Goal: Information Seeking & Learning: Learn about a topic

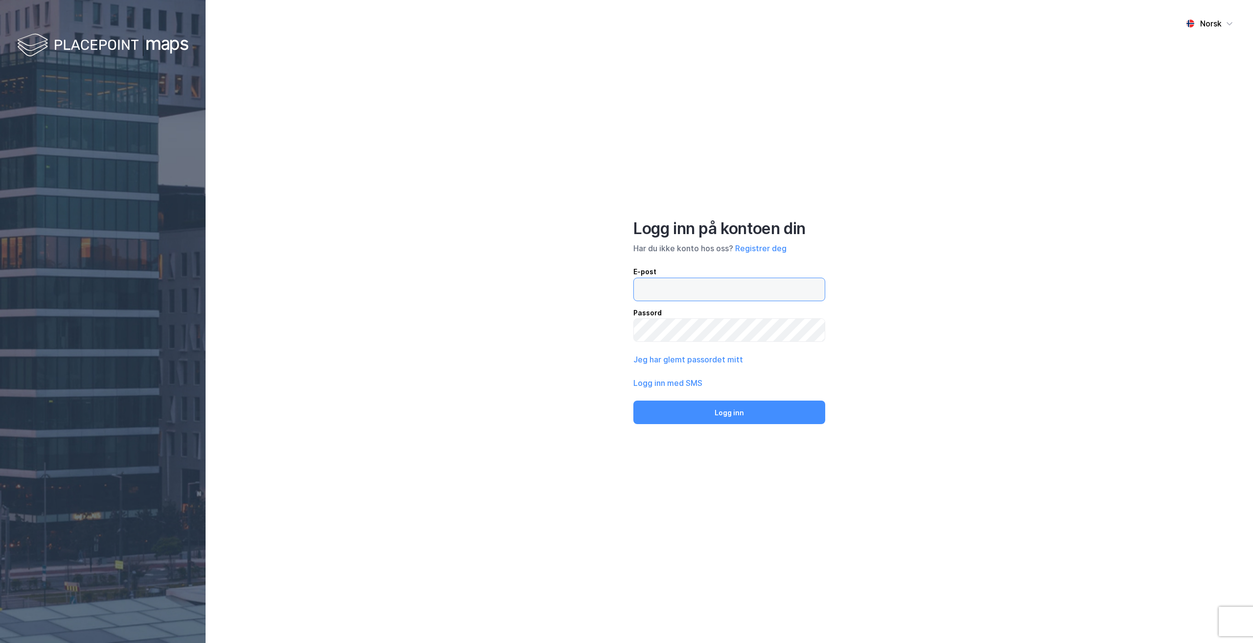
click at [676, 300] on input "email" at bounding box center [729, 289] width 191 height 23
type input "malu@eie.no"
click at [633, 400] on button "Logg inn" at bounding box center [729, 411] width 192 height 23
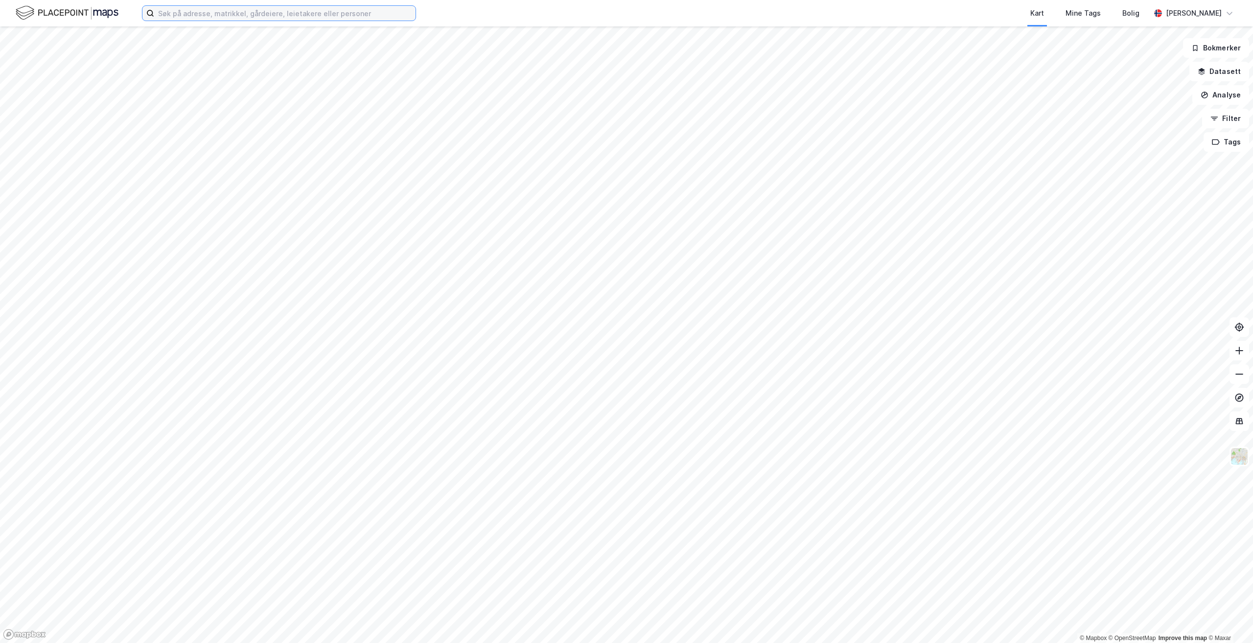
click at [249, 13] on input at bounding box center [284, 13] width 261 height 15
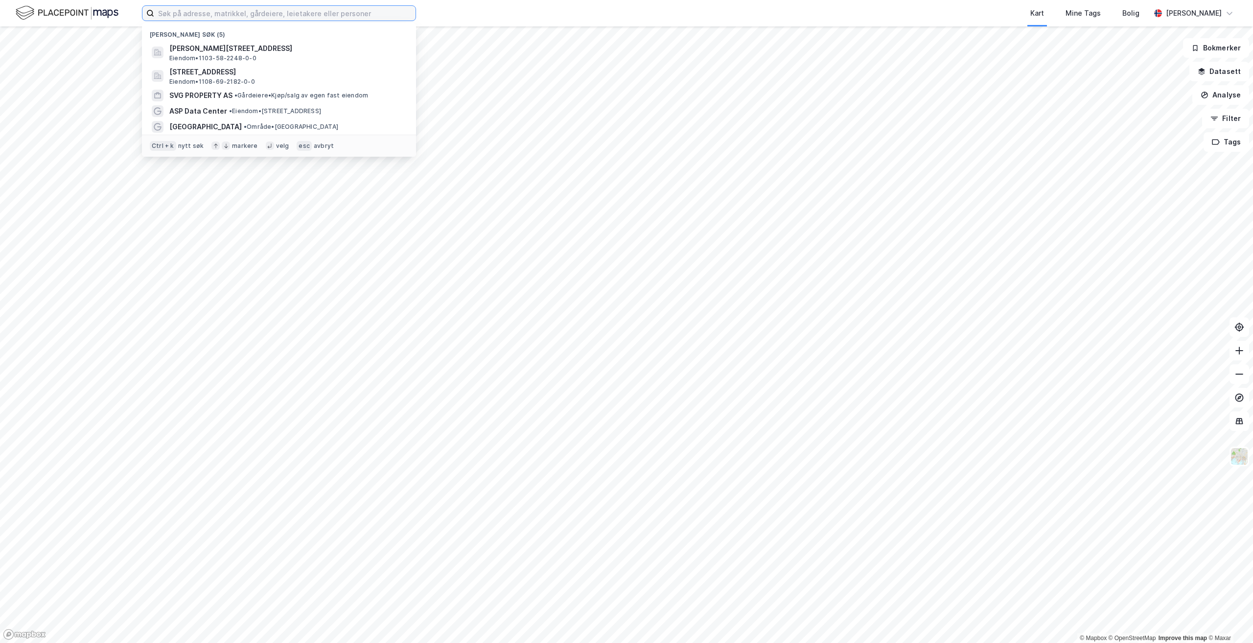
paste input "[STREET_ADDRESS]"
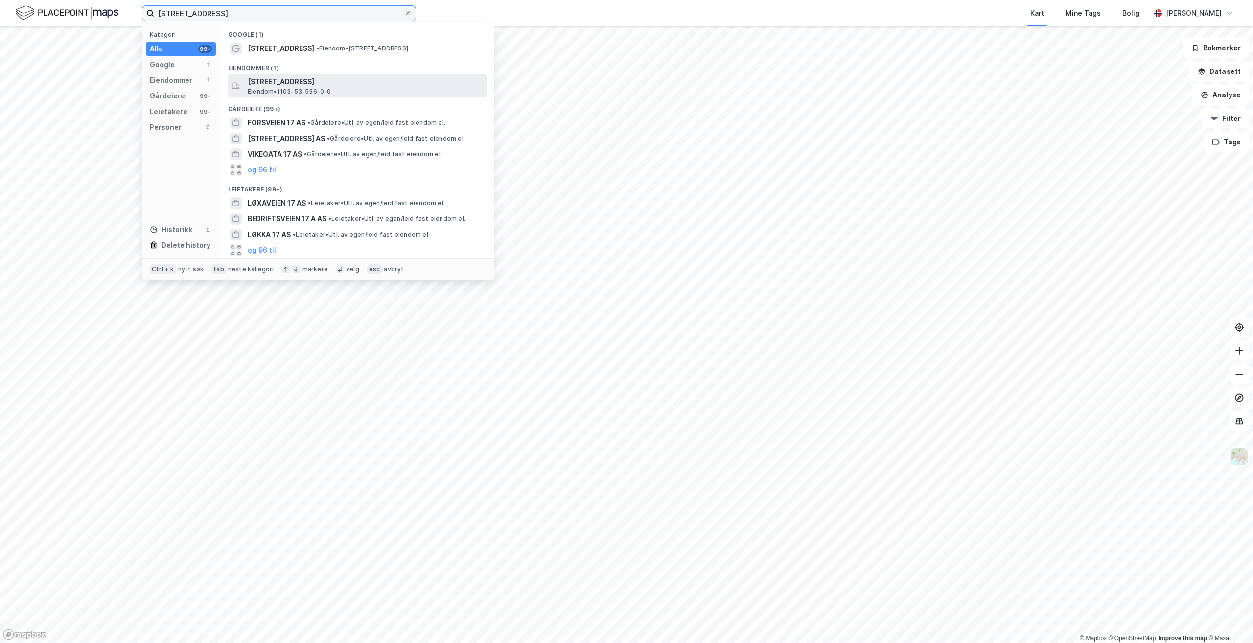
type input "[STREET_ADDRESS]"
click at [311, 87] on span "[STREET_ADDRESS]" at bounding box center [365, 82] width 235 height 12
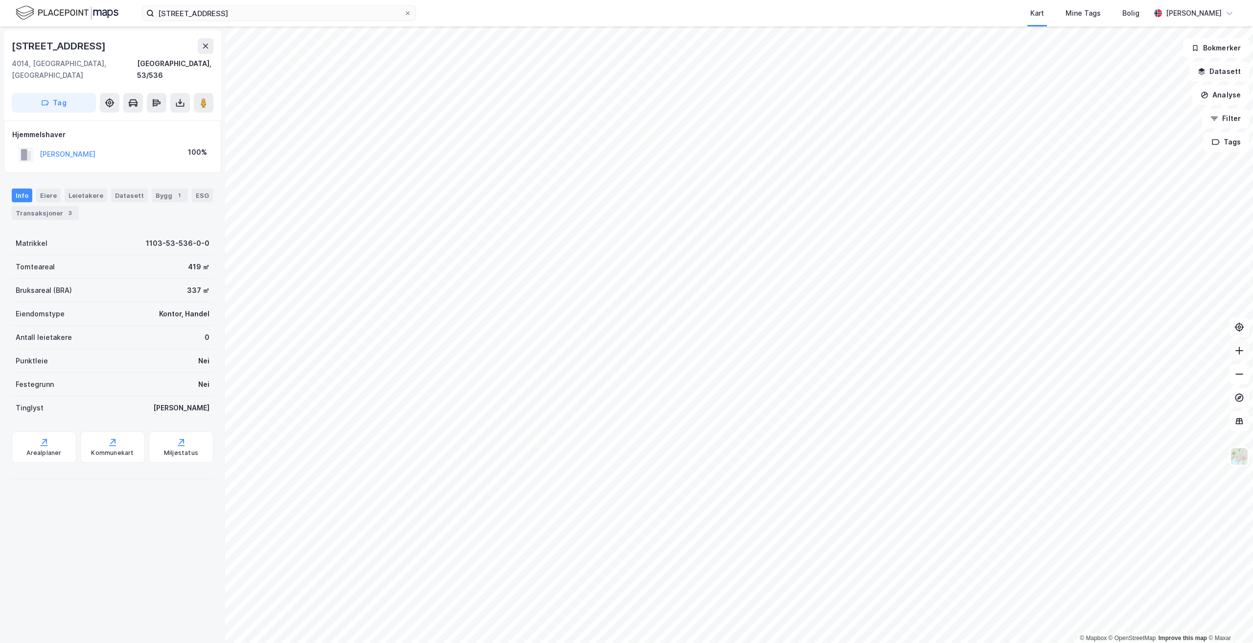
click at [1241, 355] on button at bounding box center [1240, 351] width 20 height 20
click at [50, 189] on div "Eiere" at bounding box center [48, 195] width 24 height 14
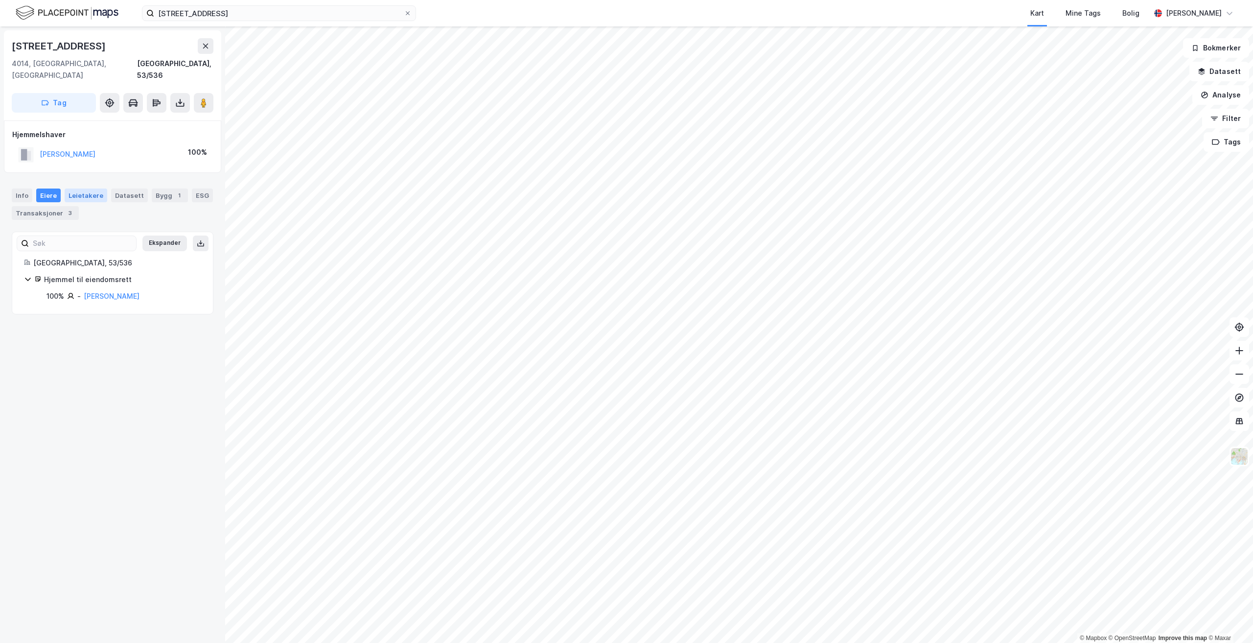
click at [80, 188] on div "Leietakere" at bounding box center [86, 195] width 43 height 14
click at [123, 188] on div "Datasett" at bounding box center [129, 195] width 37 height 14
click at [152, 188] on div "Bygg 1" at bounding box center [170, 195] width 36 height 14
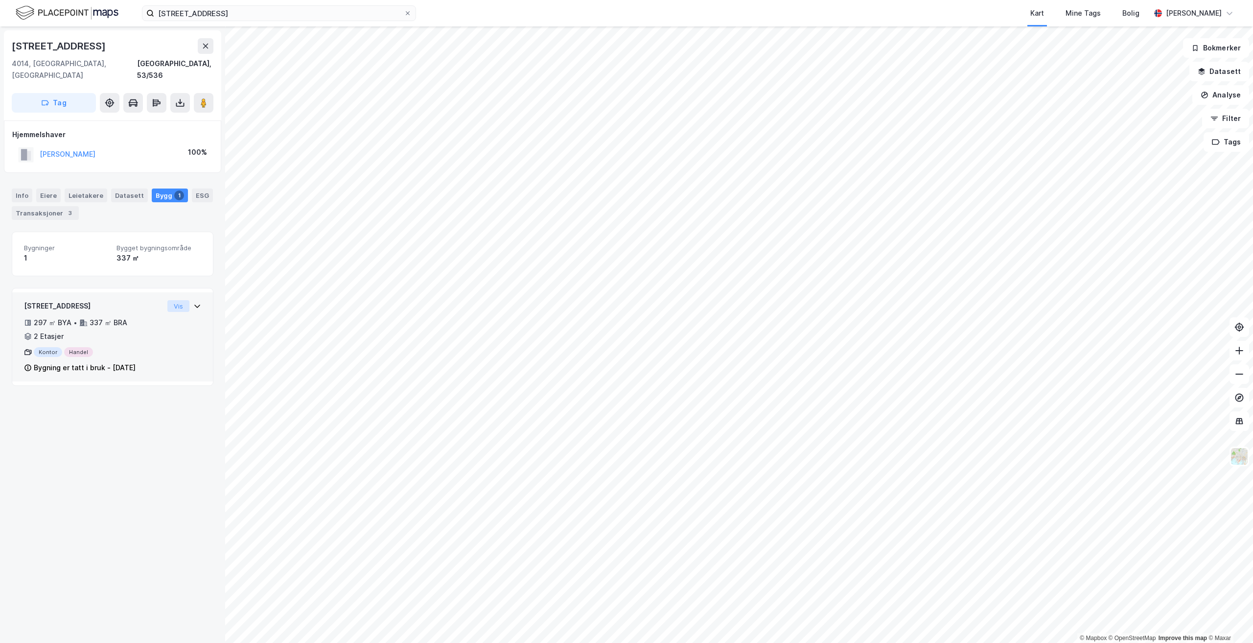
click at [167, 300] on button "Vis" at bounding box center [178, 306] width 22 height 12
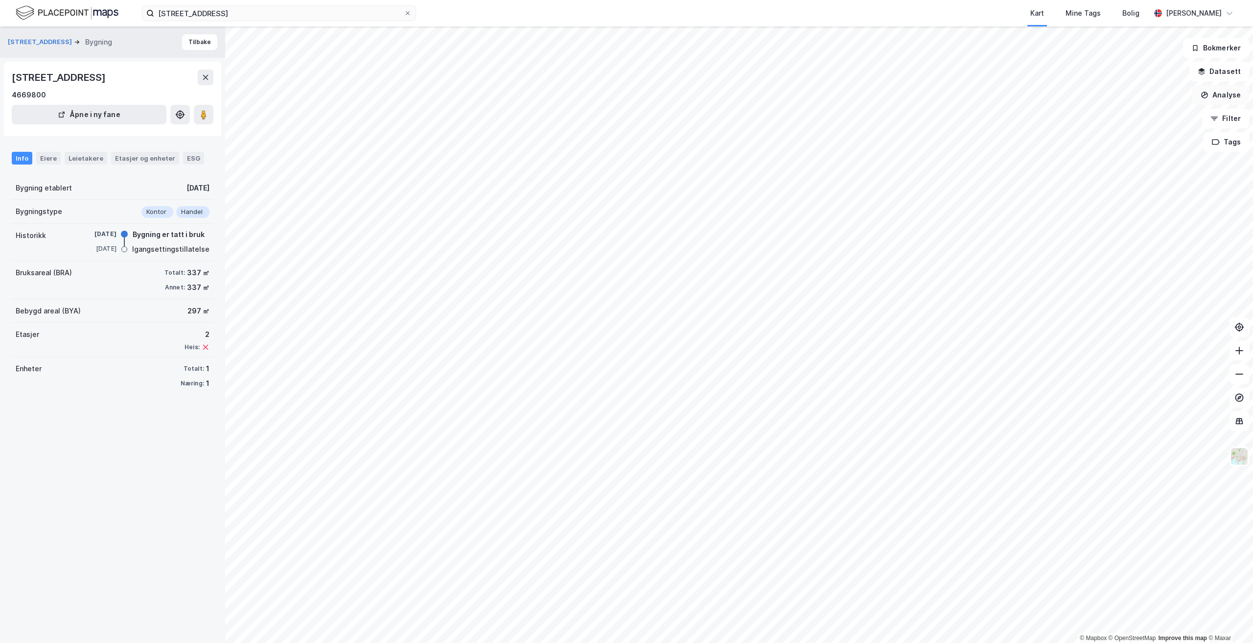
click at [1225, 101] on button "Analyse" at bounding box center [1220, 95] width 57 height 20
click at [1243, 382] on button at bounding box center [1240, 374] width 20 height 20
click at [1237, 378] on icon at bounding box center [1239, 374] width 10 height 10
click at [1140, 135] on div "Tegn sirkel" at bounding box center [1135, 136] width 85 height 8
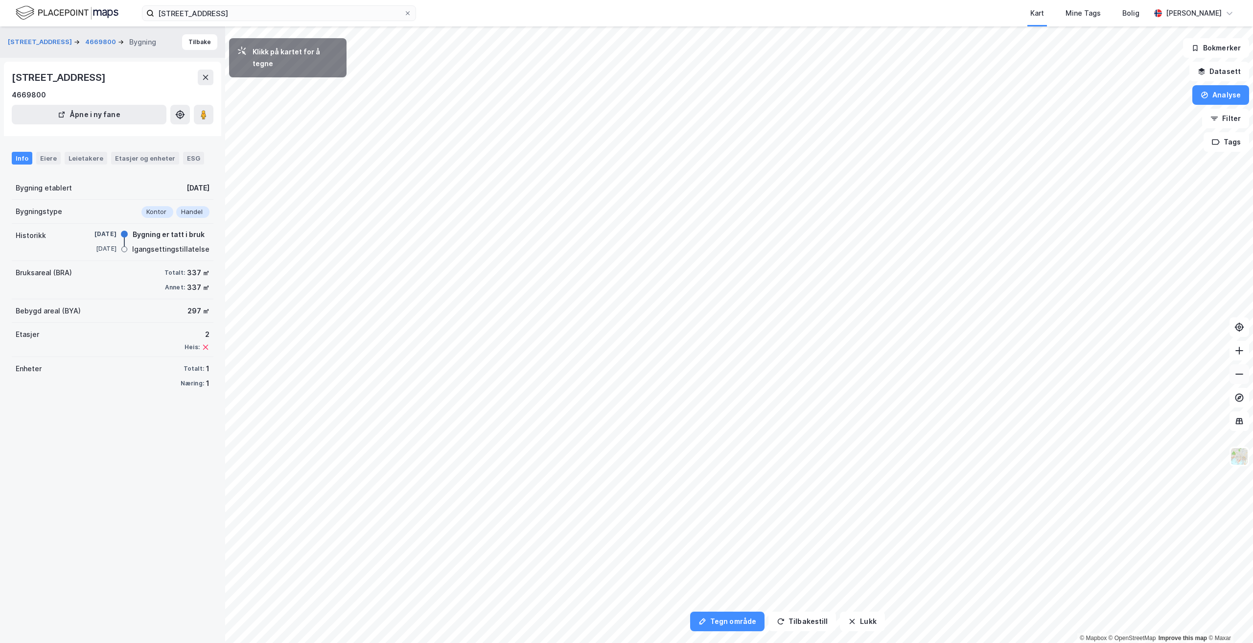
click at [1241, 376] on icon at bounding box center [1239, 374] width 10 height 10
click at [737, 624] on button "Tegn område" at bounding box center [727, 621] width 74 height 20
click at [861, 623] on button "Lukk" at bounding box center [862, 621] width 45 height 20
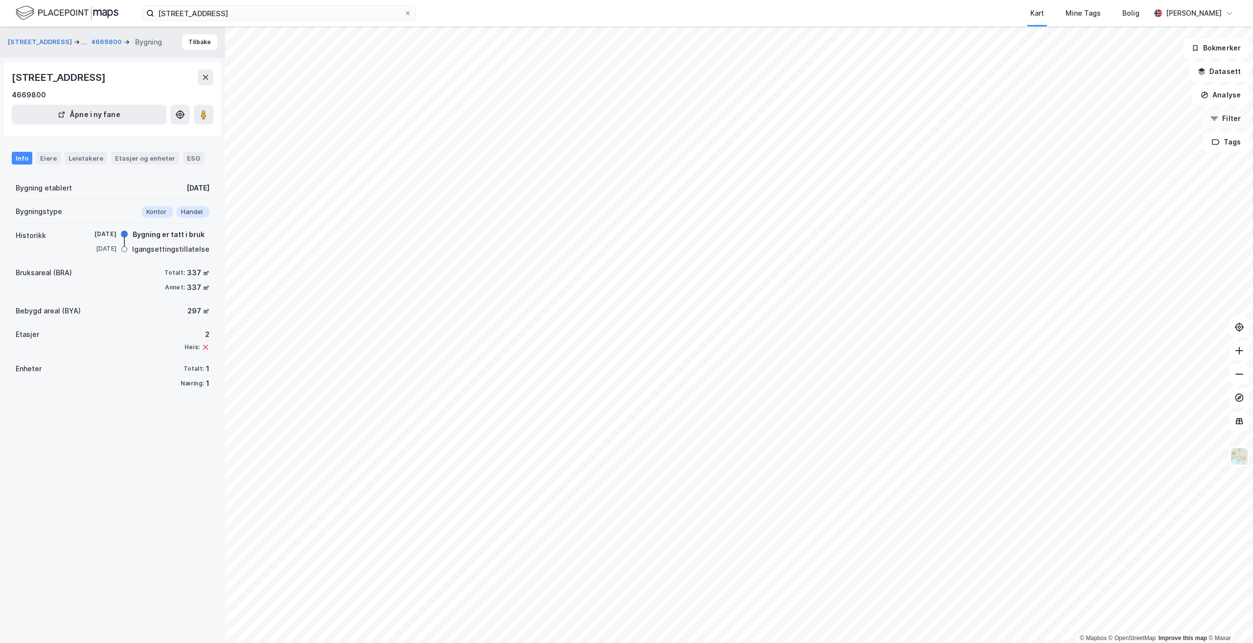
click at [1235, 122] on button "Filter" at bounding box center [1225, 119] width 47 height 20
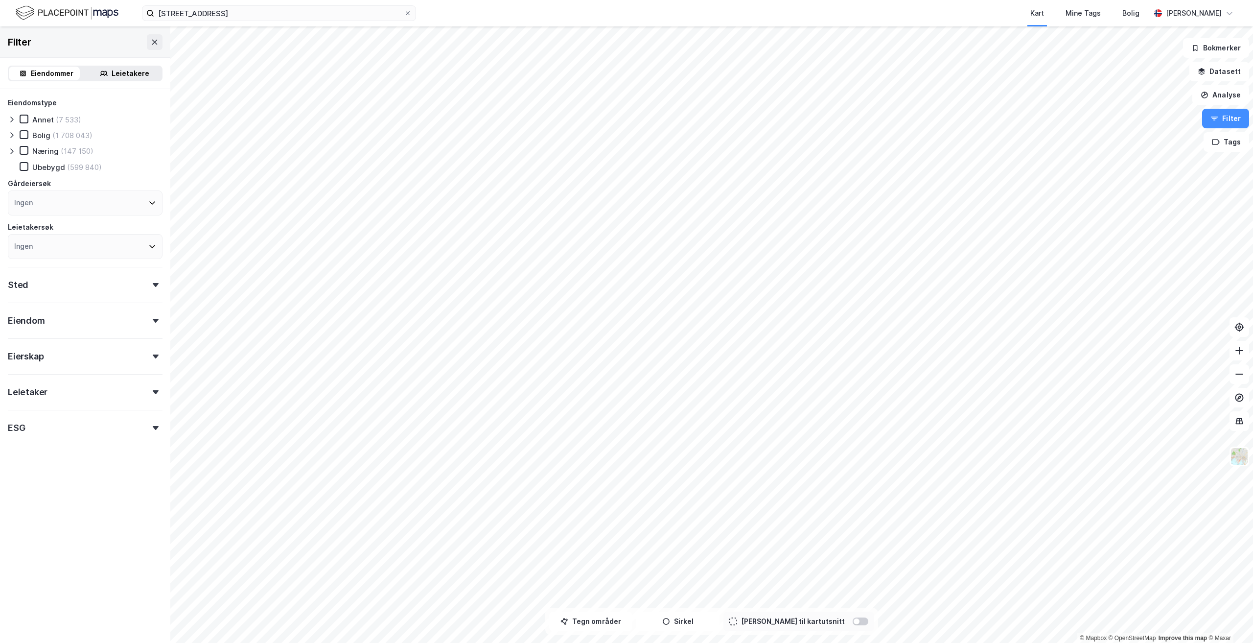
click at [637, 632] on div "Tegn områder Sirkel Begrens til kartutsnitt" at bounding box center [711, 620] width 333 height 27
click at [854, 621] on div at bounding box center [857, 621] width 6 height 6
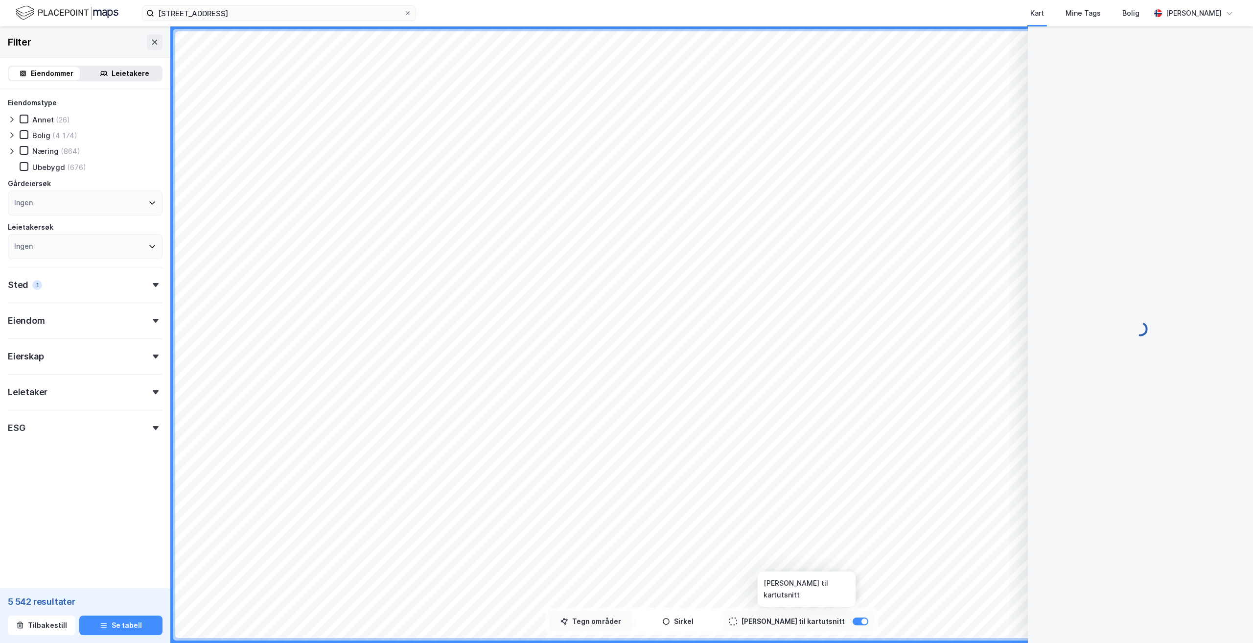
click at [609, 634] on div "© Mapbox © OpenStreetMap Improve this map © Maxar Filter Eiendommer Leietakere …" at bounding box center [626, 334] width 1253 height 616
click at [607, 626] on button "Tegn områder" at bounding box center [590, 621] width 83 height 20
click at [861, 620] on div at bounding box center [864, 621] width 6 height 6
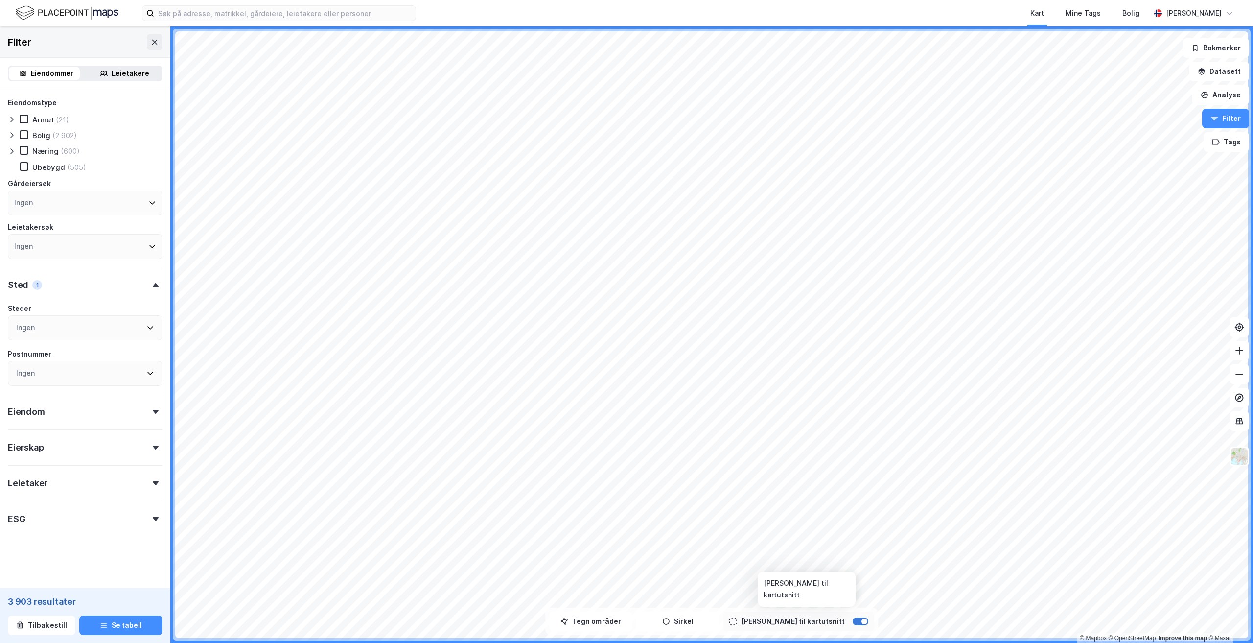
click at [853, 622] on div at bounding box center [861, 621] width 16 height 8
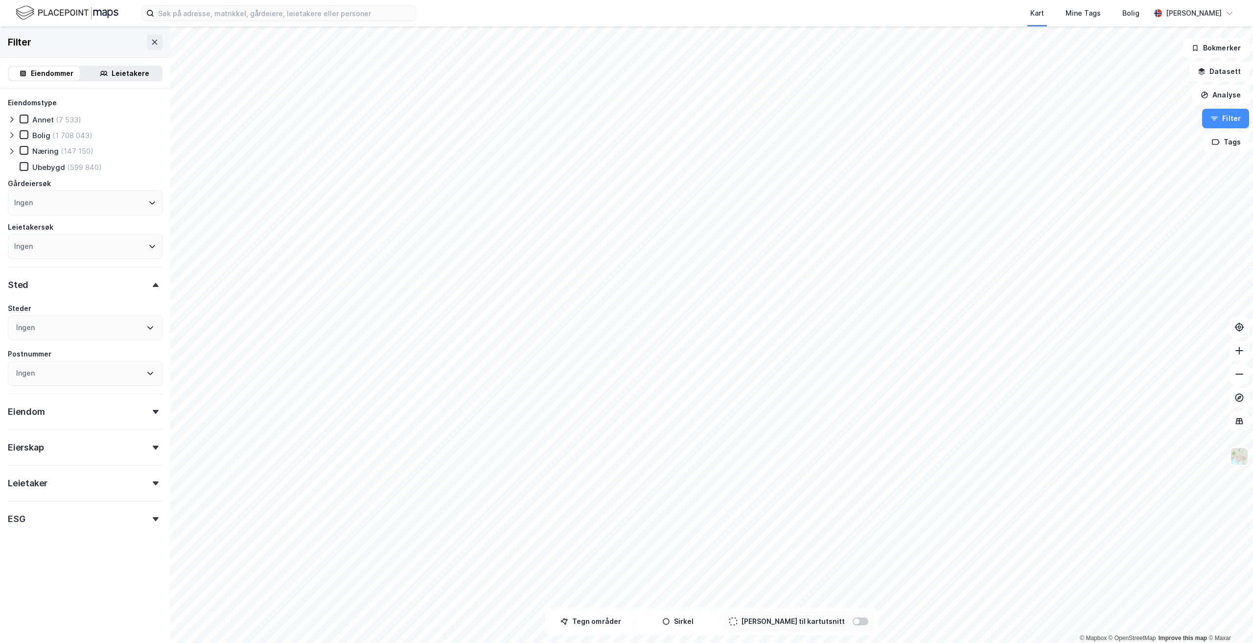
click at [36, 150] on div "Næring" at bounding box center [45, 150] width 26 height 9
click at [76, 380] on div "Ingen" at bounding box center [85, 373] width 155 height 25
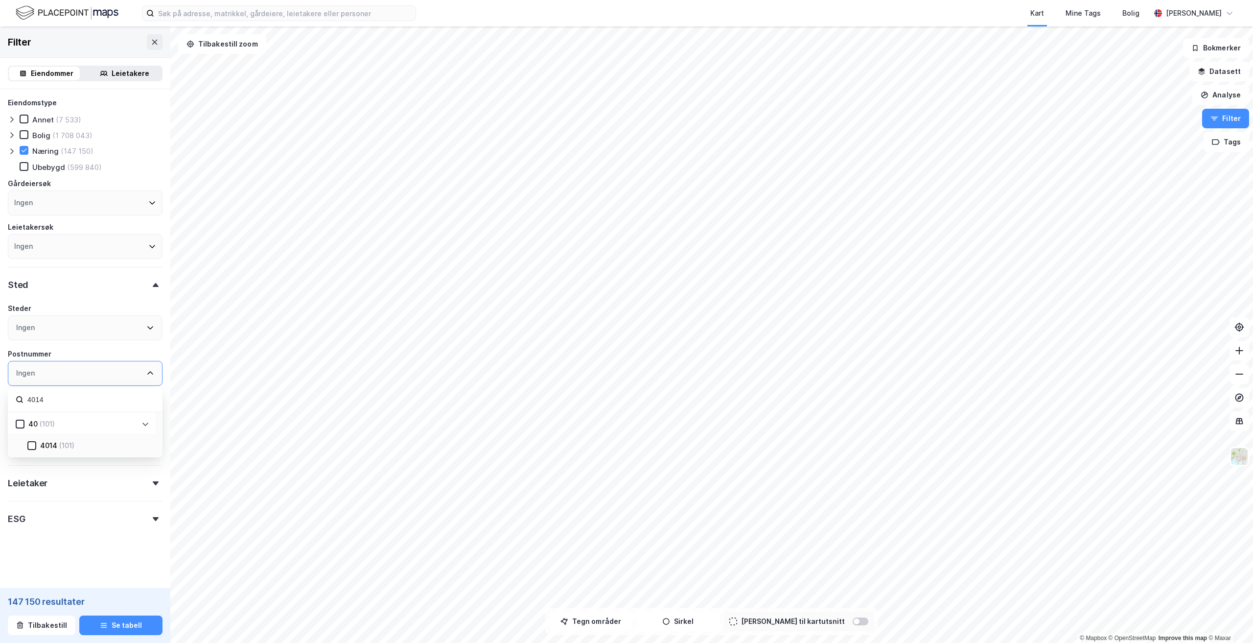
type input "4014"
click at [98, 440] on div "4014 (101)" at bounding box center [92, 446] width 113 height 12
click at [126, 334] on div "Ingen" at bounding box center [85, 327] width 155 height 25
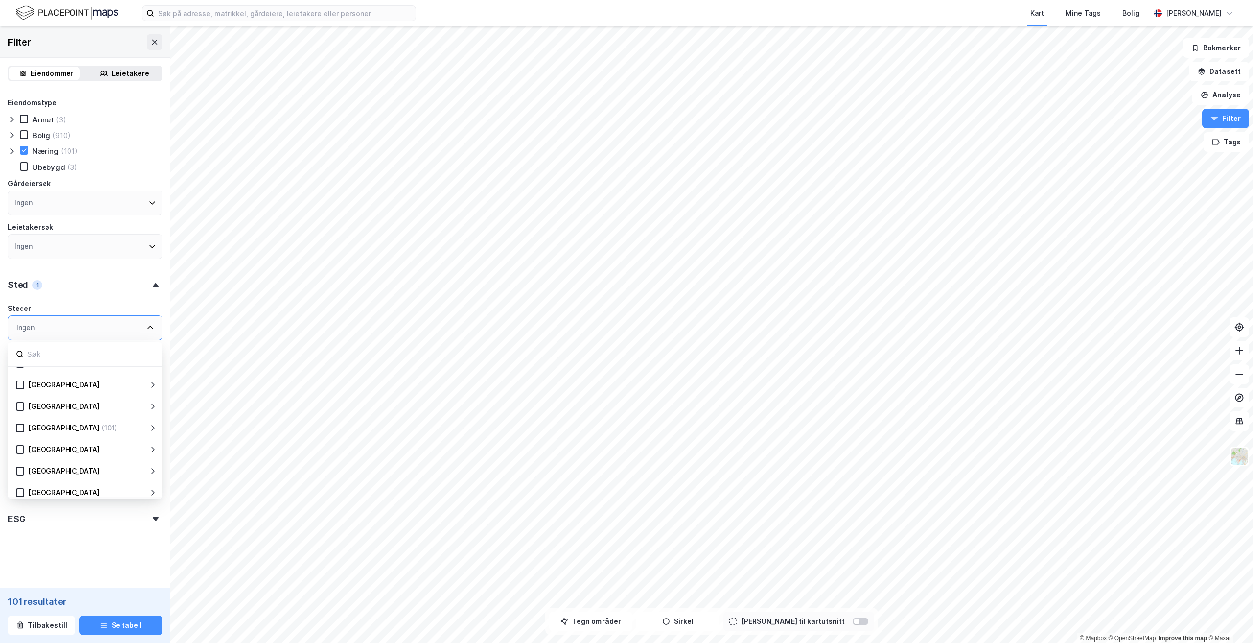
scroll to position [136, 0]
click at [57, 420] on div "Rogaland (101)" at bounding box center [81, 414] width 147 height 22
click at [20, 418] on div at bounding box center [20, 414] width 9 height 9
click at [21, 410] on div at bounding box center [20, 414] width 9 height 9
click at [106, 300] on div "Eiendomstype Annet (3) Bolig (910) Næring (101) Ubebygd (3) Gårdeiersøk Ingen L…" at bounding box center [85, 313] width 155 height 432
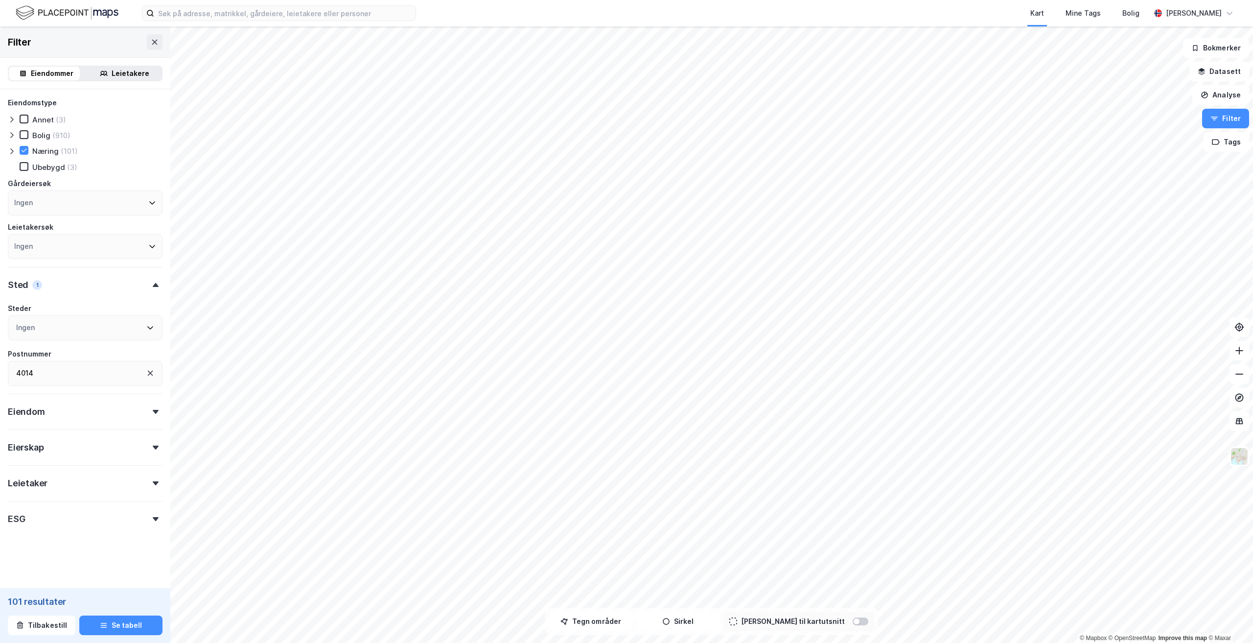
click at [149, 411] on div at bounding box center [156, 412] width 14 height 4
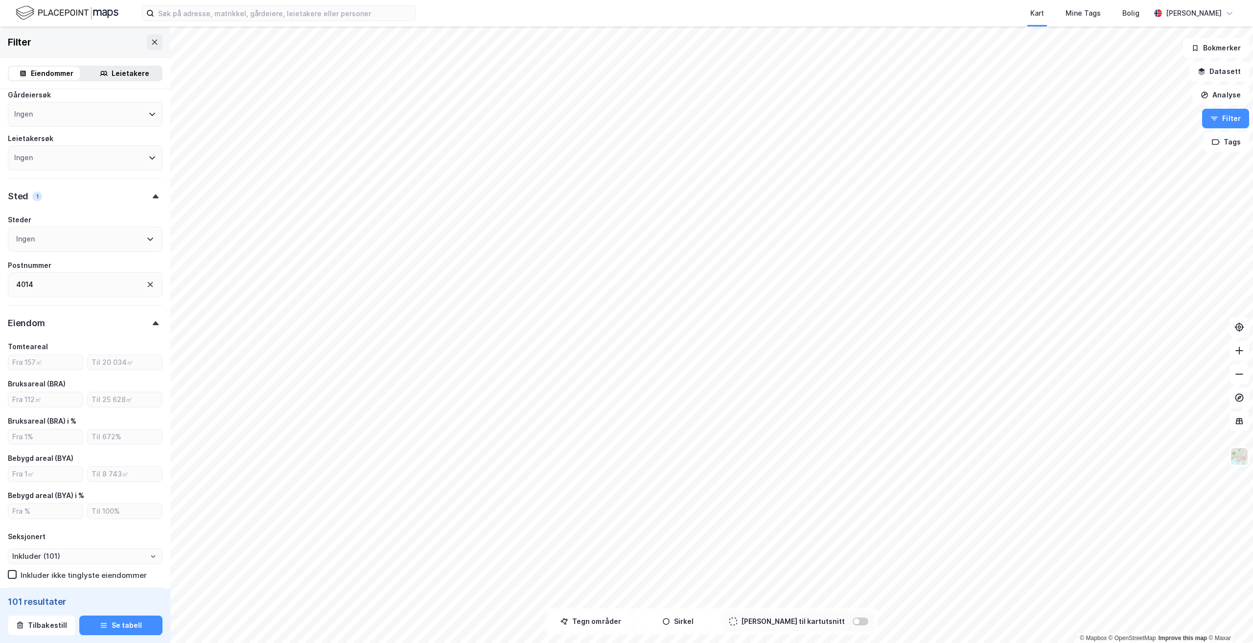
scroll to position [100, 0]
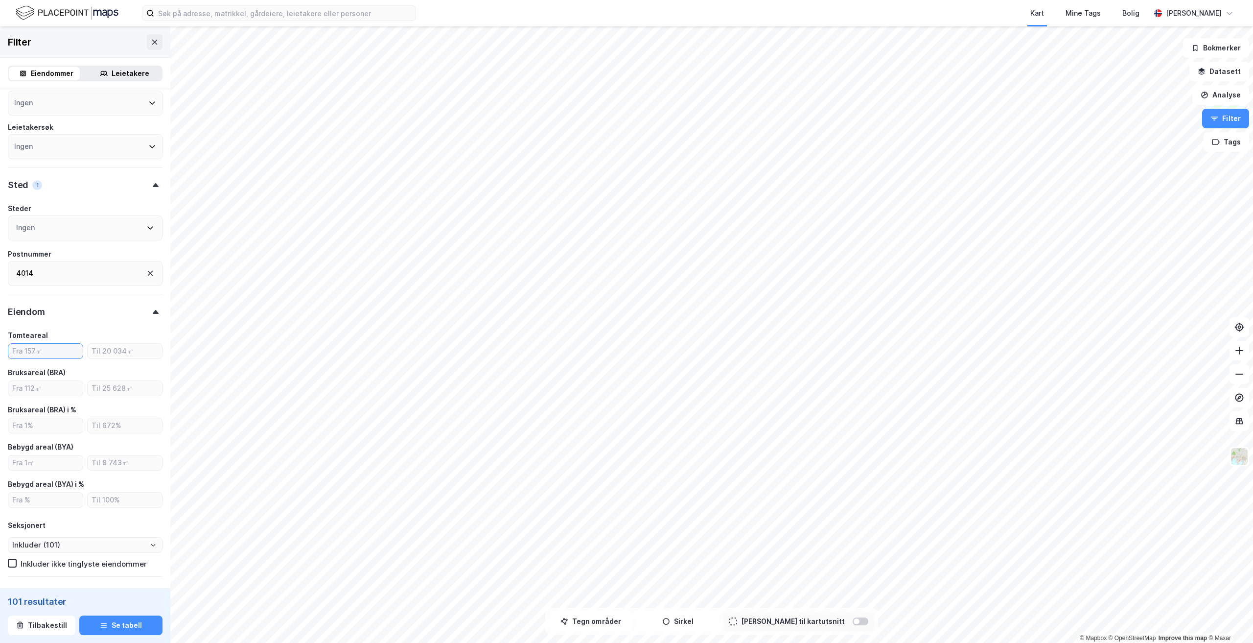
click at [63, 349] on input "number" at bounding box center [45, 351] width 74 height 15
type input "1"
type input "1000"
type input "Inkluder (43)"
type input "100"
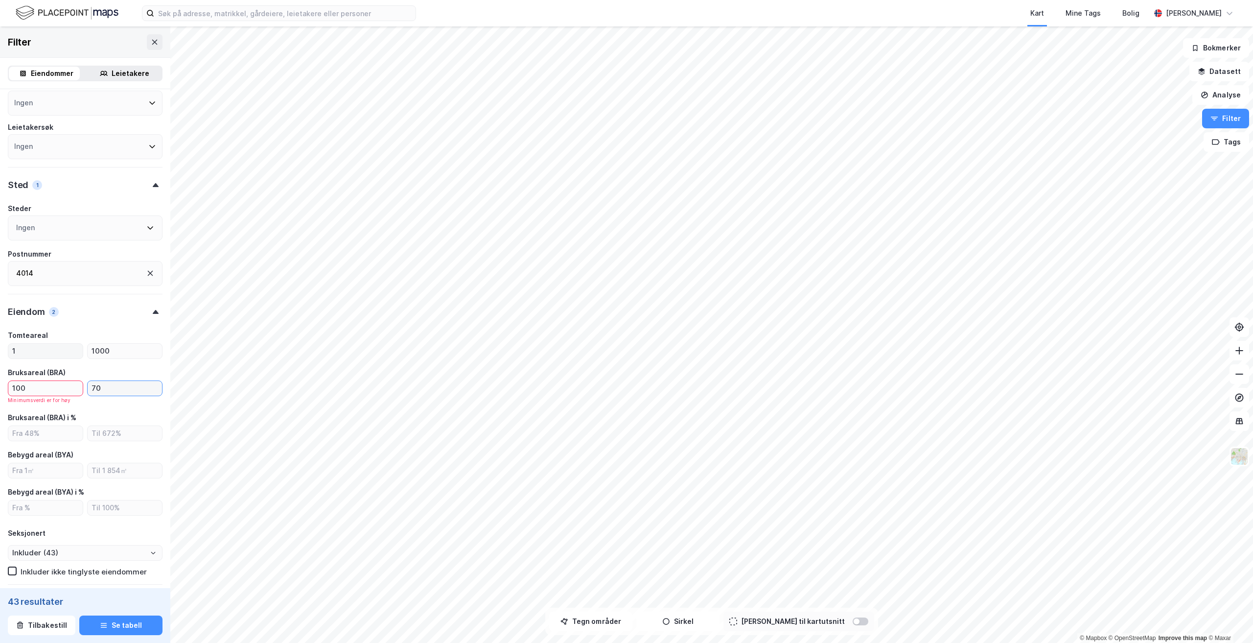
type input "700"
type input "Inkluder (24)"
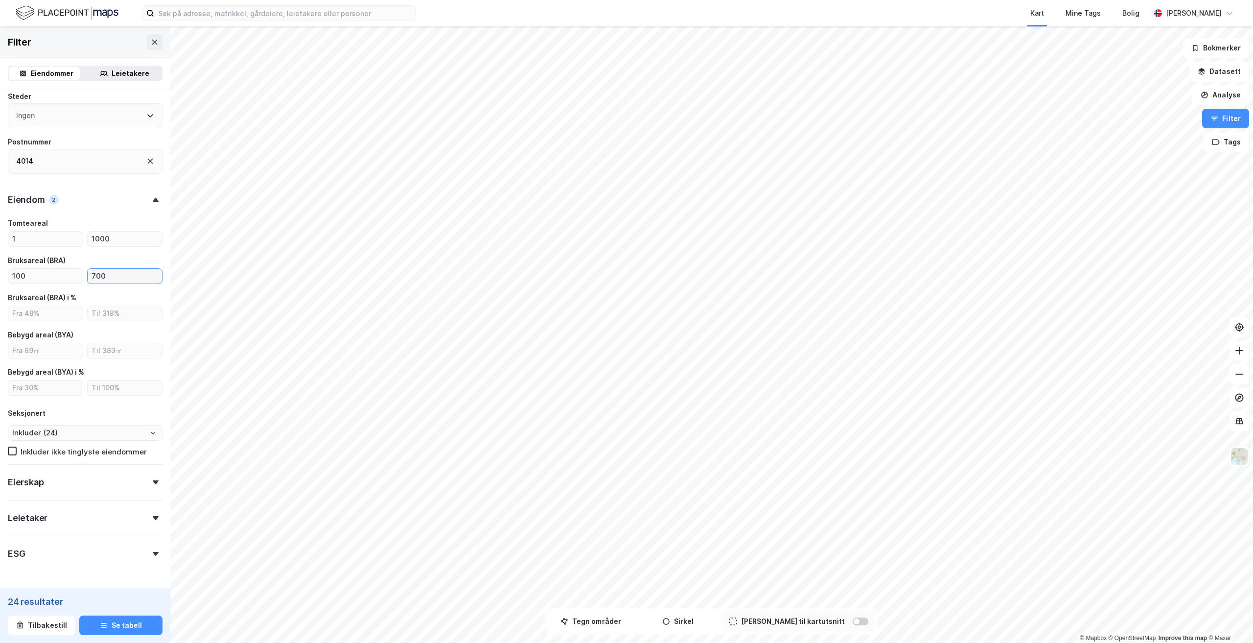
scroll to position [244, 0]
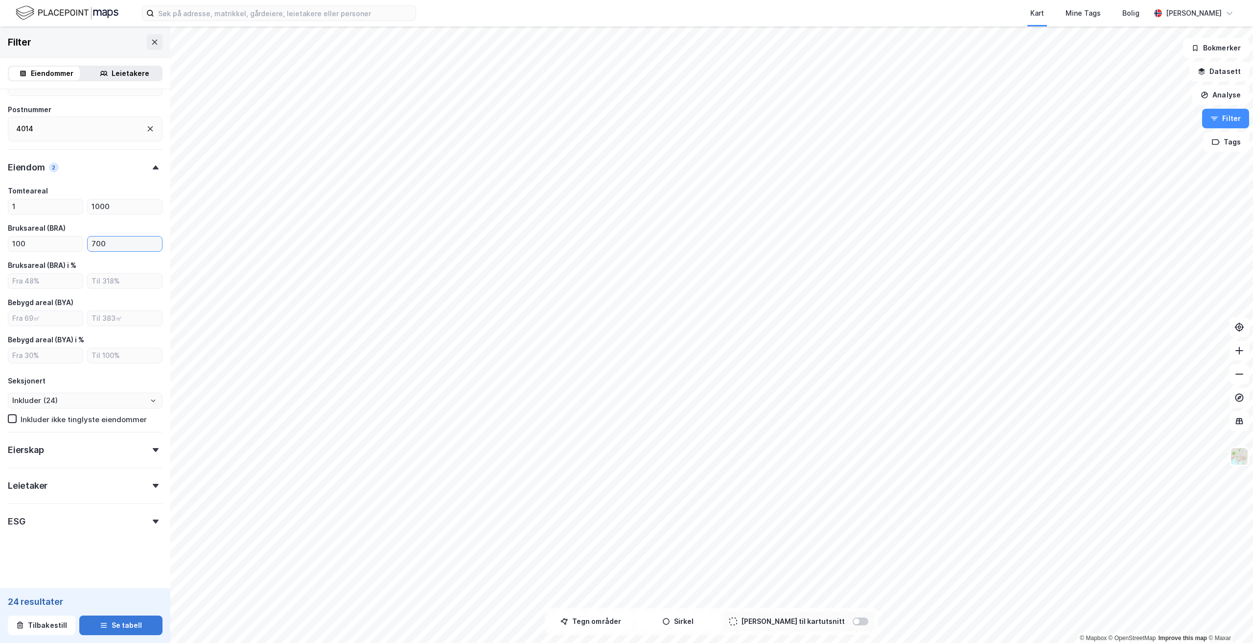
type input "700"
click at [120, 625] on button "Se tabell" at bounding box center [120, 625] width 83 height 20
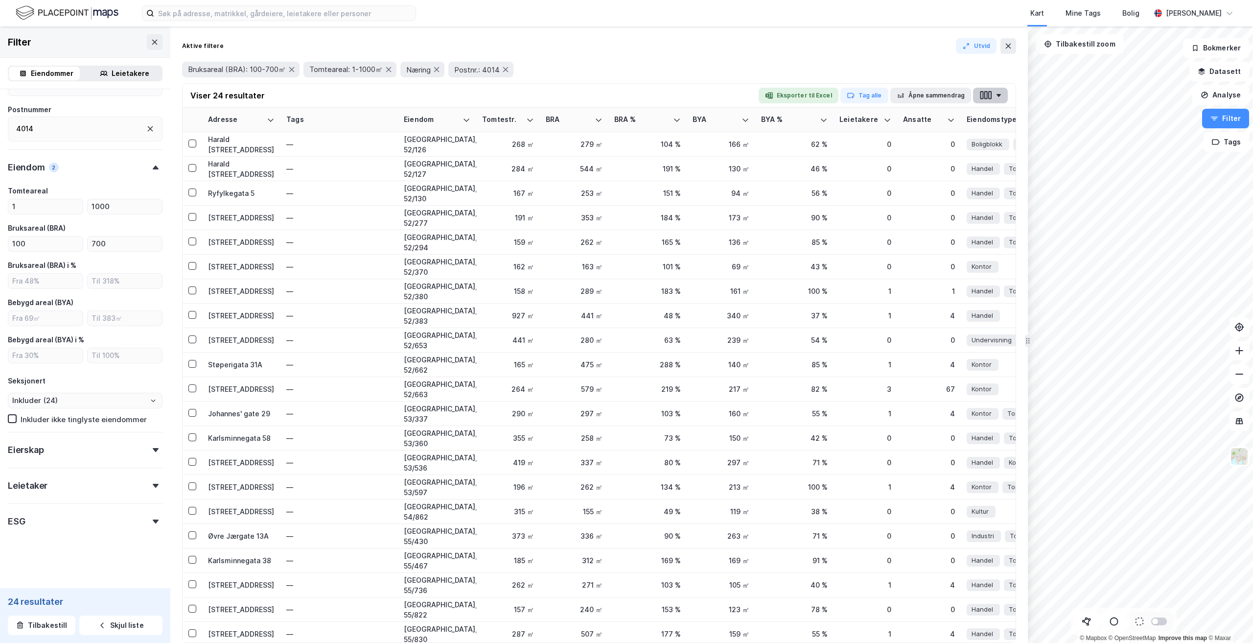
click at [1001, 101] on button "button" at bounding box center [990, 96] width 35 height 16
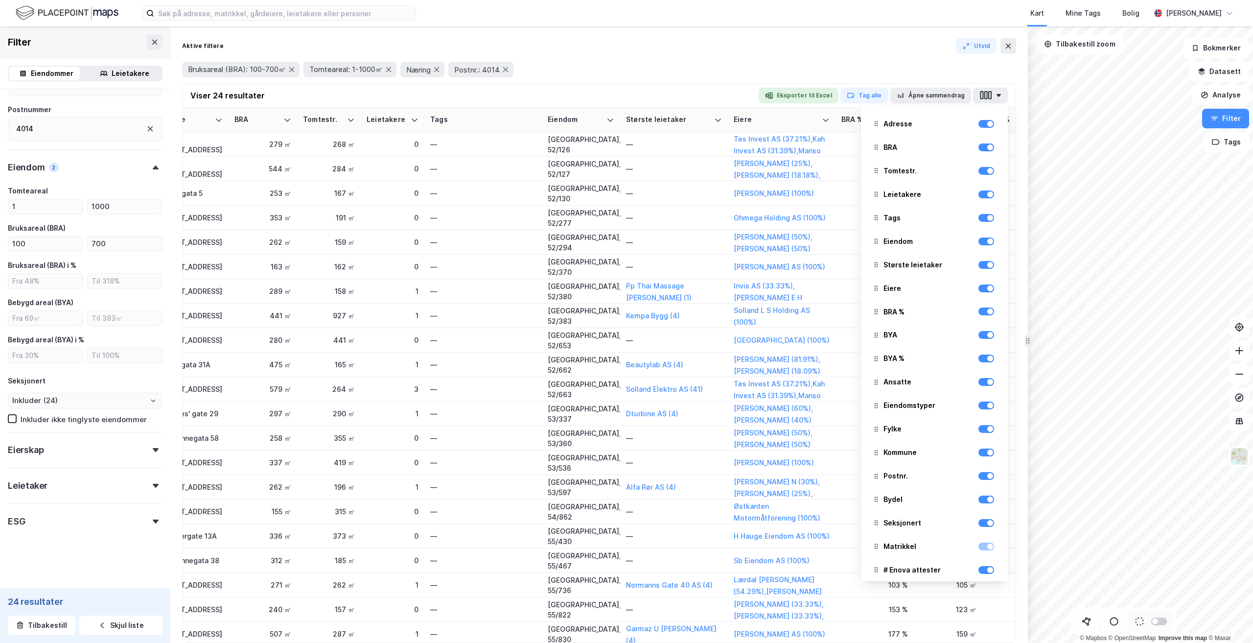
click at [978, 222] on div at bounding box center [986, 218] width 16 height 12
click at [978, 223] on div at bounding box center [986, 218] width 16 height 12
click at [980, 221] on div at bounding box center [986, 218] width 16 height 8
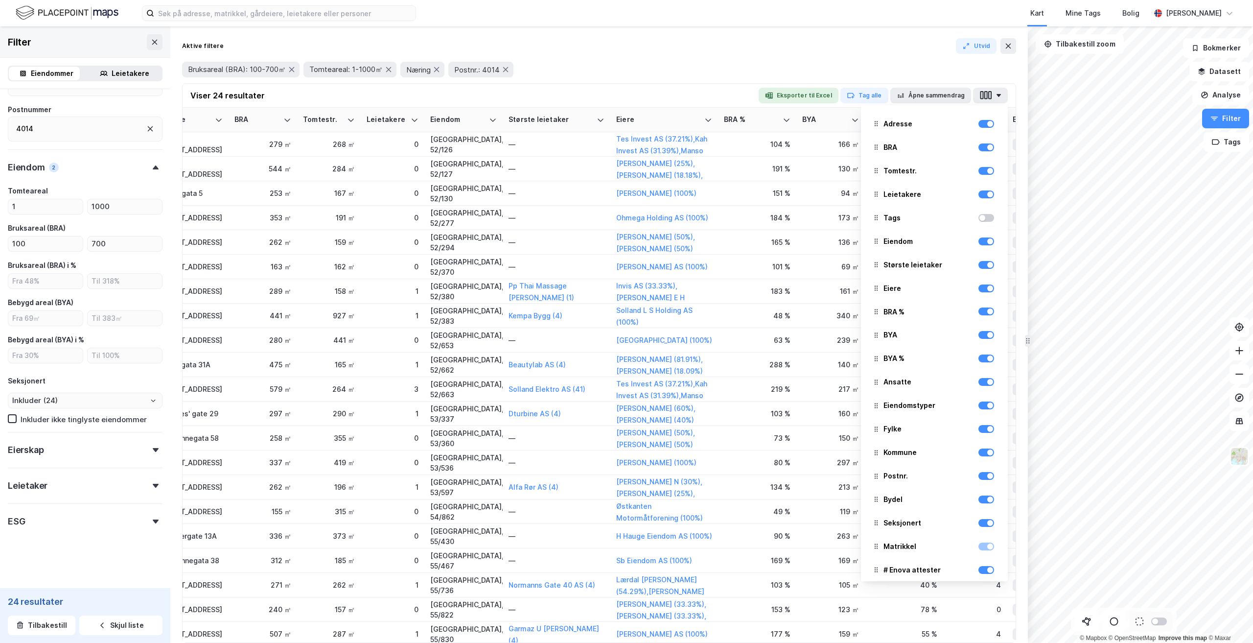
click at [979, 317] on div at bounding box center [986, 312] width 16 height 12
click at [987, 333] on div at bounding box center [990, 335] width 6 height 6
click at [985, 315] on div at bounding box center [986, 312] width 16 height 12
click at [987, 313] on div at bounding box center [990, 311] width 6 height 6
click at [987, 359] on div at bounding box center [990, 358] width 6 height 6
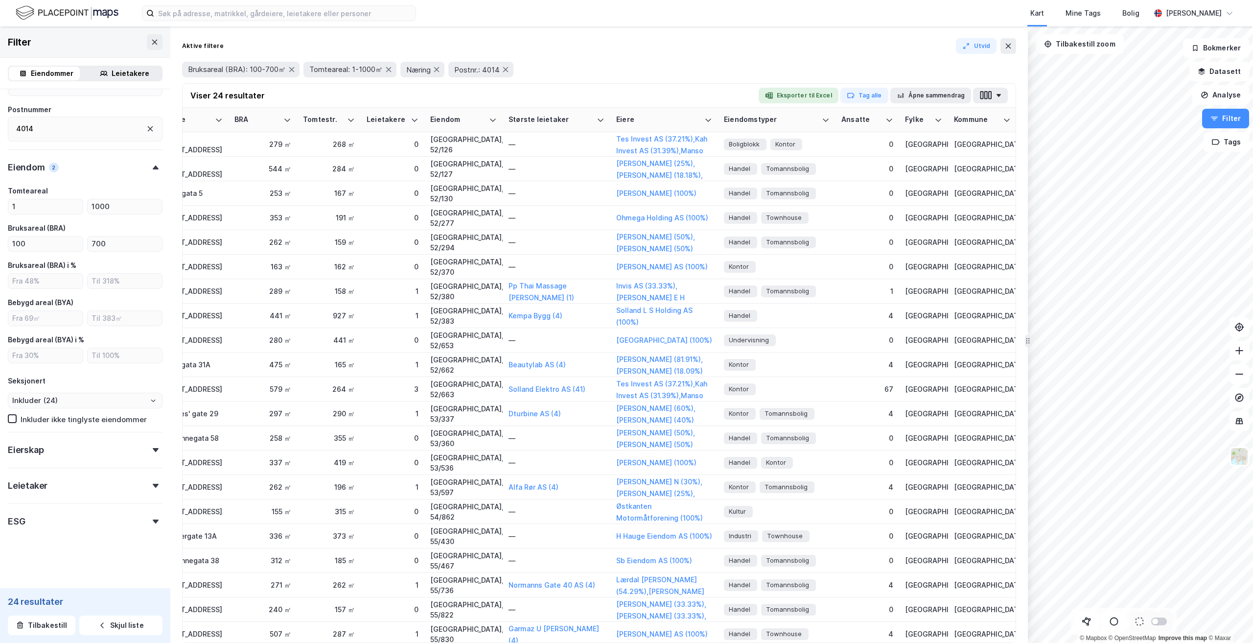
scroll to position [0, 922]
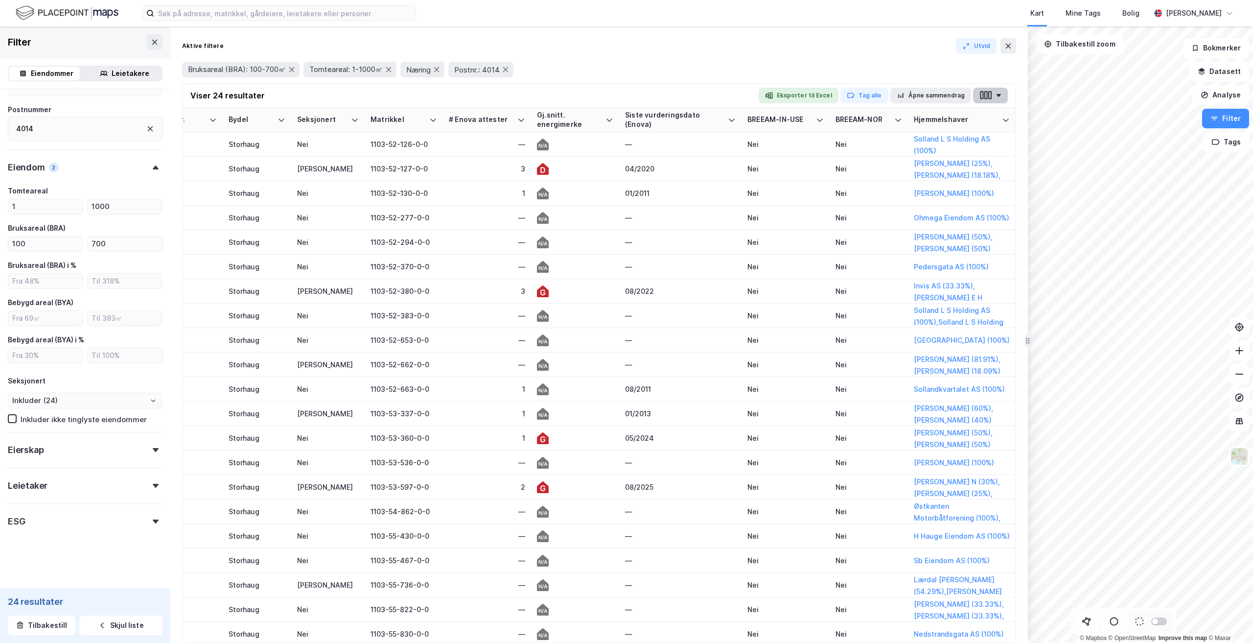
click at [998, 100] on button "button" at bounding box center [990, 96] width 35 height 16
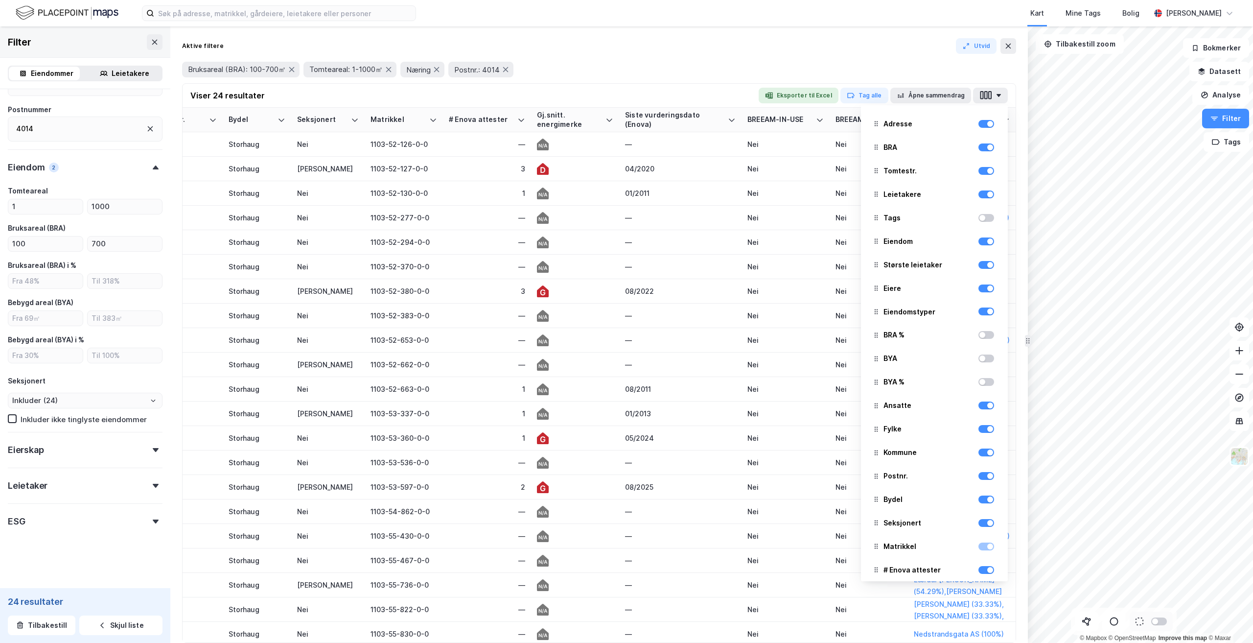
click at [984, 458] on div at bounding box center [986, 452] width 16 height 12
click at [987, 431] on div at bounding box center [990, 429] width 6 height 6
click at [987, 406] on div at bounding box center [990, 405] width 6 height 6
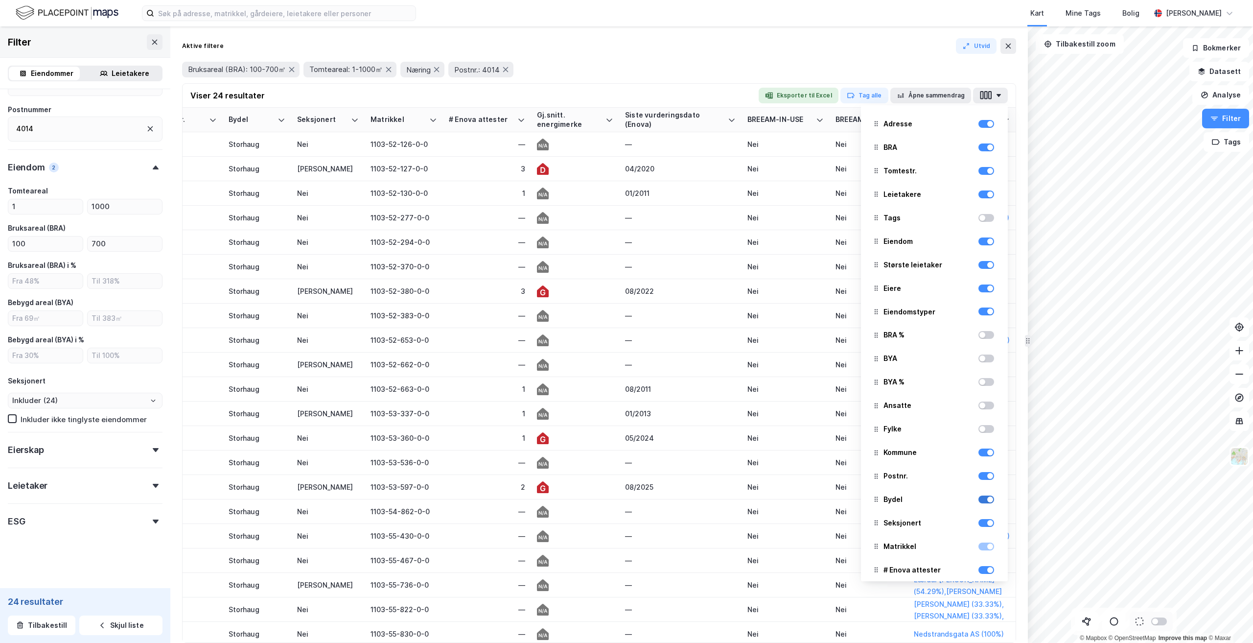
click at [987, 502] on div at bounding box center [990, 499] width 6 height 6
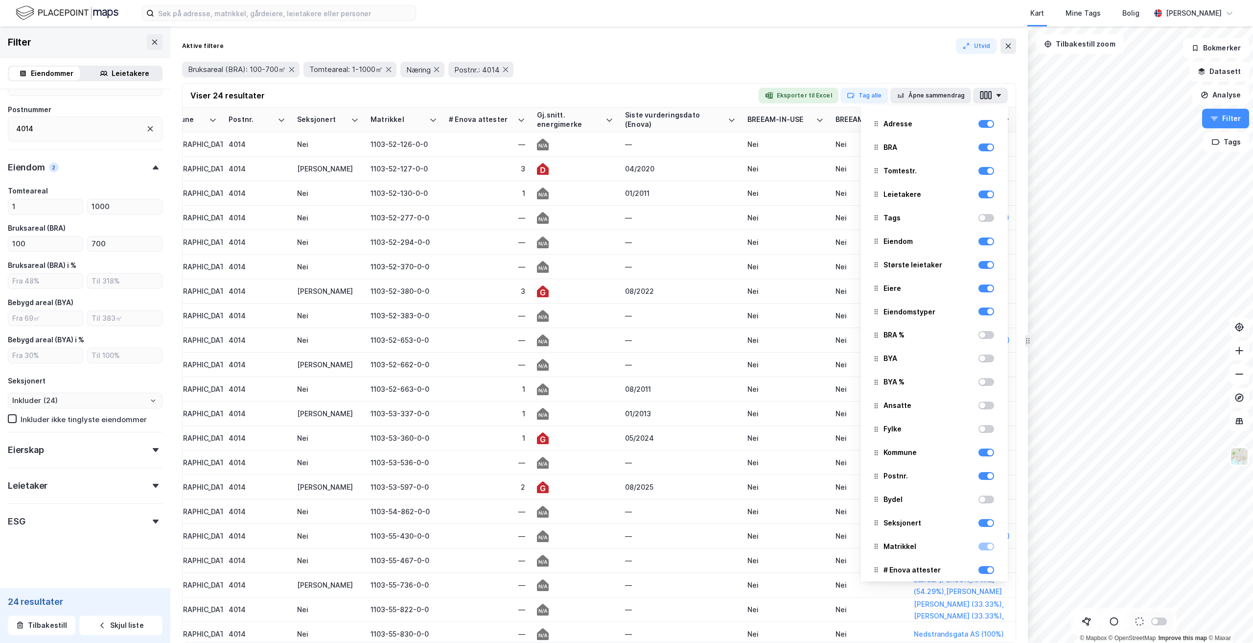
scroll to position [0, 741]
click at [987, 572] on div at bounding box center [990, 570] width 6 height 6
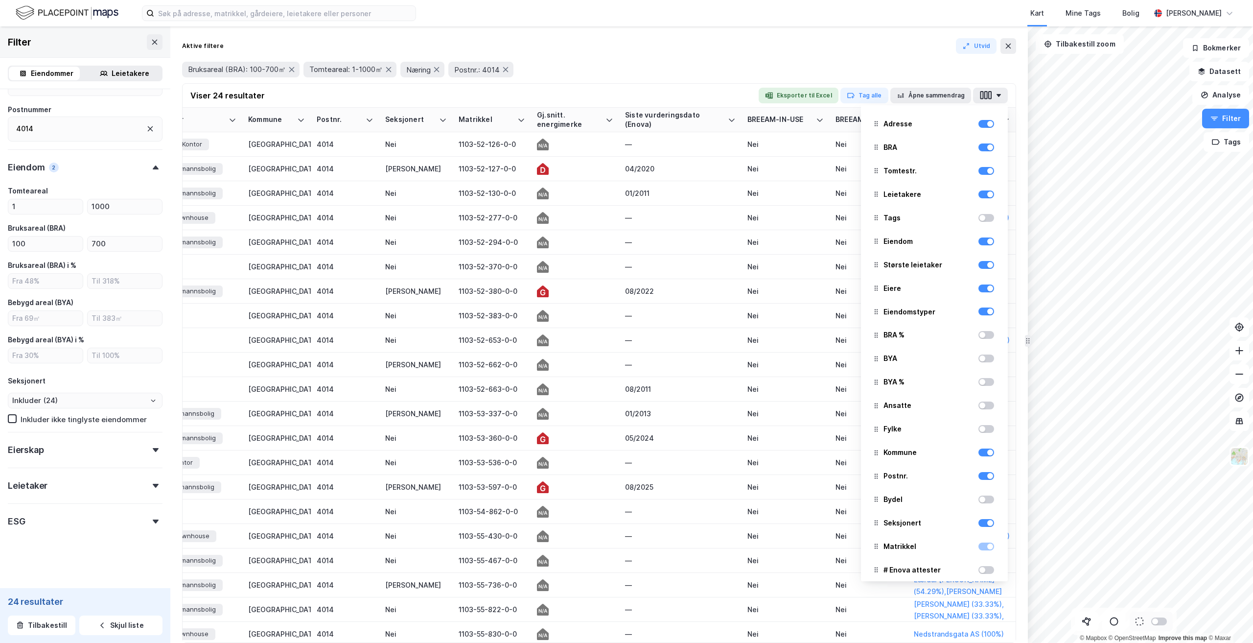
scroll to position [136, 0]
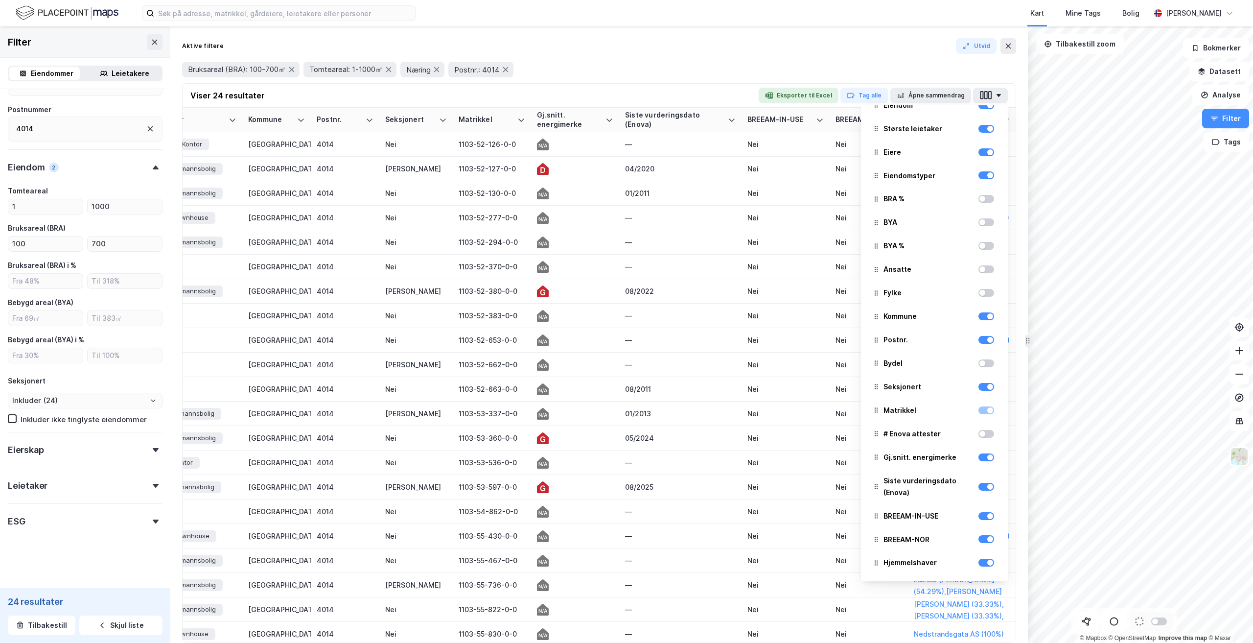
click at [984, 545] on div at bounding box center [986, 540] width 16 height 12
click at [983, 520] on div at bounding box center [986, 516] width 16 height 12
click at [983, 491] on div at bounding box center [986, 486] width 16 height 23
click at [987, 458] on div at bounding box center [990, 457] width 6 height 6
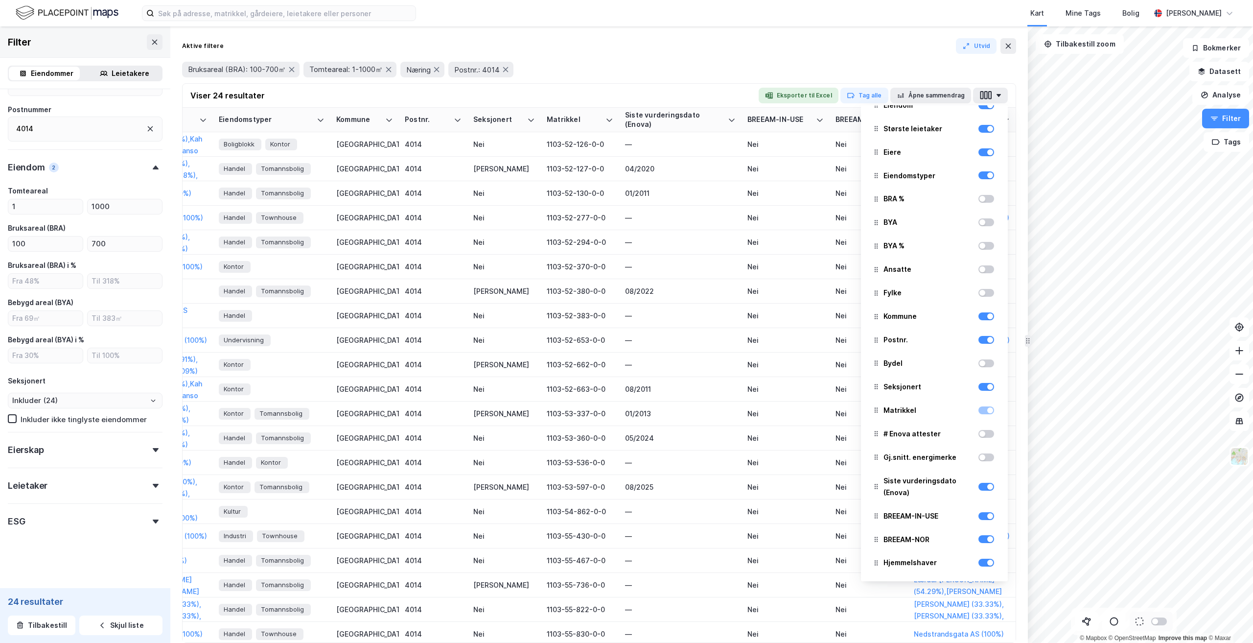
scroll to position [0, 564]
click at [987, 489] on div at bounding box center [990, 487] width 6 height 6
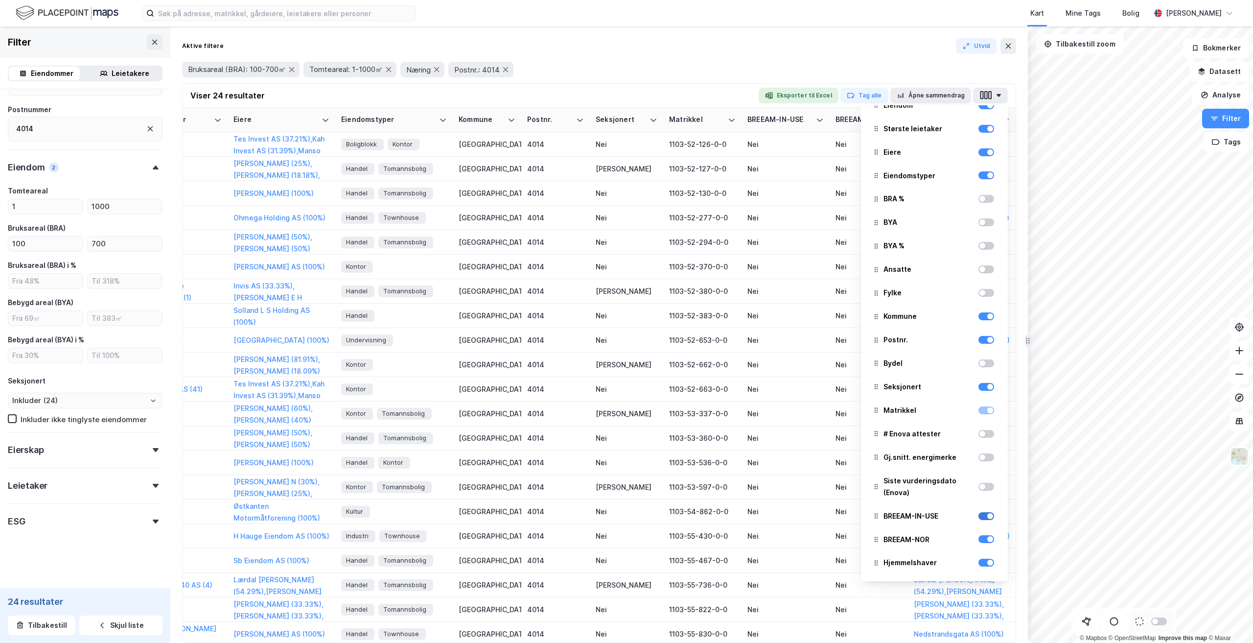
click at [987, 517] on div at bounding box center [990, 516] width 6 height 6
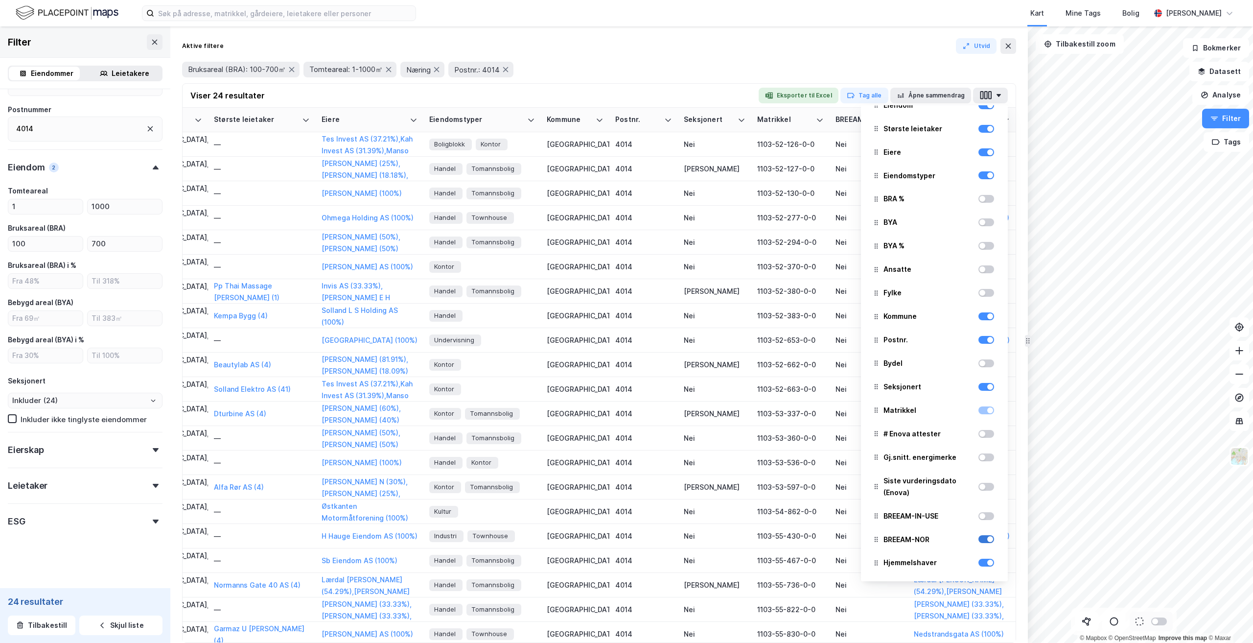
scroll to position [0, 354]
click at [983, 543] on div at bounding box center [986, 540] width 16 height 12
click at [984, 543] on div at bounding box center [986, 540] width 16 height 12
click at [978, 540] on div at bounding box center [986, 539] width 16 height 8
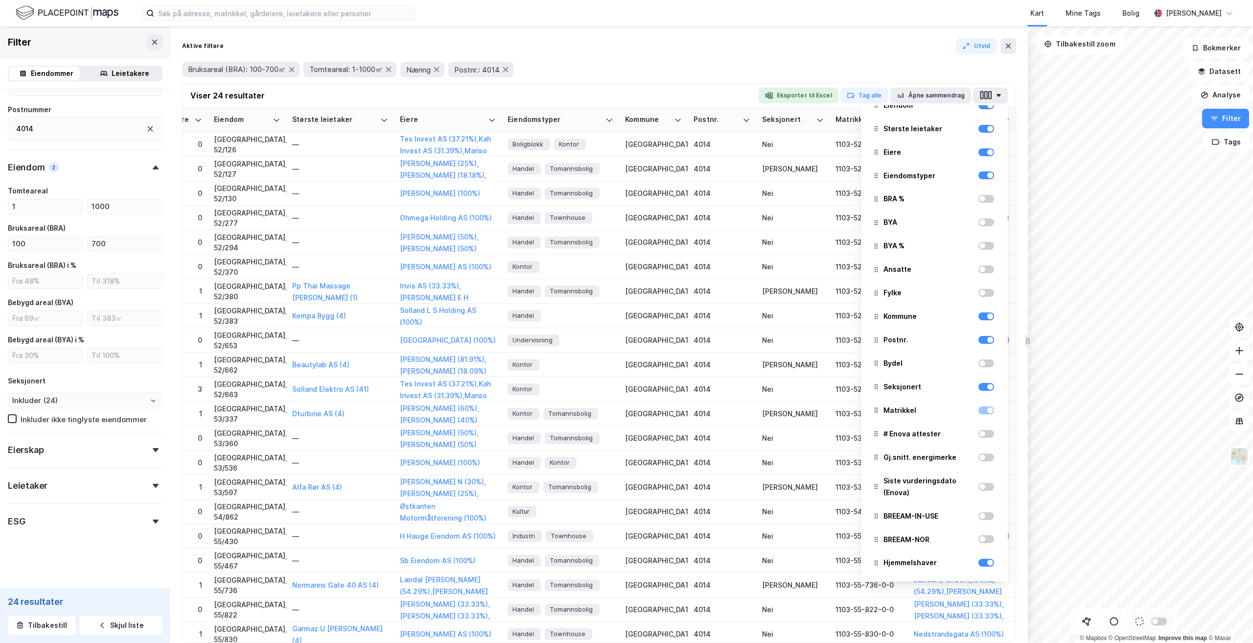
scroll to position [0, 276]
click at [987, 562] on div at bounding box center [990, 562] width 6 height 6
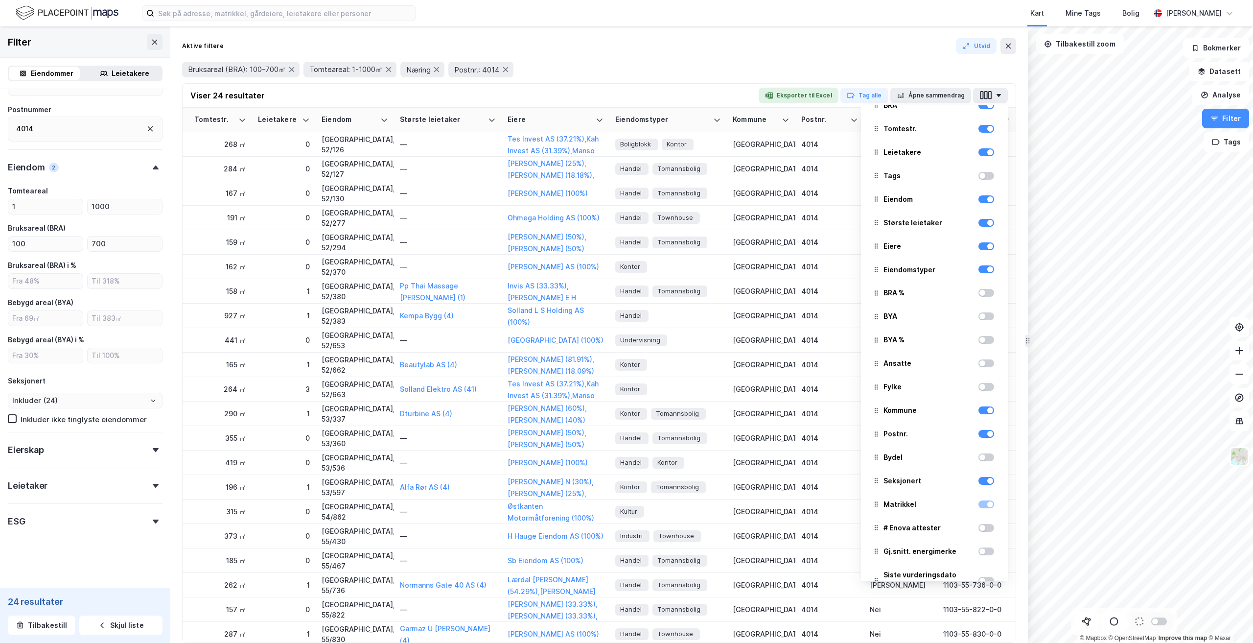
scroll to position [23, 0]
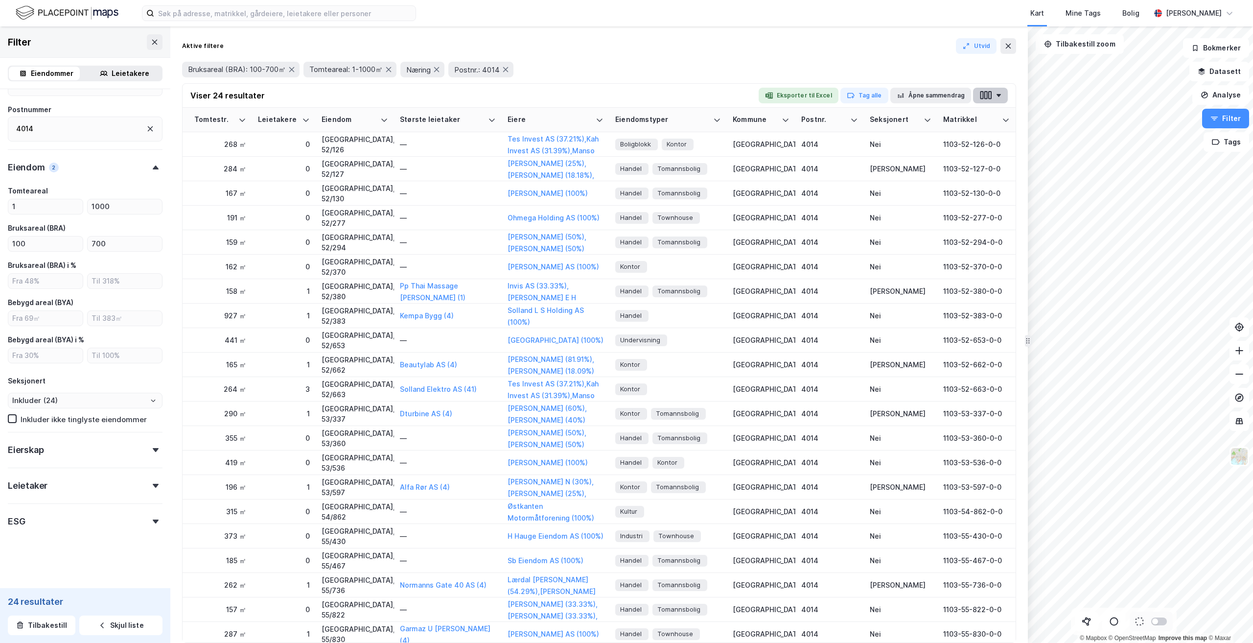
click at [1006, 91] on button "button" at bounding box center [990, 96] width 35 height 16
click at [1003, 93] on button "button" at bounding box center [990, 96] width 35 height 16
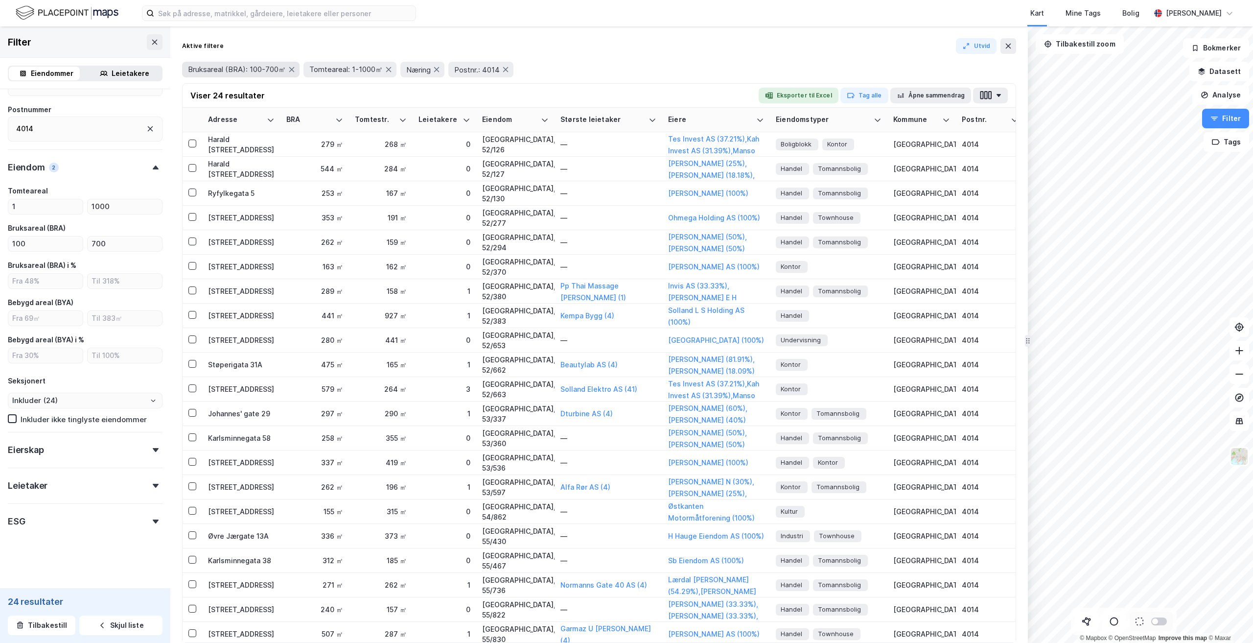
click at [252, 67] on span "Bruksareal (BRA): 100-700㎡" at bounding box center [237, 70] width 98 height 10
click at [263, 69] on span "Bruksareal (BRA): 100-700㎡" at bounding box center [237, 70] width 98 height 10
click at [55, 246] on input "100" at bounding box center [45, 243] width 74 height 15
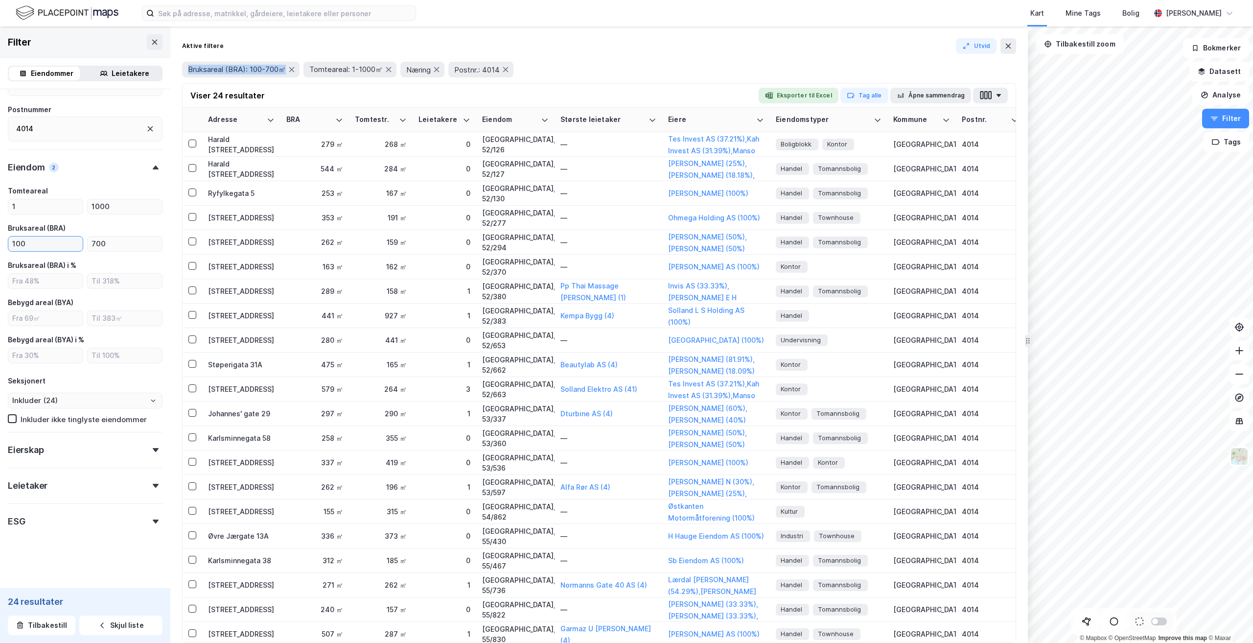
click at [55, 246] on input "100" at bounding box center [45, 243] width 74 height 15
click at [30, 245] on input "100" at bounding box center [45, 243] width 74 height 15
click at [13, 243] on input "100" at bounding box center [45, 243] width 74 height 15
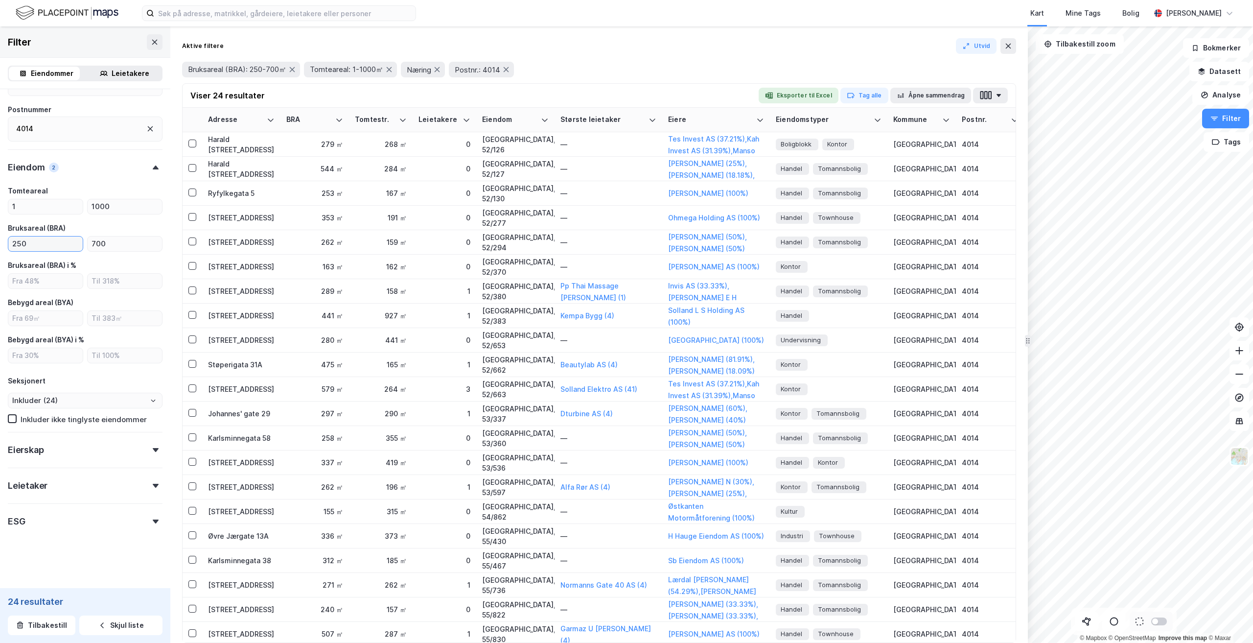
type input "250"
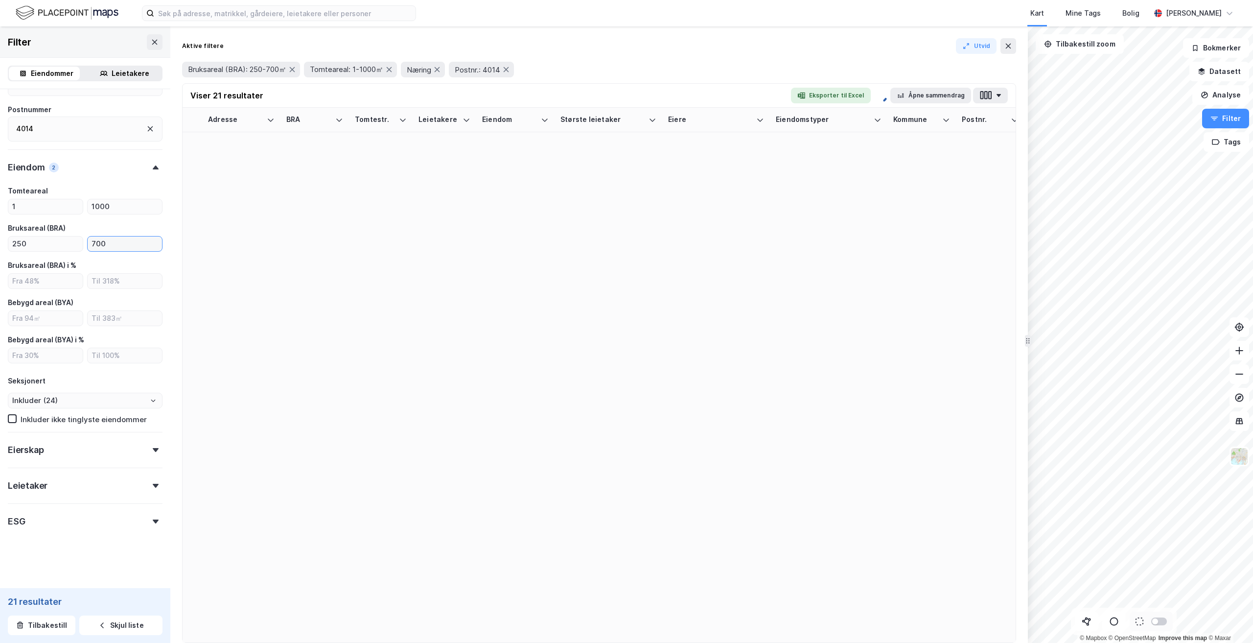
scroll to position [244, 0]
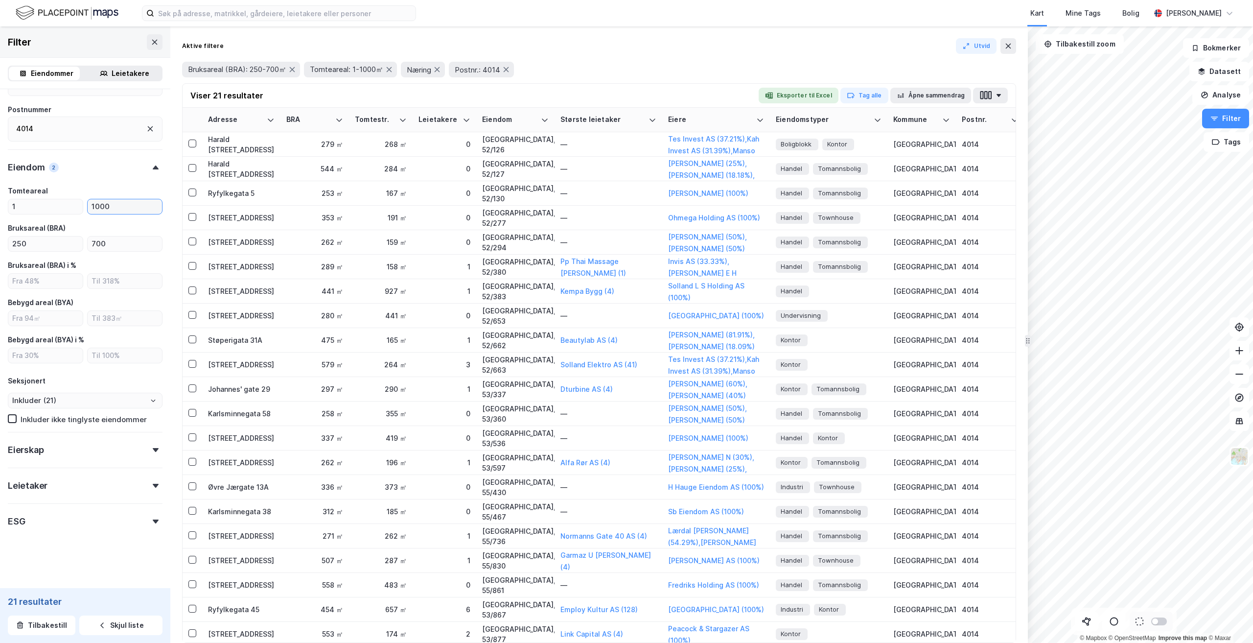
click at [113, 209] on input "1000" at bounding box center [125, 206] width 74 height 15
click at [155, 448] on div "Eiendomstype Annet Bolig (265) Næring (21) Ubebygd Gårdeiersøk Ingen Leietakers…" at bounding box center [85, 216] width 170 height 743
click at [148, 452] on div "Eierskap" at bounding box center [85, 446] width 155 height 28
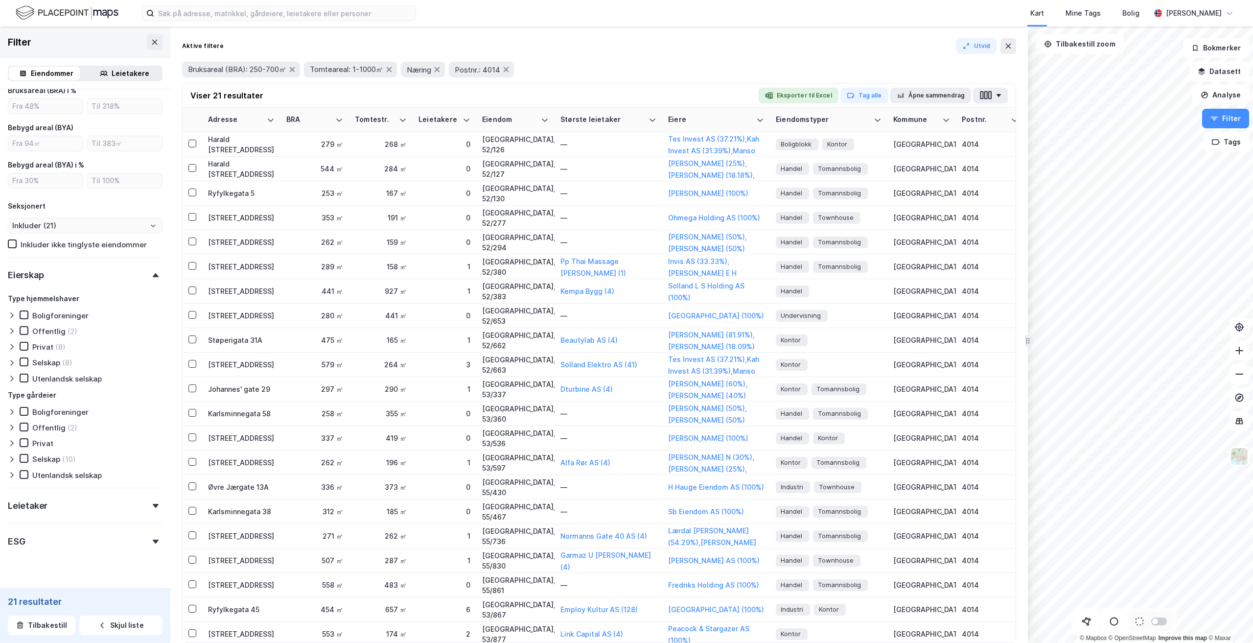
scroll to position [439, 0]
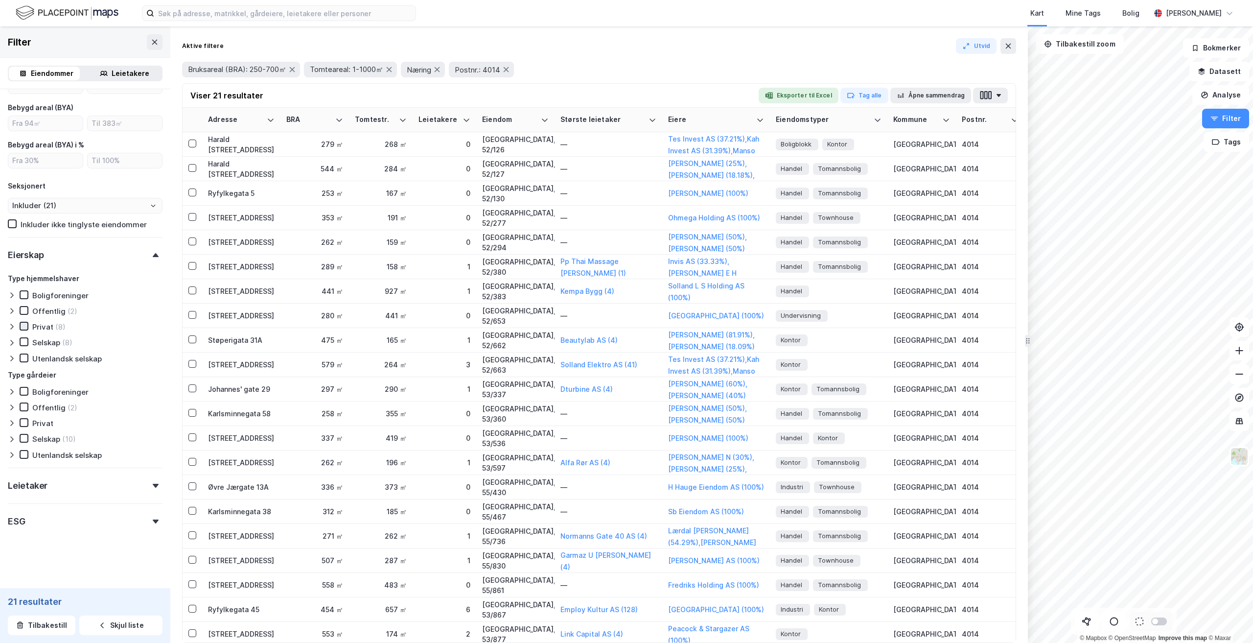
click at [22, 326] on icon at bounding box center [24, 326] width 5 height 3
click at [24, 342] on div "Type hjemmelshaver Boligforeninger Offentlig (2) Privat (8) Selskap (8) Utenlan…" at bounding box center [85, 318] width 155 height 91
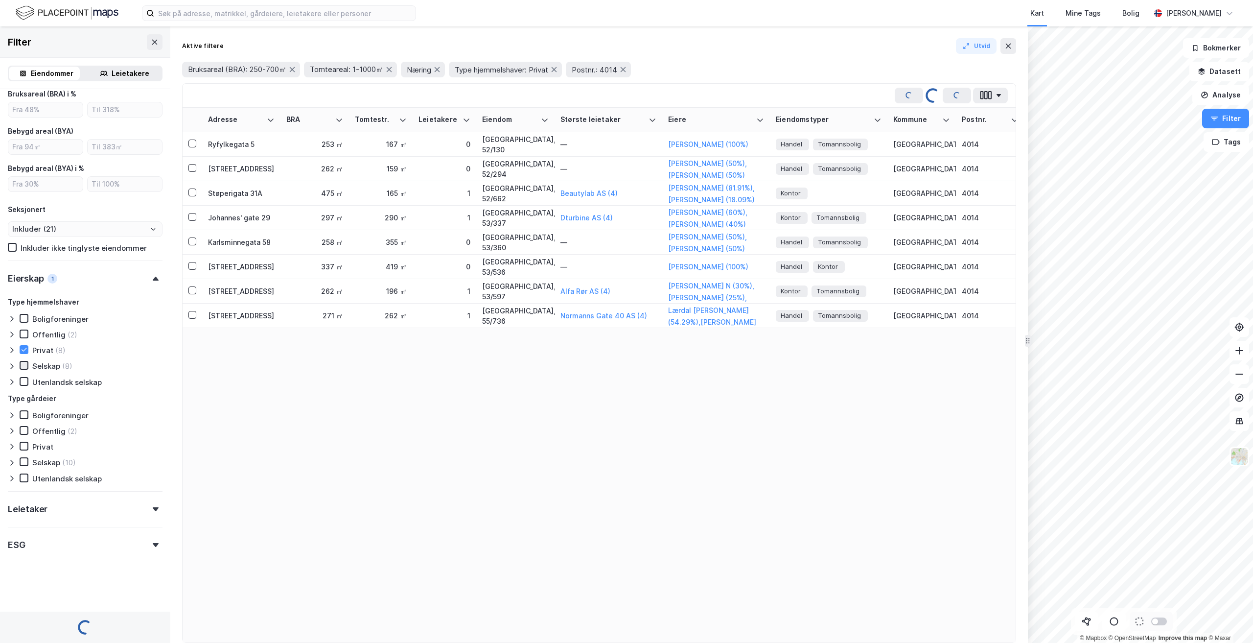
click at [26, 366] on icon at bounding box center [24, 365] width 7 height 7
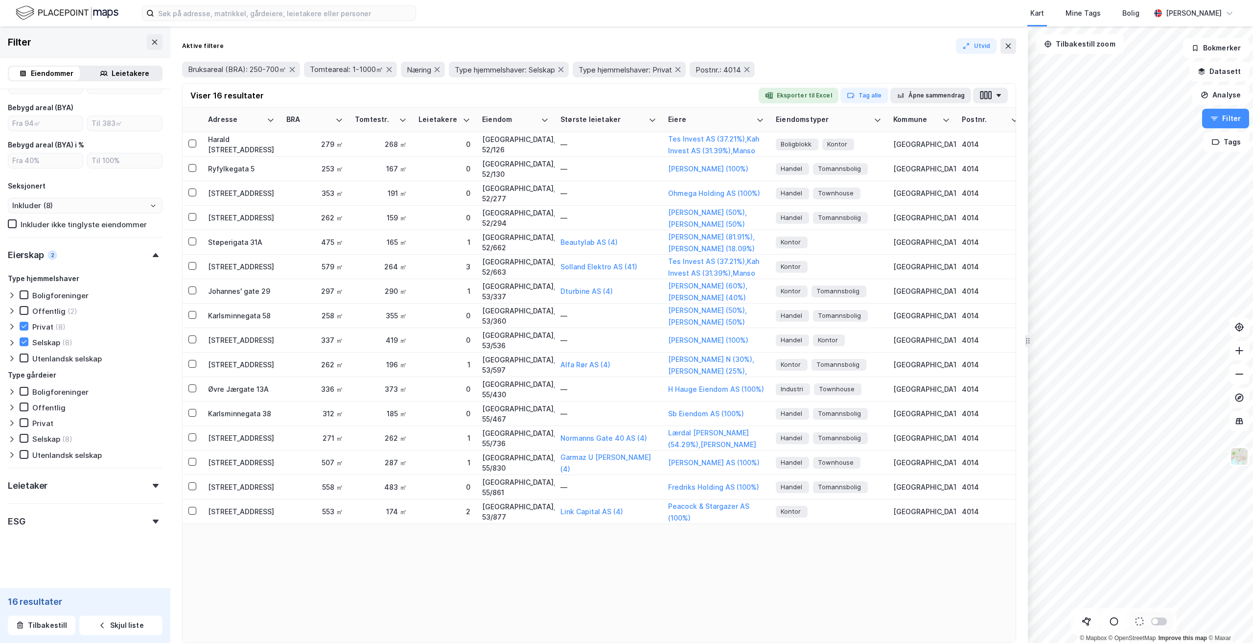
type input "Inkluder (16)"
click at [145, 482] on div "Leietaker" at bounding box center [85, 481] width 155 height 28
click at [954, 95] on button "Åpne sammendrag" at bounding box center [930, 96] width 81 height 16
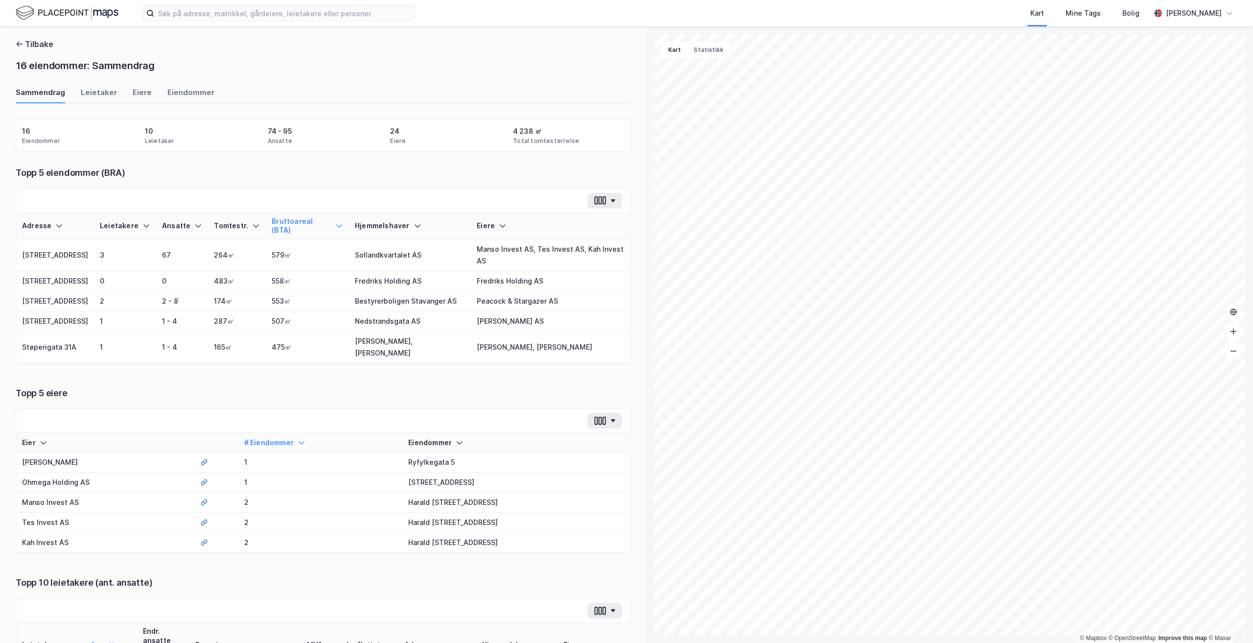
click at [99, 95] on div "Leietaker" at bounding box center [99, 95] width 36 height 16
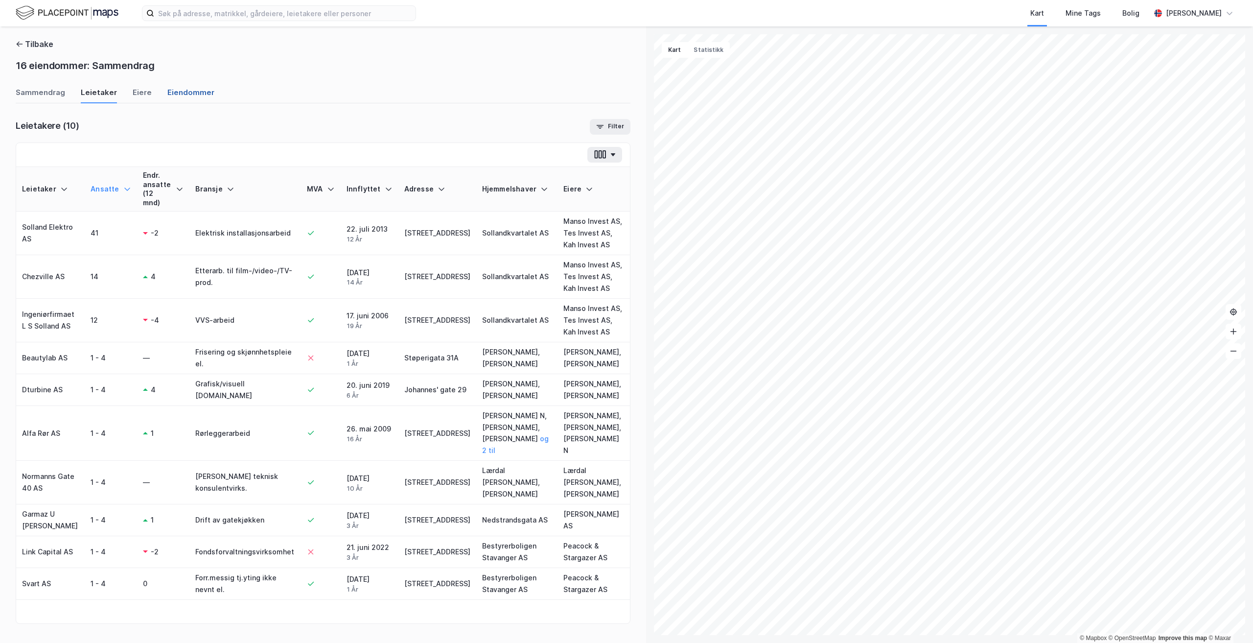
click at [170, 92] on div "Eiendommer" at bounding box center [190, 95] width 47 height 16
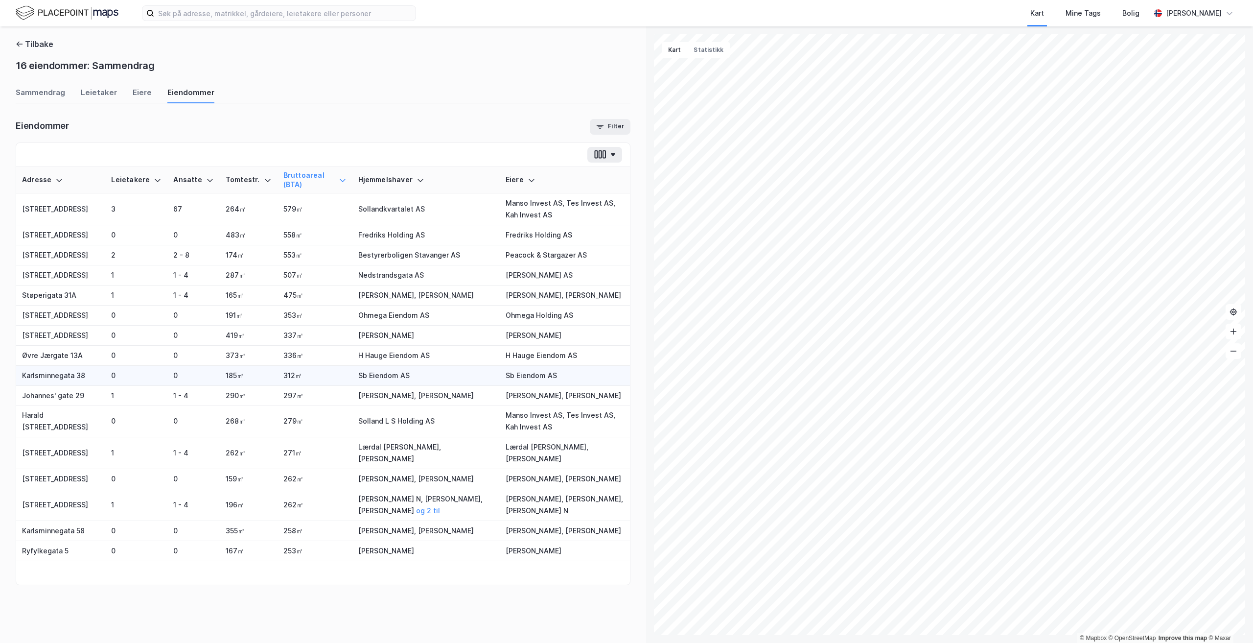
scroll to position [36, 0]
click at [46, 87] on div "Sammendrag" at bounding box center [40, 95] width 49 height 16
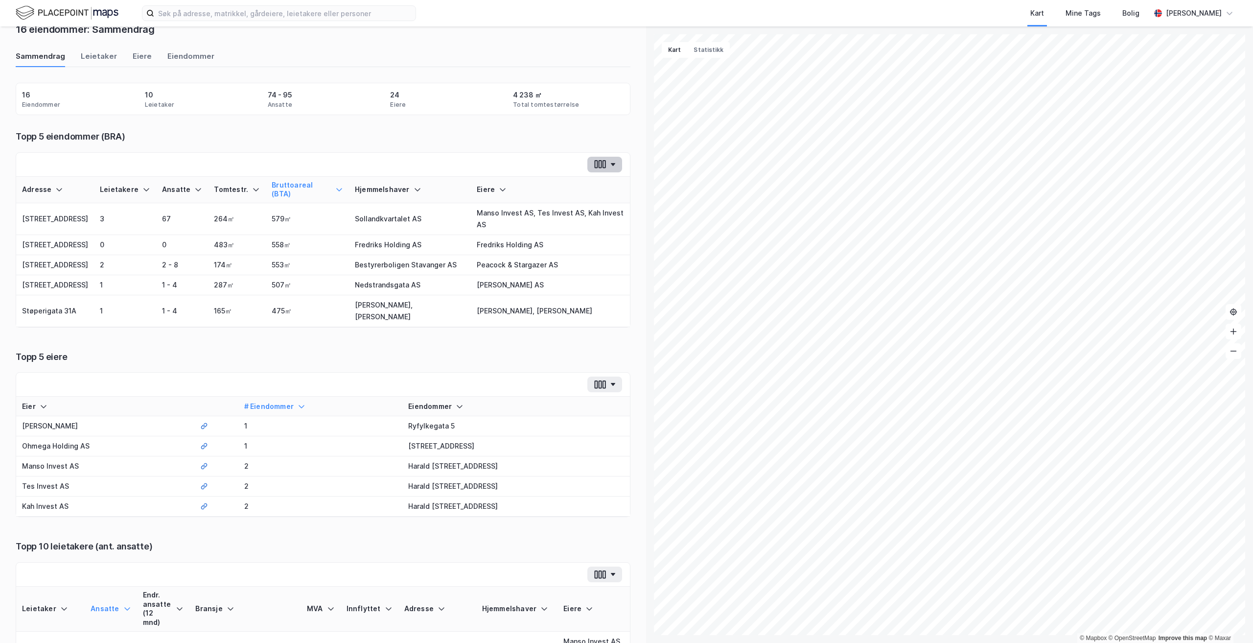
click at [610, 163] on icon "button" at bounding box center [612, 164] width 5 height 3
click at [492, 161] on div "Adresse Leietakere Ansatte Tomtestr. Bruttoareal (BTA) Hjemmelshaver Eiere" at bounding box center [323, 165] width 614 height 24
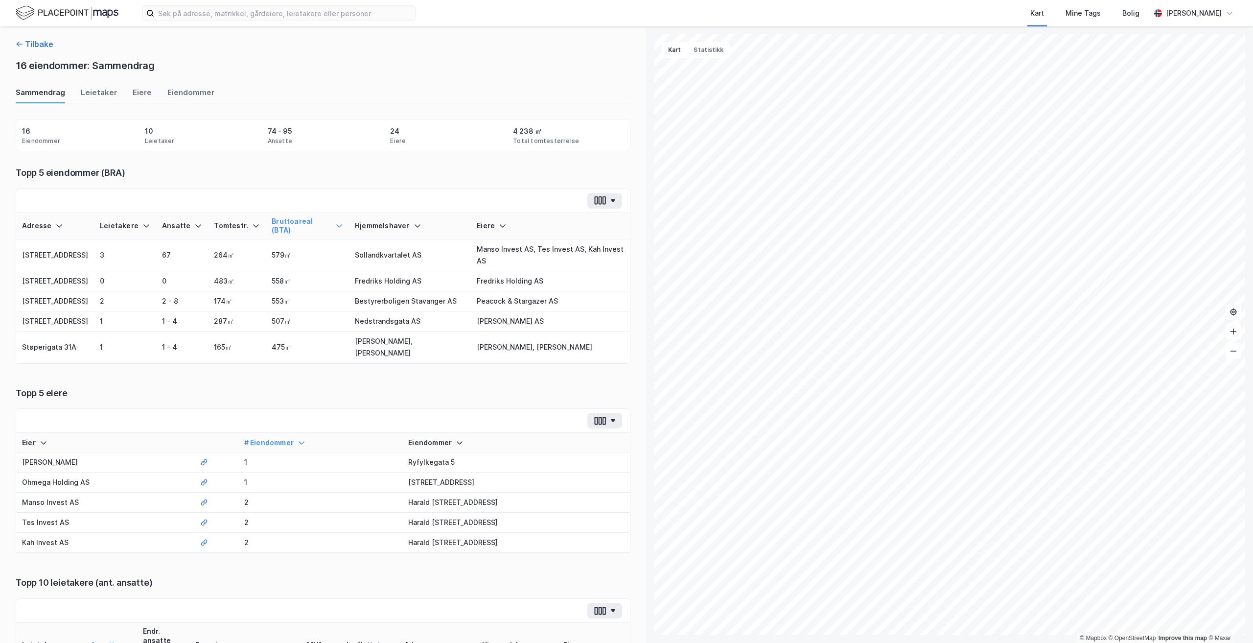
click at [36, 45] on button "Tilbake" at bounding box center [35, 44] width 38 height 12
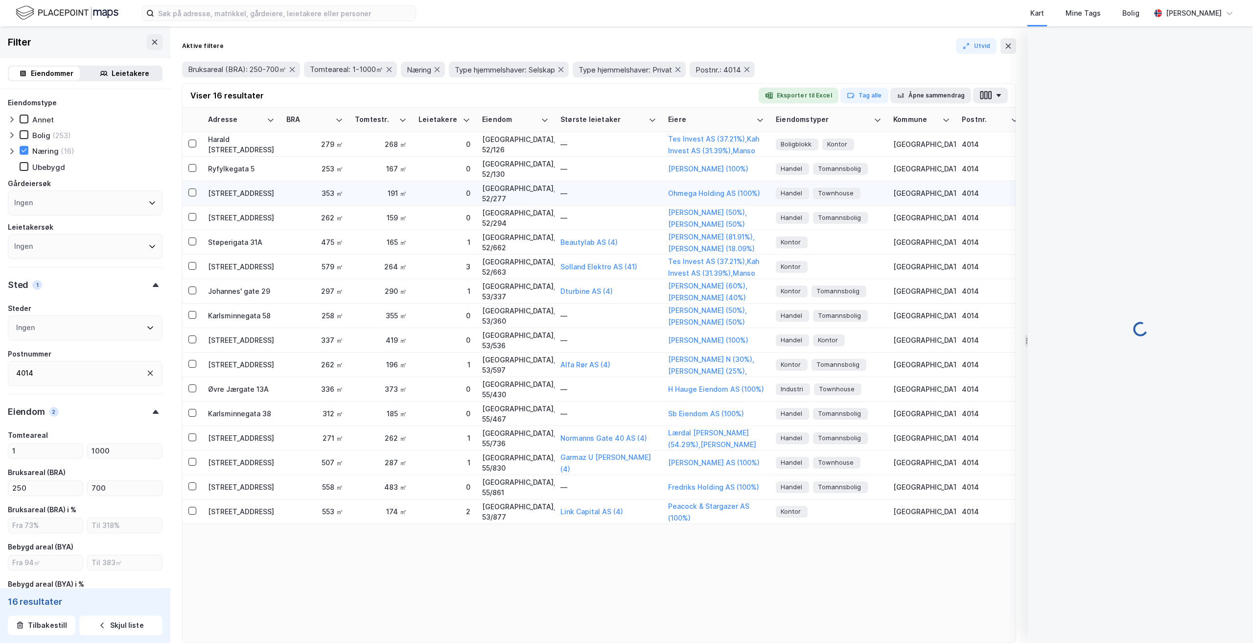
click at [892, 194] on td "[GEOGRAPHIC_DATA]" at bounding box center [921, 193] width 69 height 24
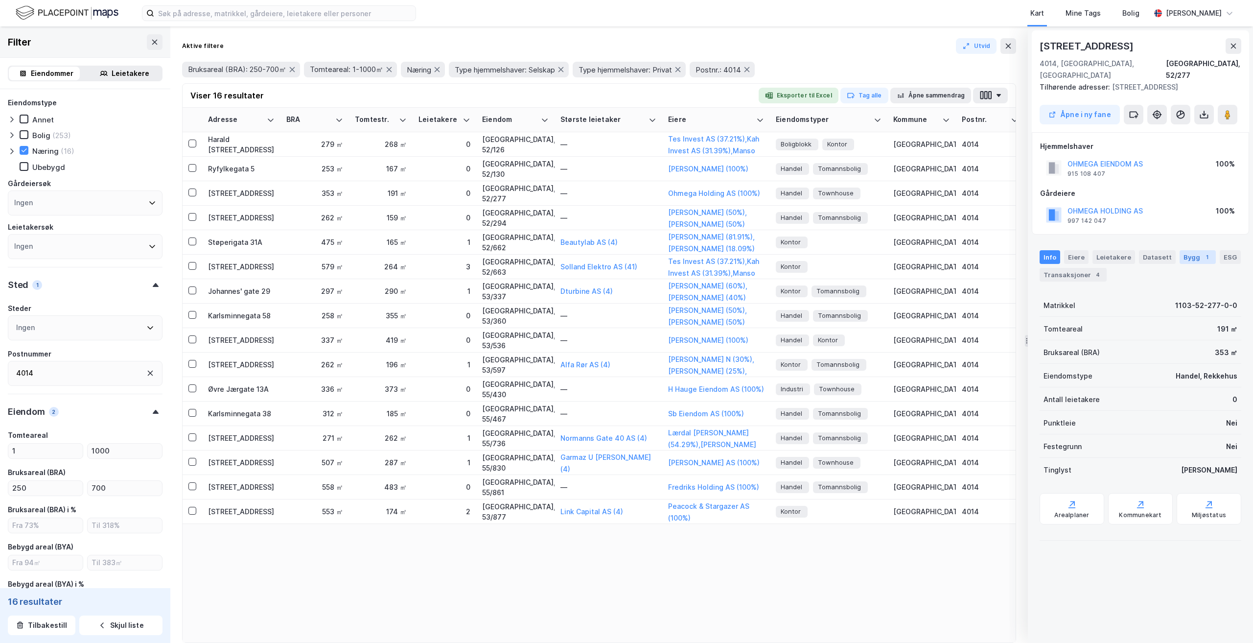
drag, startPoint x: 879, startPoint y: 197, endPoint x: 1195, endPoint y: 238, distance: 318.9
click at [596, 198] on td "—" at bounding box center [609, 193] width 108 height 24
click at [1145, 342] on div "Bruksareal (BRA) 353 ㎡" at bounding box center [1141, 351] width 202 height 23
click at [1090, 107] on button "Åpne i ny fane" at bounding box center [1080, 115] width 80 height 20
click at [1000, 93] on button "button" at bounding box center [990, 96] width 35 height 16
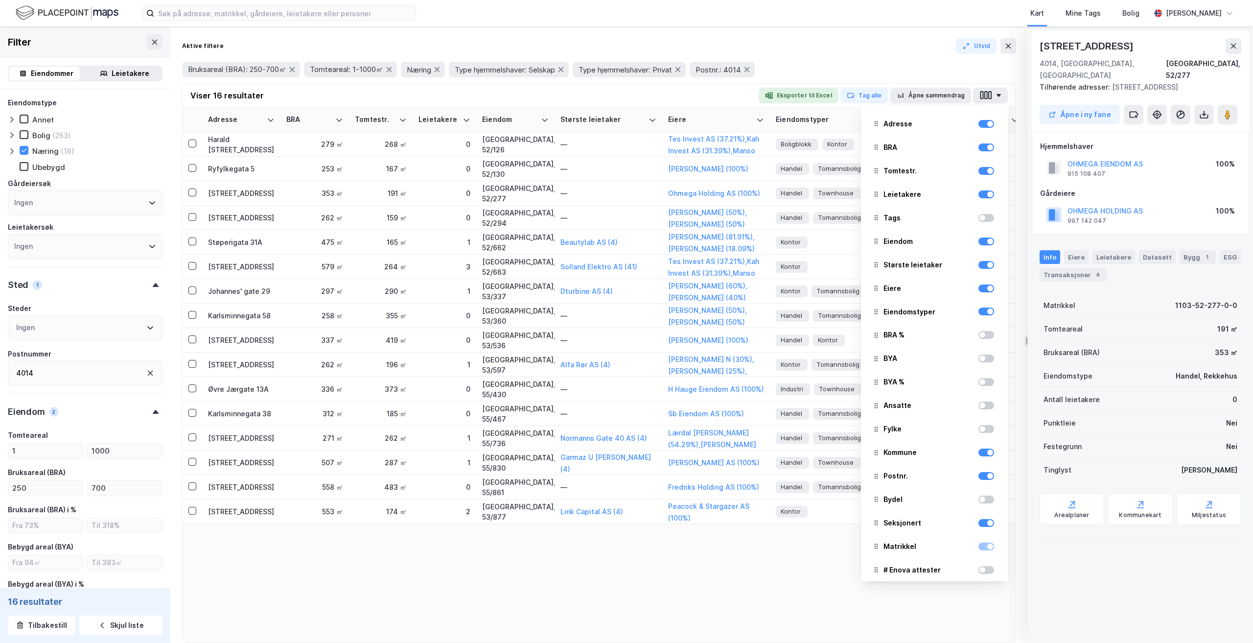
click at [982, 527] on div at bounding box center [986, 523] width 16 height 12
click at [978, 523] on div at bounding box center [986, 523] width 16 height 8
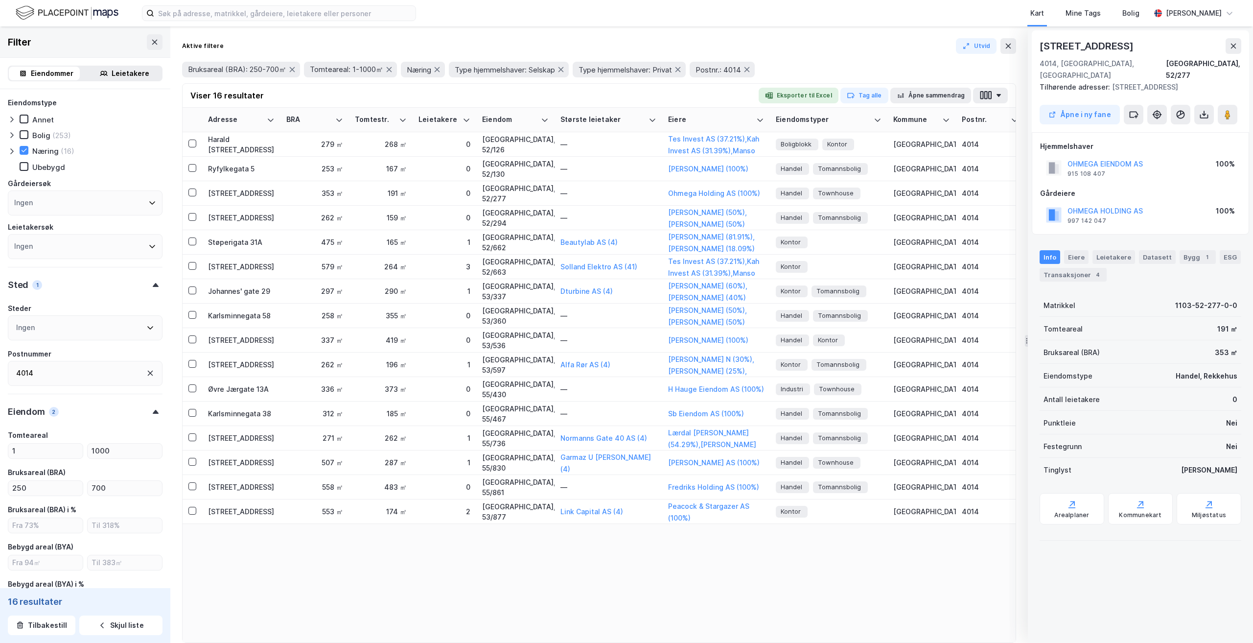
click at [769, 588] on div "Adresse BRA Tomtestr. Leietakere Eiendom Største leietaker Eiere Eiendomstyper …" at bounding box center [599, 375] width 833 height 535
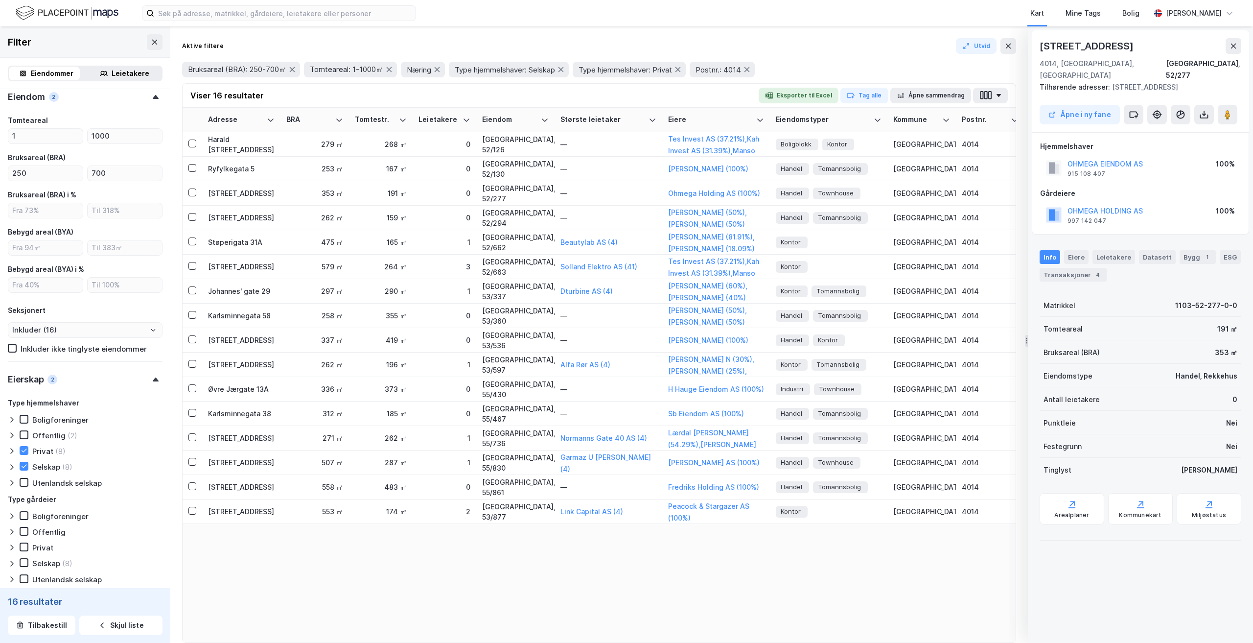
scroll to position [369, 0]
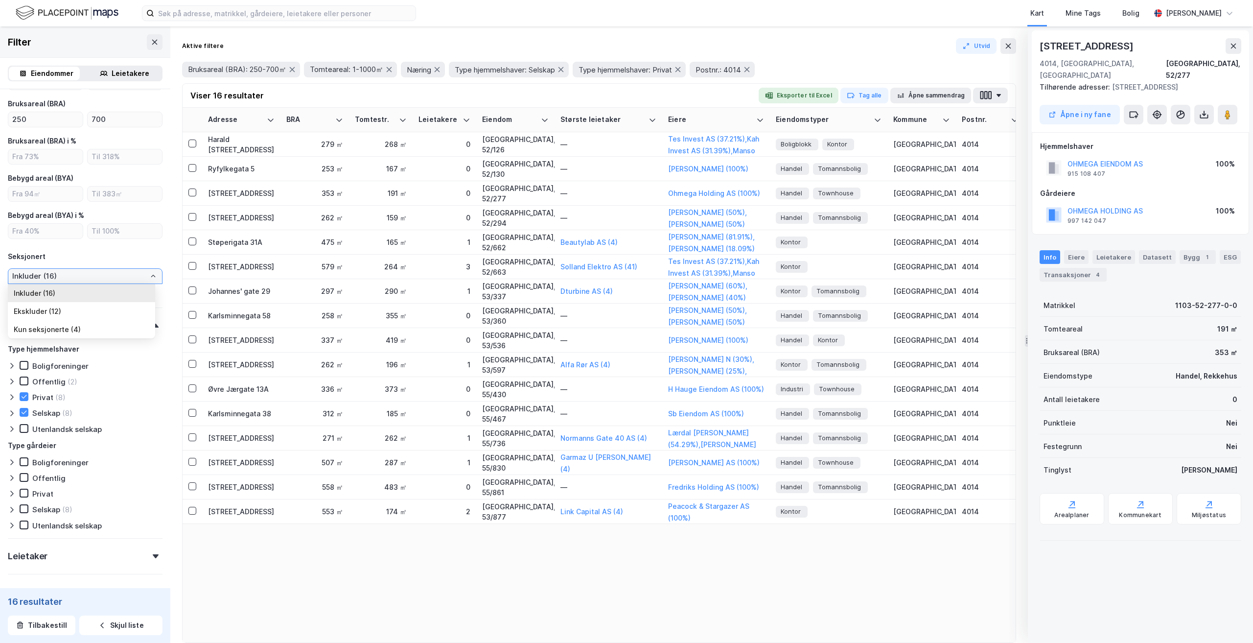
drag, startPoint x: 98, startPoint y: 276, endPoint x: 103, endPoint y: 276, distance: 4.9
click at [97, 276] on input "Inkluder (16)" at bounding box center [85, 276] width 154 height 15
click at [88, 310] on li "Ekskluder (12)" at bounding box center [81, 311] width 147 height 18
type input "Ekskluder (12)"
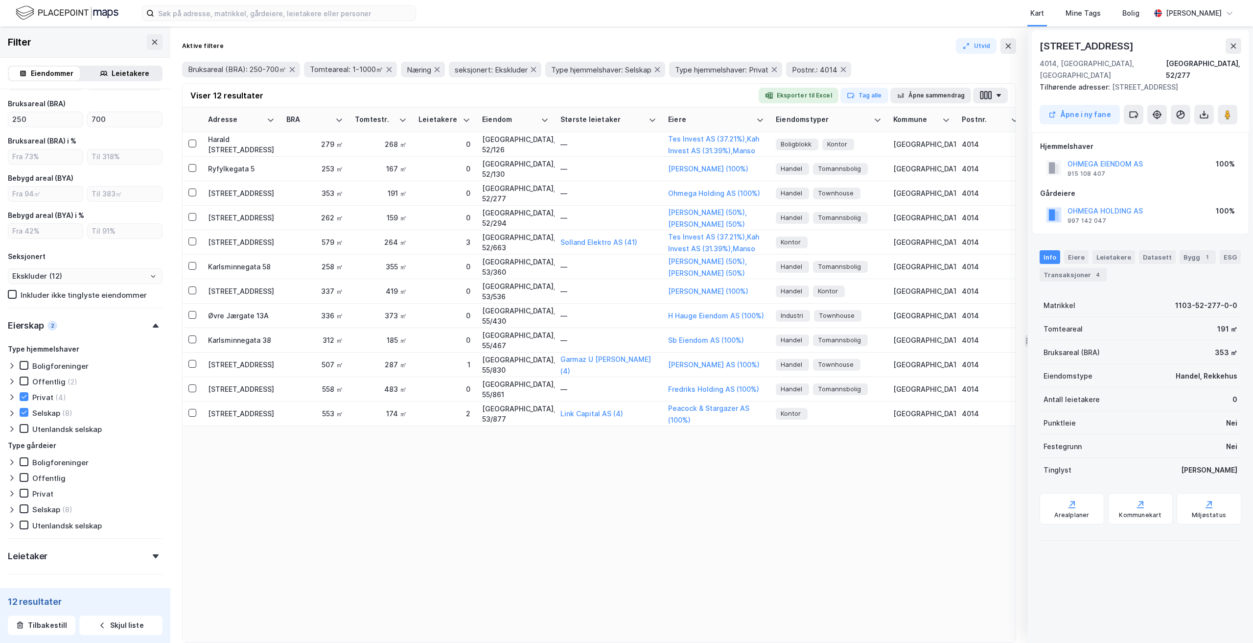
click at [459, 542] on div "Adresse BRA Tomtestr. Leietakere Eiendom Største leietaker Eiere Eiendomstyper …" at bounding box center [599, 375] width 833 height 535
click at [331, 243] on div "579 ㎡" at bounding box center [314, 242] width 57 height 10
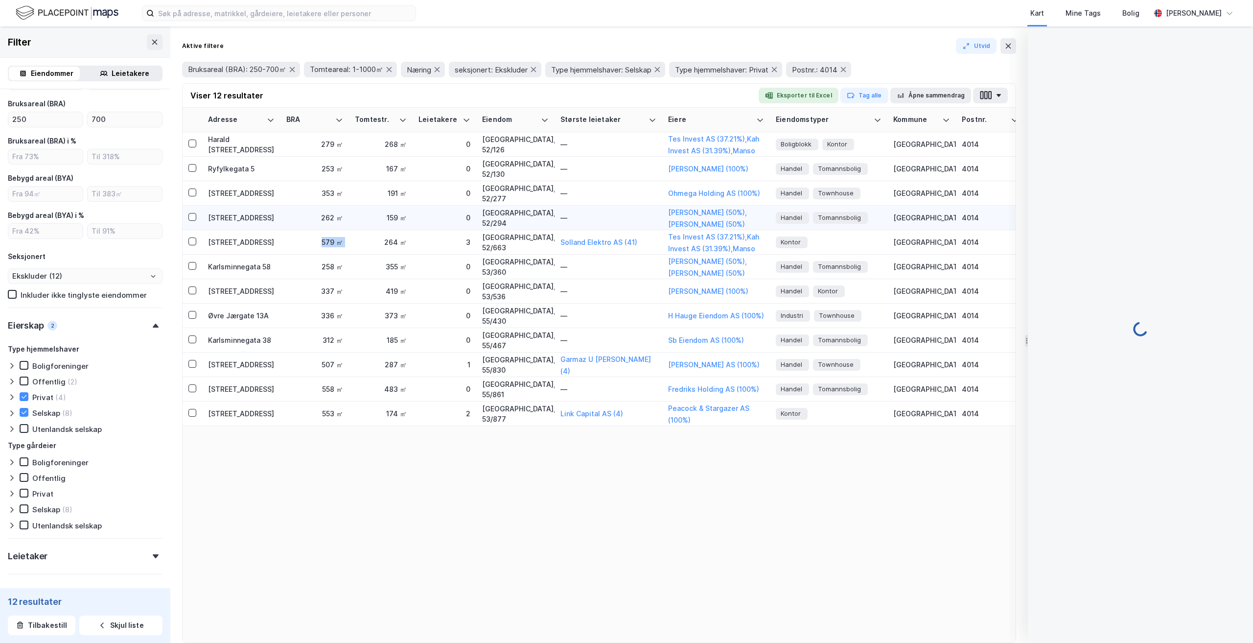
click at [272, 219] on div "Nymansveien 59" at bounding box center [241, 217] width 67 height 10
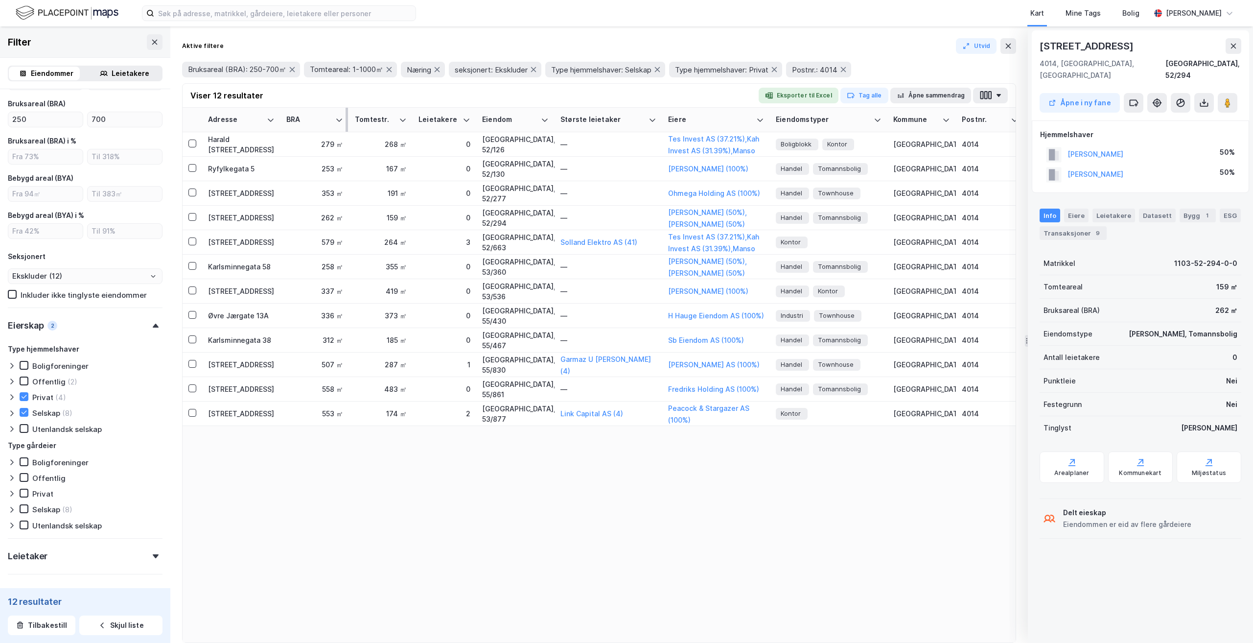
click at [333, 117] on div "BRA" at bounding box center [314, 119] width 57 height 9
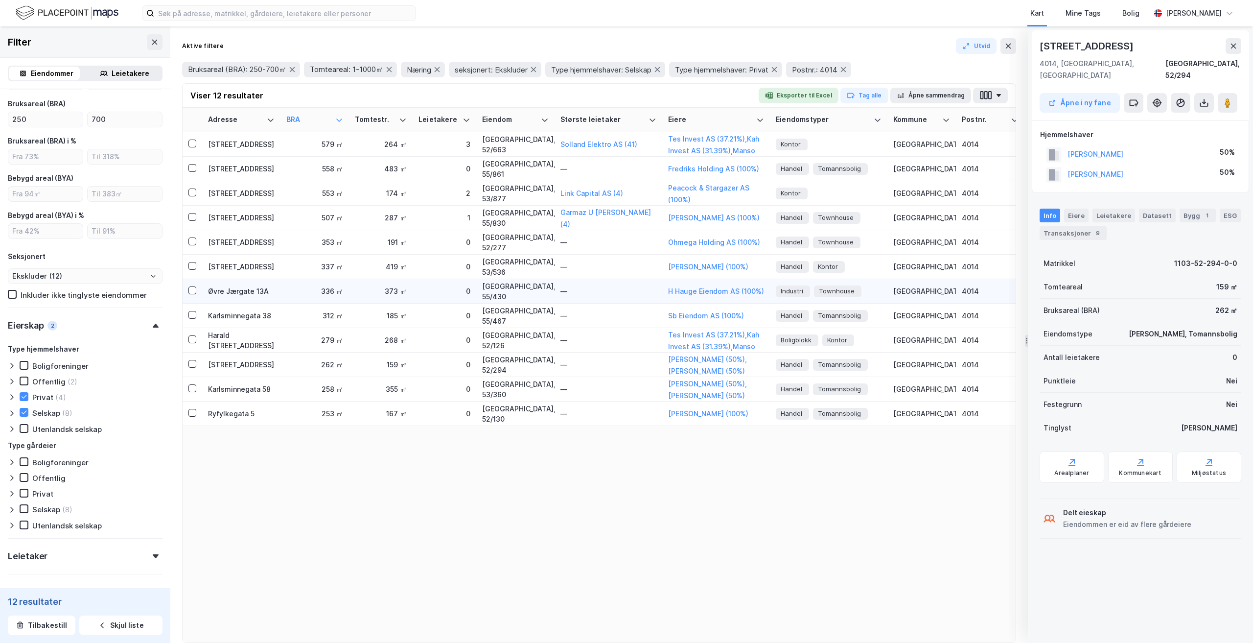
click at [295, 293] on div "336 ㎡" at bounding box center [314, 291] width 57 height 10
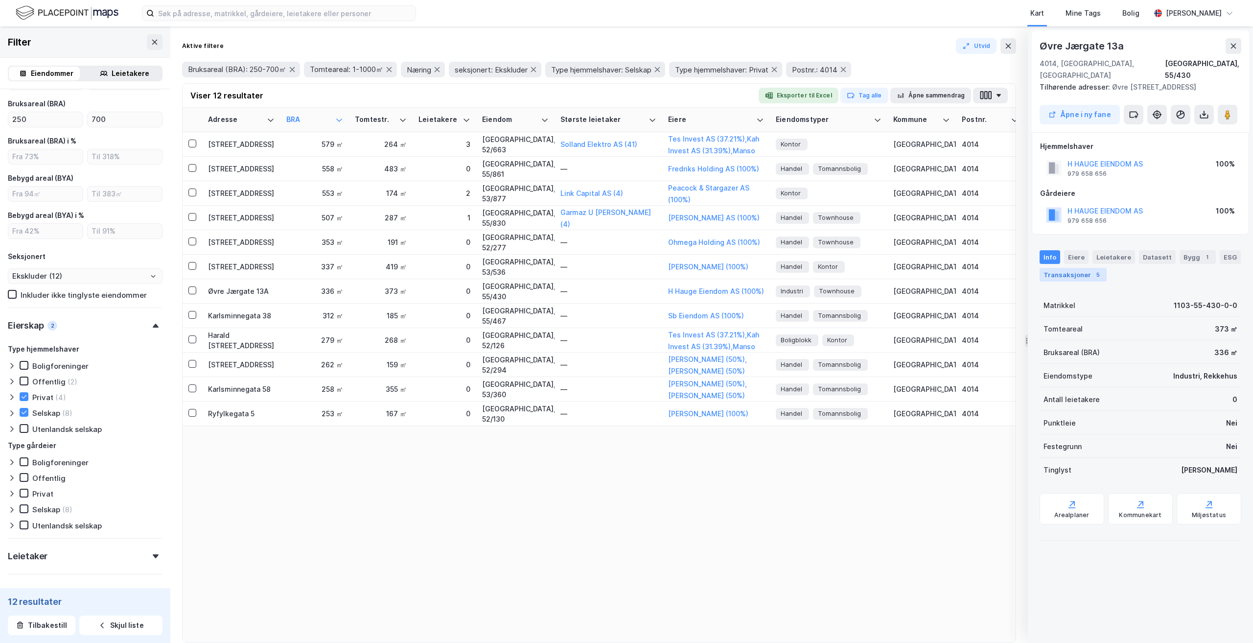
click at [1075, 268] on div "Transaksjoner 5" at bounding box center [1073, 275] width 67 height 14
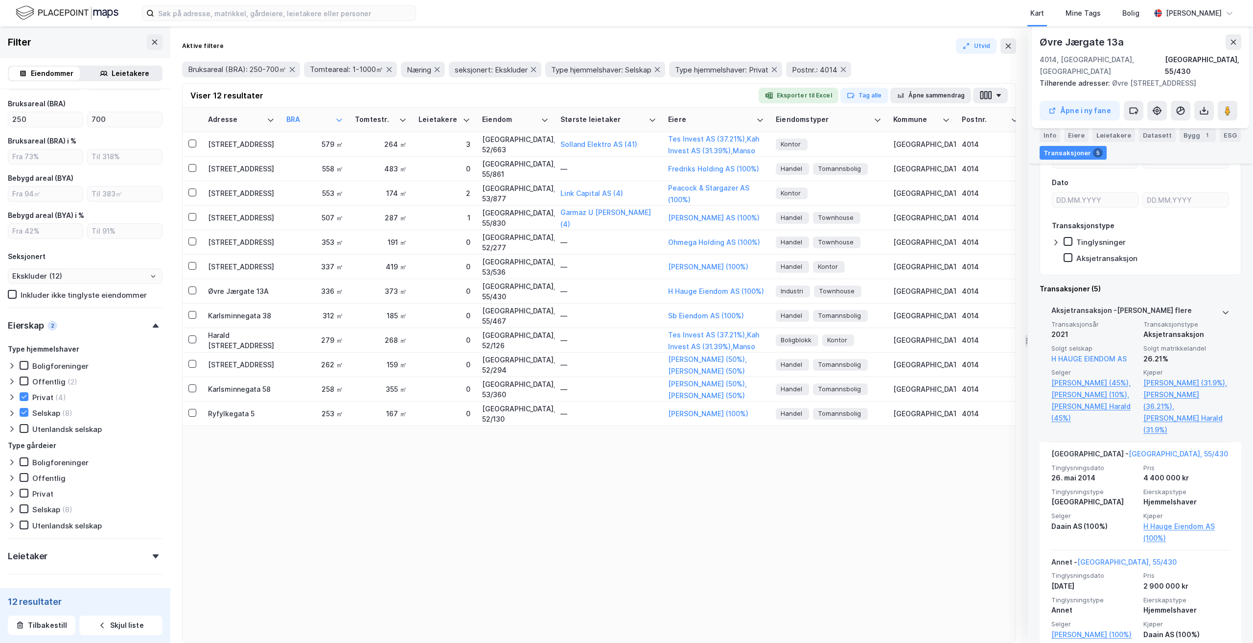
scroll to position [176, 0]
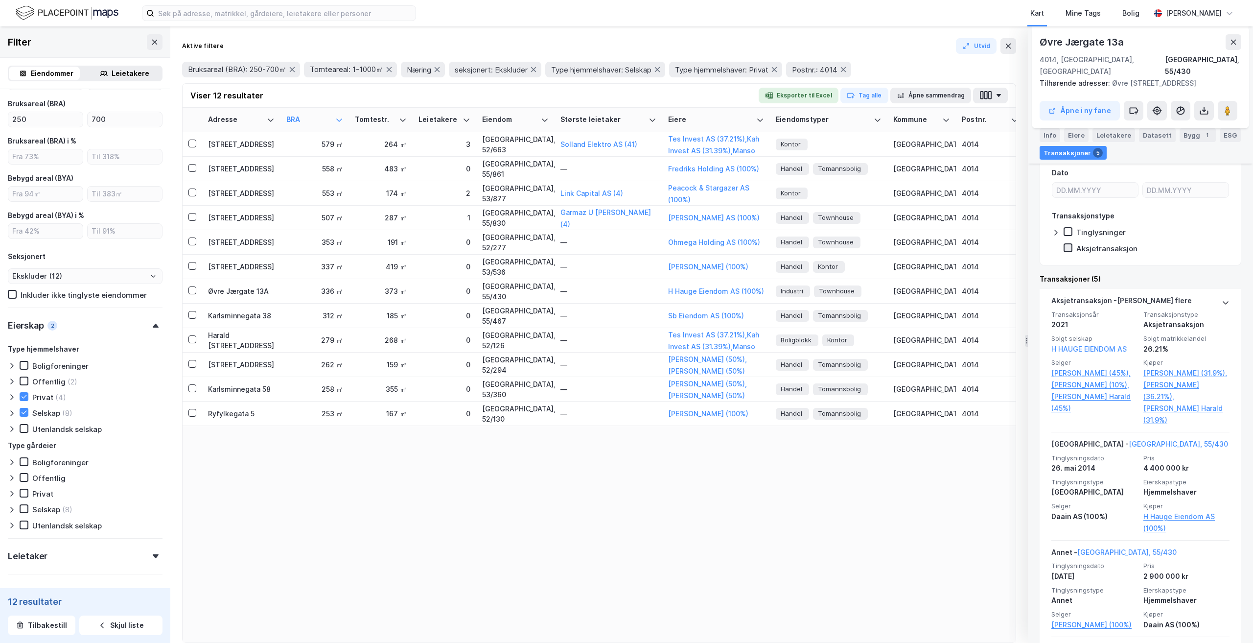
click at [1067, 244] on icon at bounding box center [1068, 247] width 7 height 7
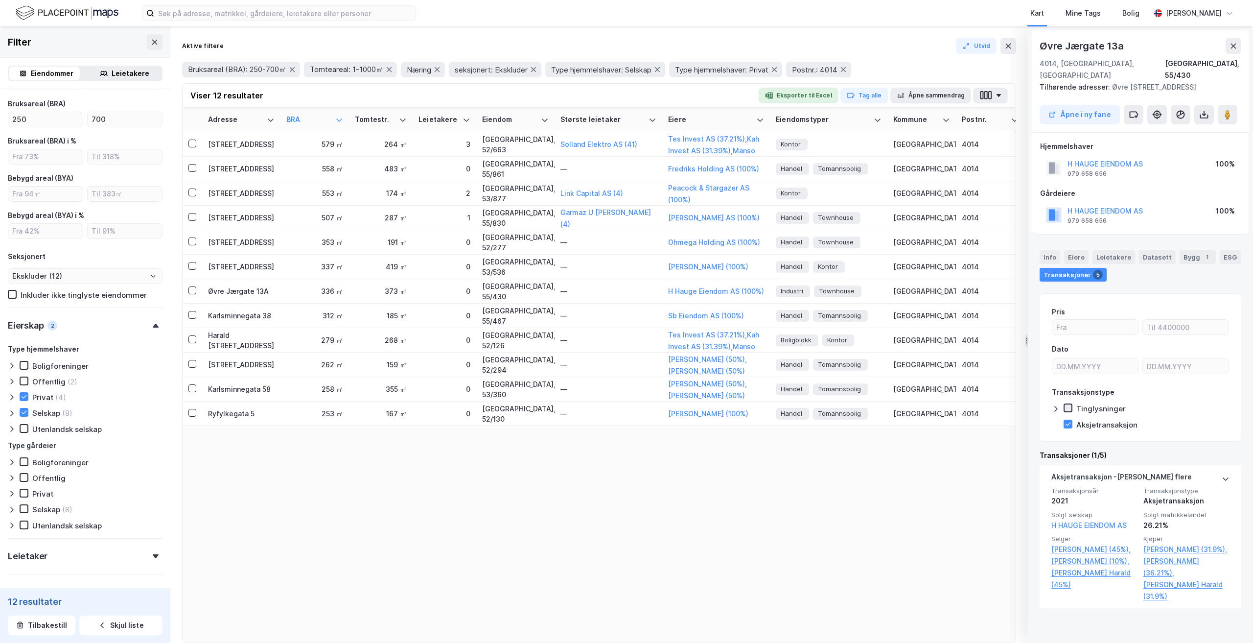
scroll to position [0, 0]
click at [1067, 404] on icon at bounding box center [1068, 407] width 7 height 7
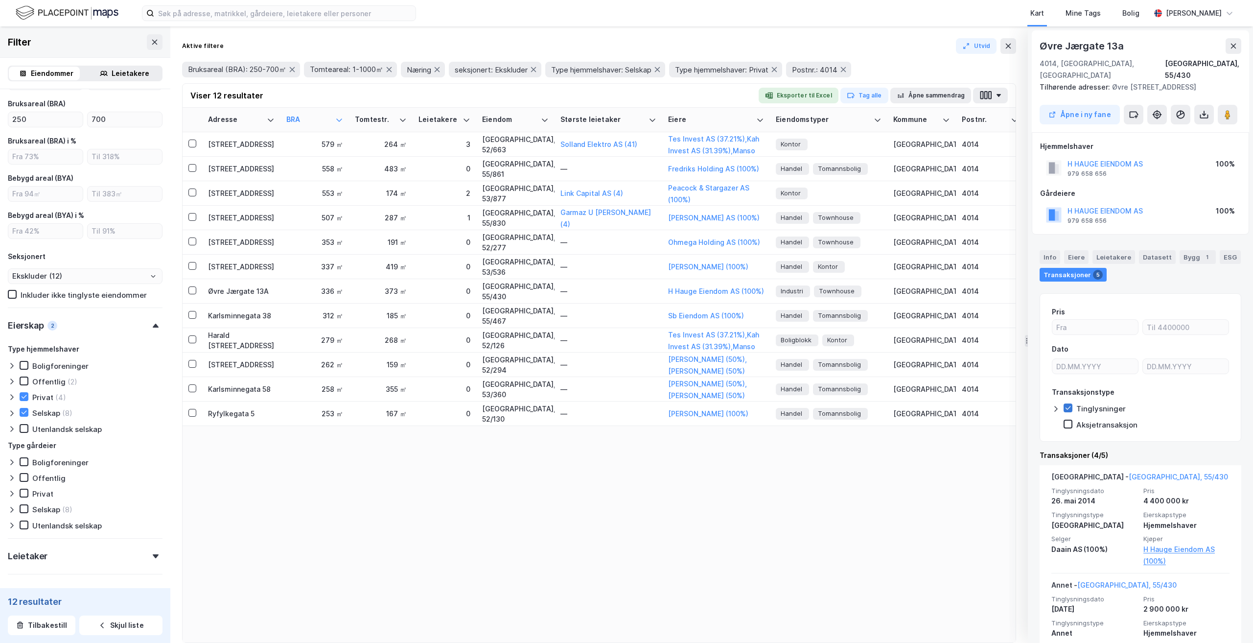
click at [1069, 404] on icon at bounding box center [1068, 407] width 7 height 7
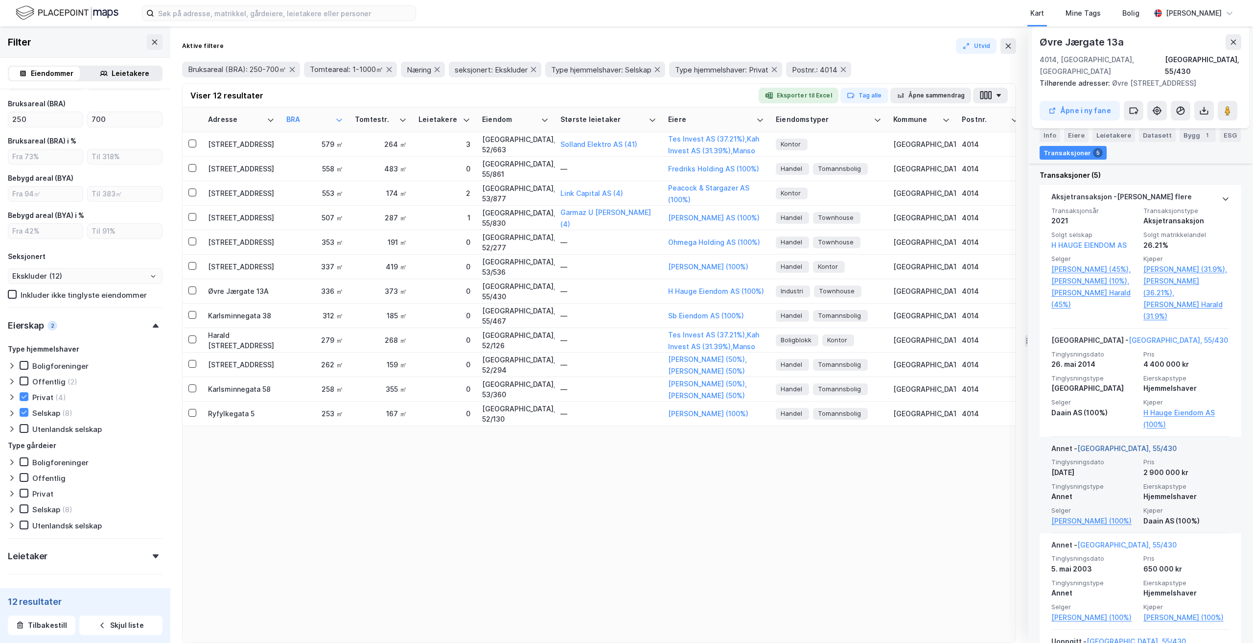
scroll to position [291, 0]
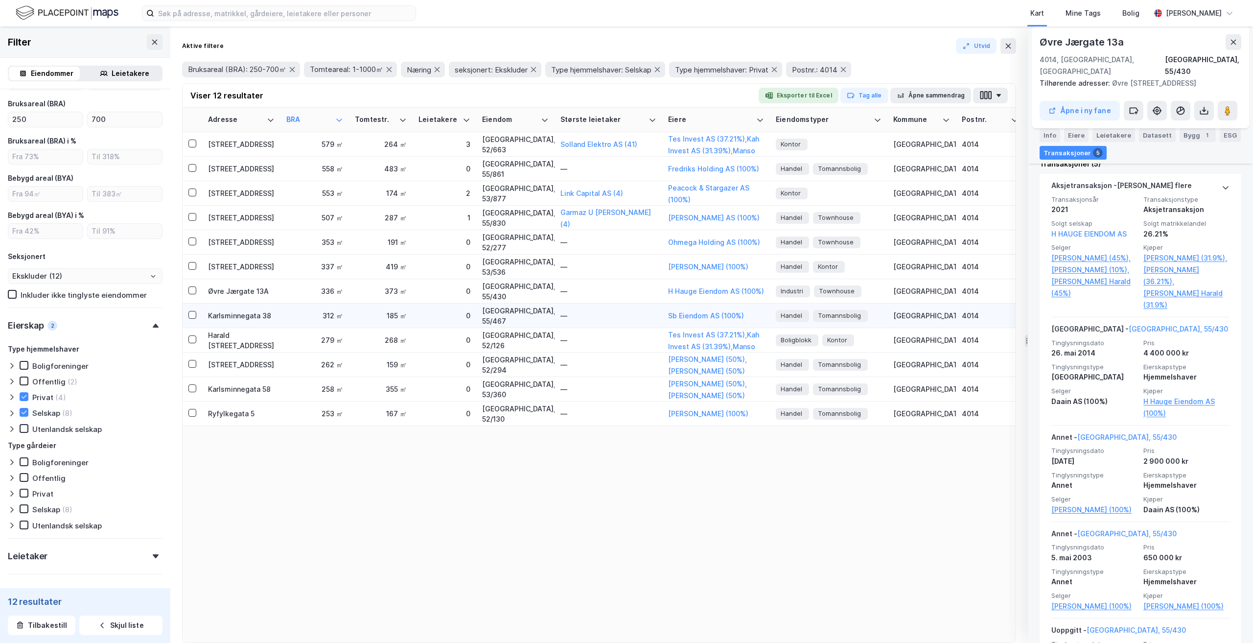
click at [253, 319] on div "Karlsminnegata 38" at bounding box center [241, 315] width 67 height 10
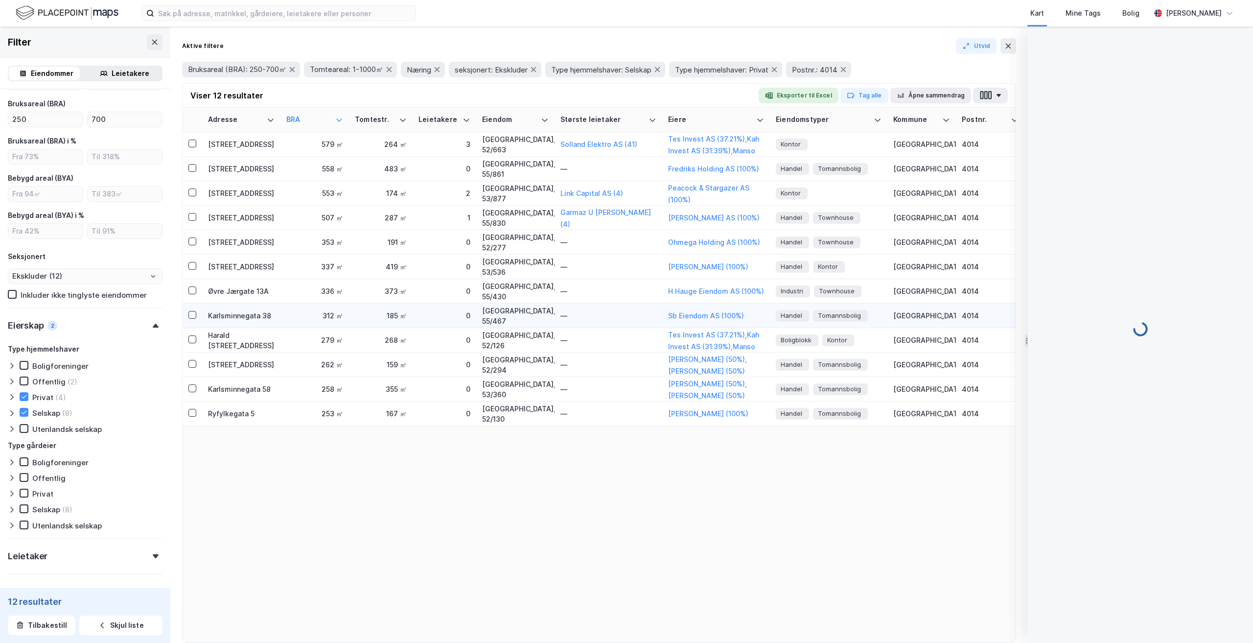
scroll to position [0, 0]
click at [277, 221] on td "Nedstrandsgata 19" at bounding box center [241, 218] width 78 height 24
click at [255, 215] on div "Nedstrandsgata 19" at bounding box center [241, 217] width 67 height 10
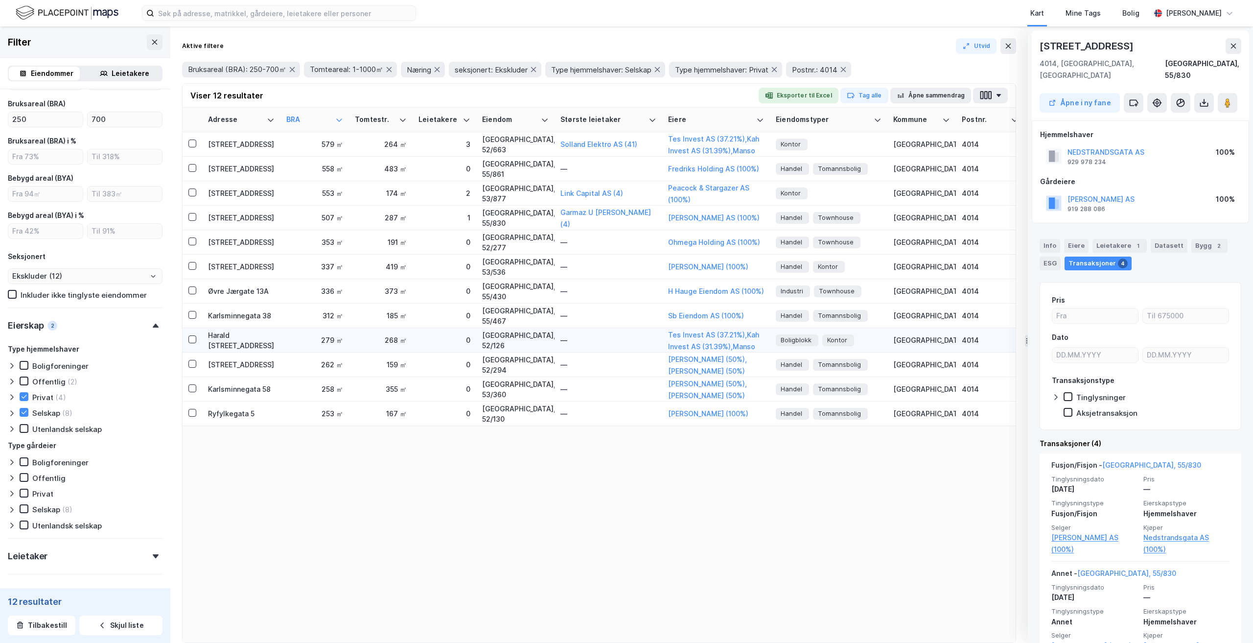
click at [254, 338] on div "Harald Hårfagres gate 8" at bounding box center [241, 340] width 67 height 21
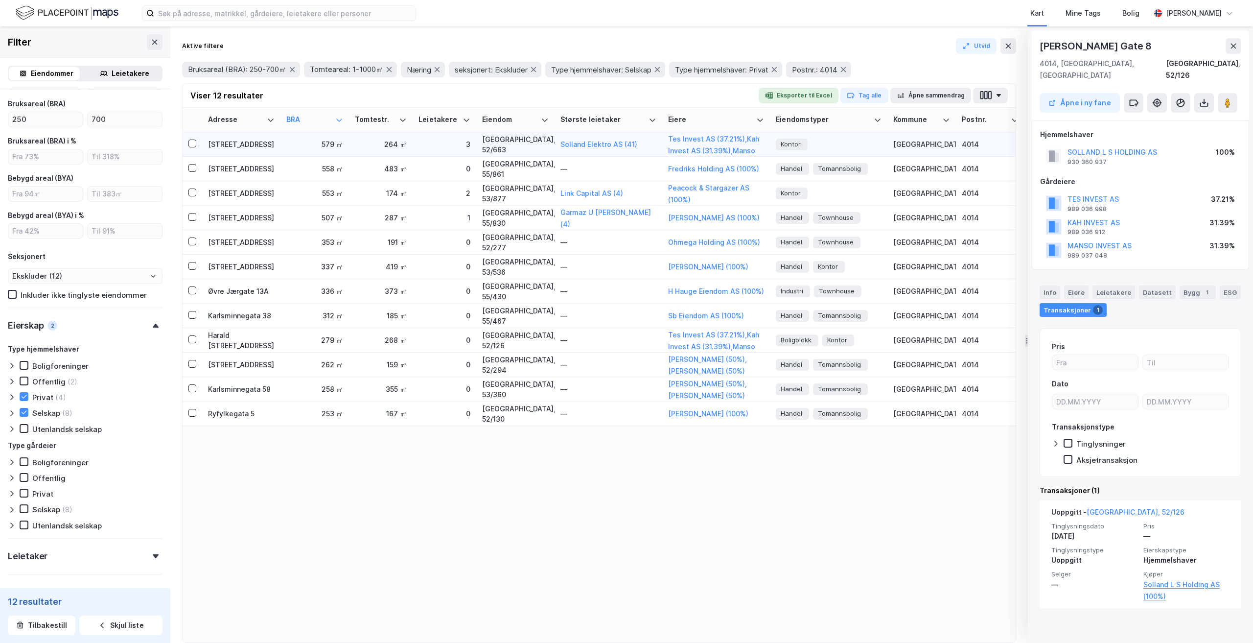
click at [285, 142] on td "579 ㎡" at bounding box center [314, 144] width 69 height 24
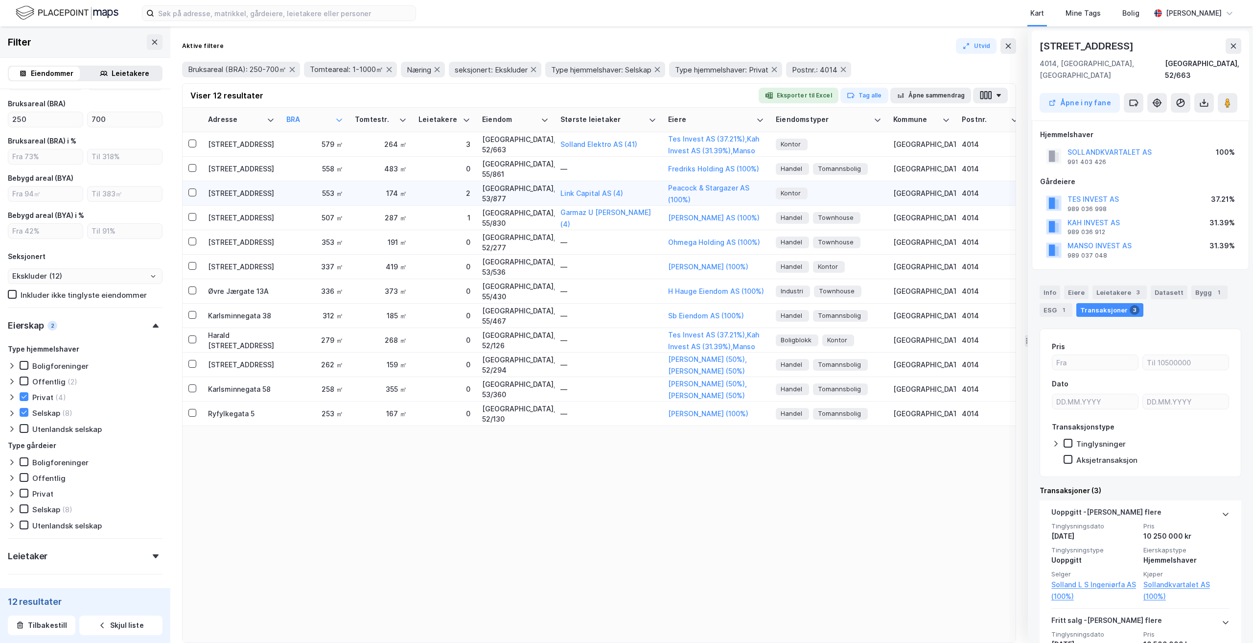
click at [290, 190] on div "553 ㎡" at bounding box center [314, 193] width 57 height 10
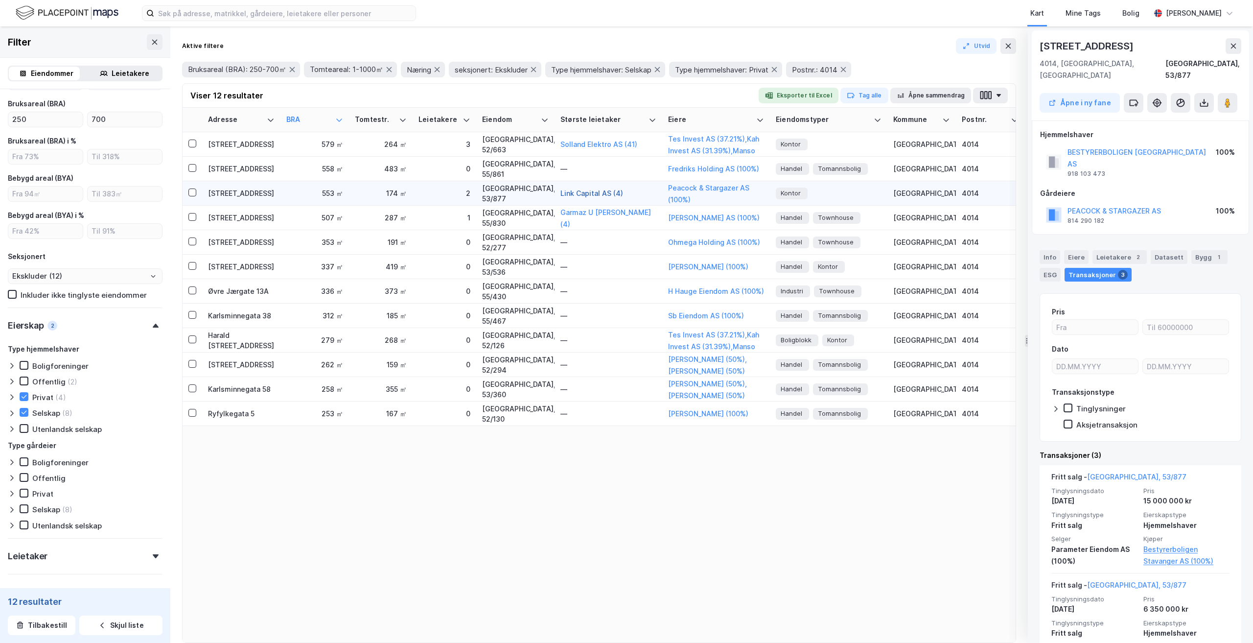
click at [0, 0] on button "Link Capital AS (4)" at bounding box center [0, 0] width 0 height 0
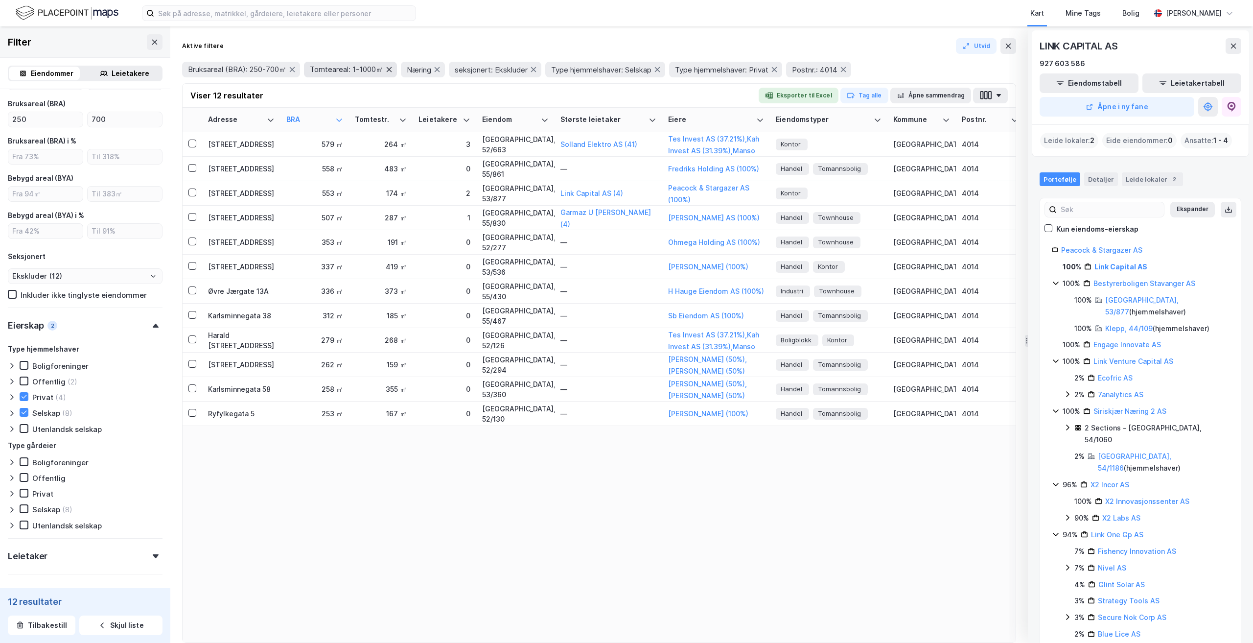
click at [392, 69] on icon at bounding box center [389, 69] width 5 height 5
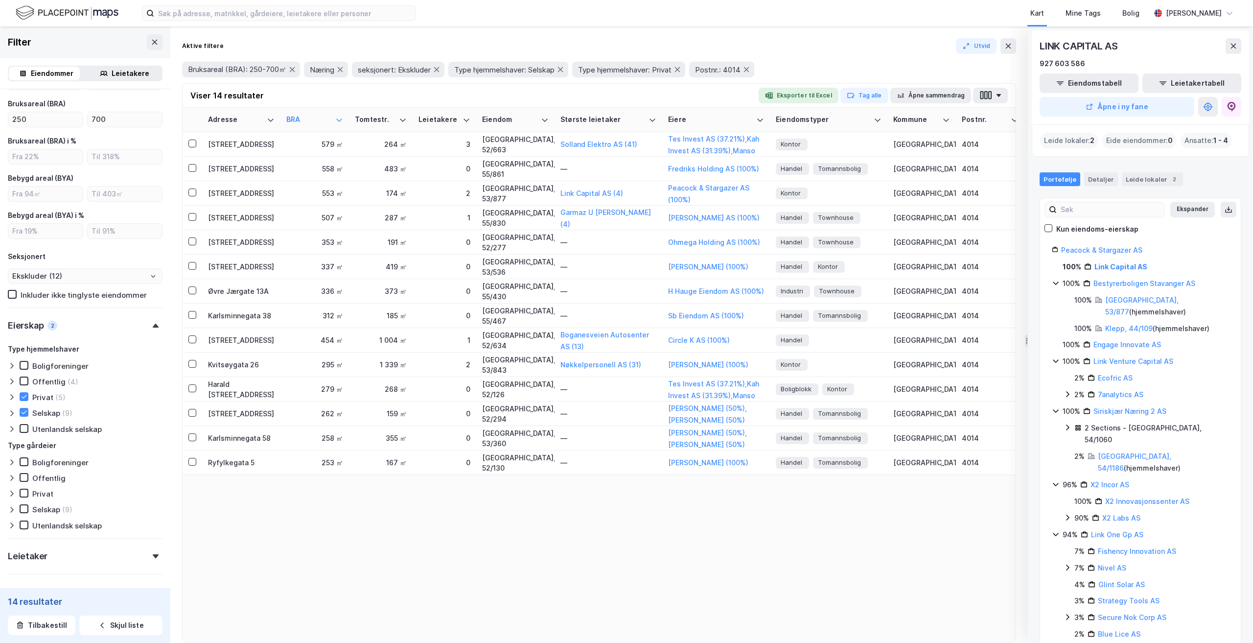
type input "Ekskluder (14)"
click at [292, 168] on div "558 ㎡" at bounding box center [314, 168] width 57 height 10
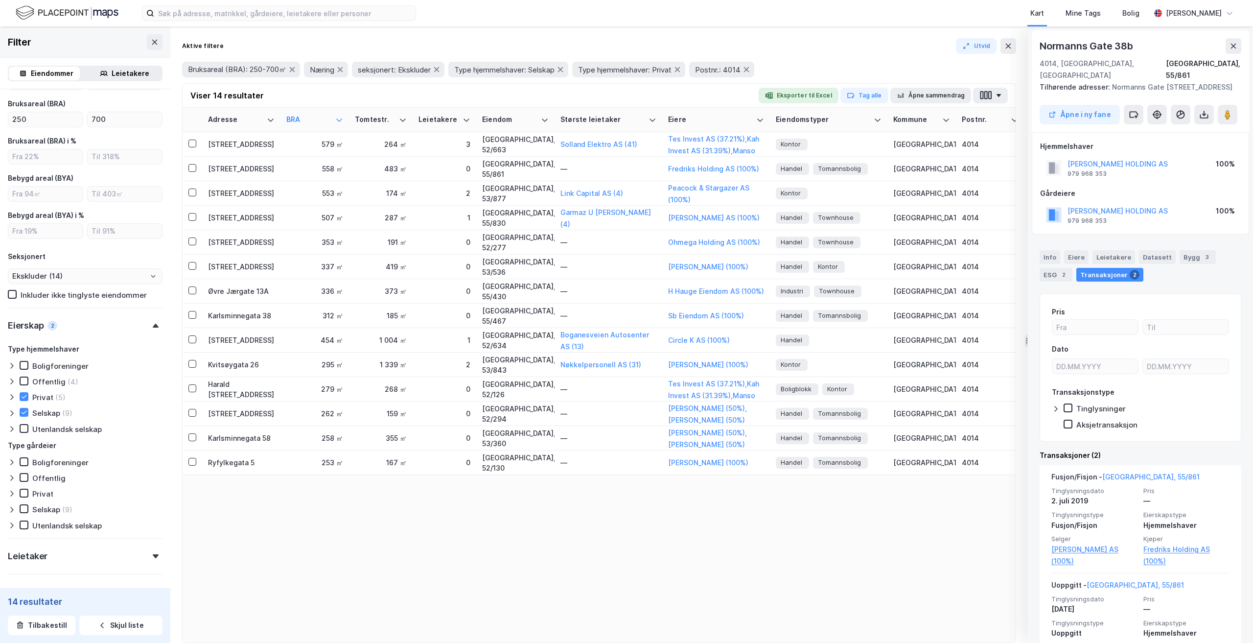
scroll to position [38, 0]
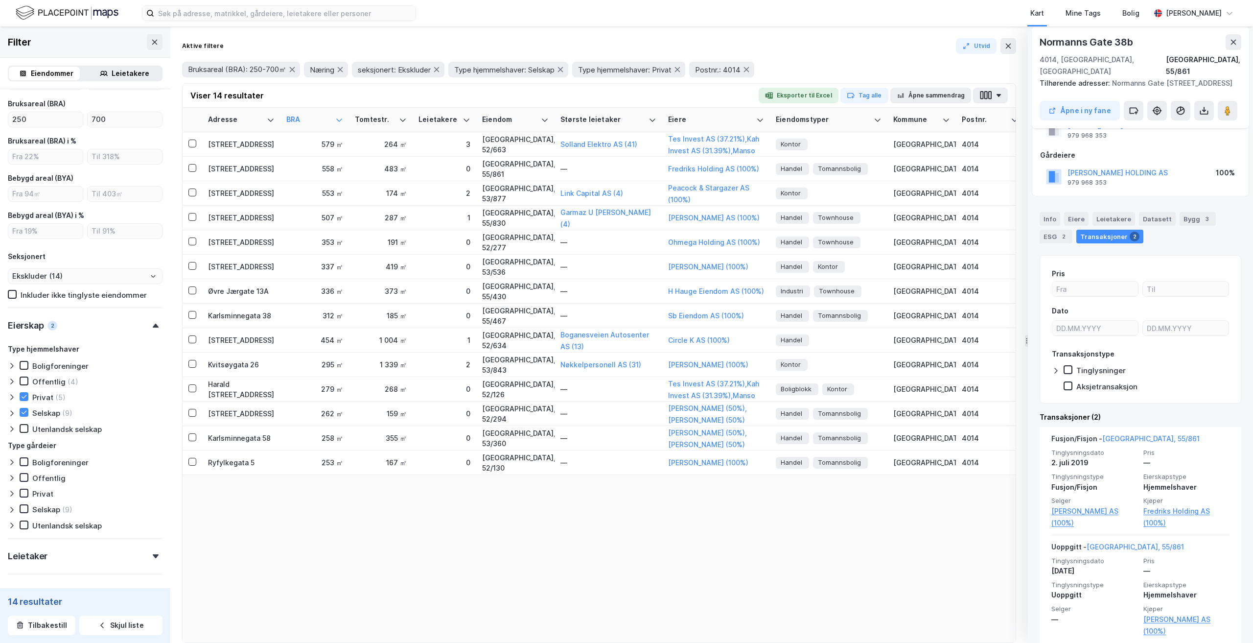
click at [855, 571] on div "Adresse BRA Tomtestr. Leietakere Eiendom Største leietaker Eiere Eiendomstyper …" at bounding box center [599, 375] width 833 height 535
click at [438, 366] on div "2" at bounding box center [445, 364] width 52 height 10
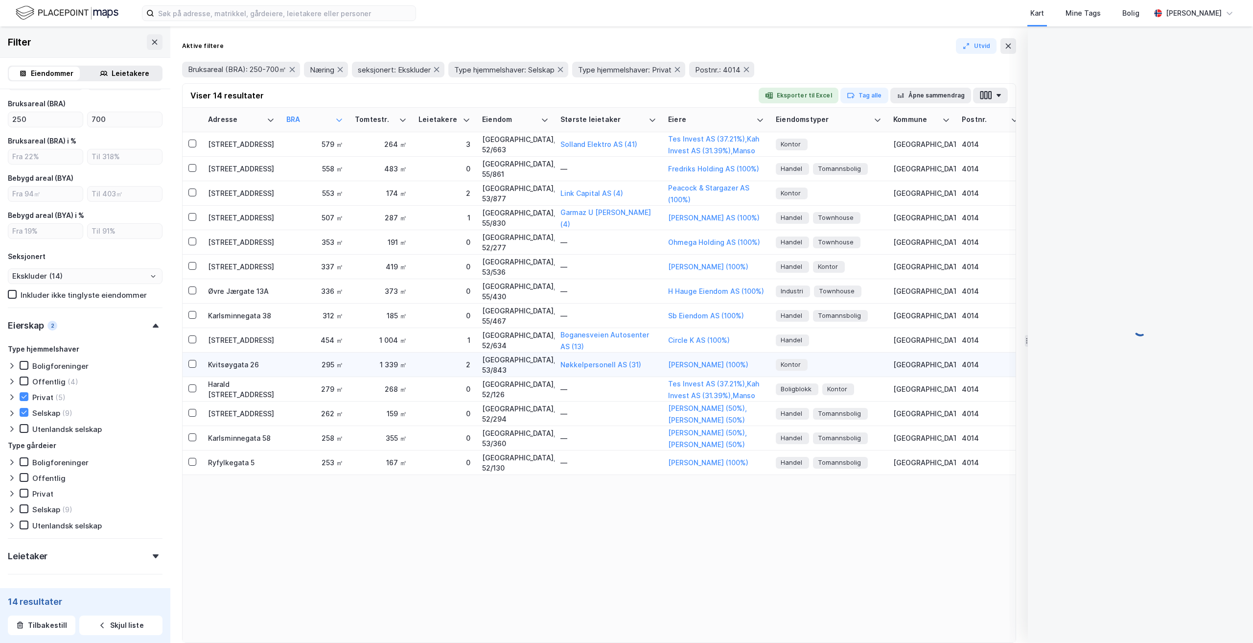
scroll to position [0, 0]
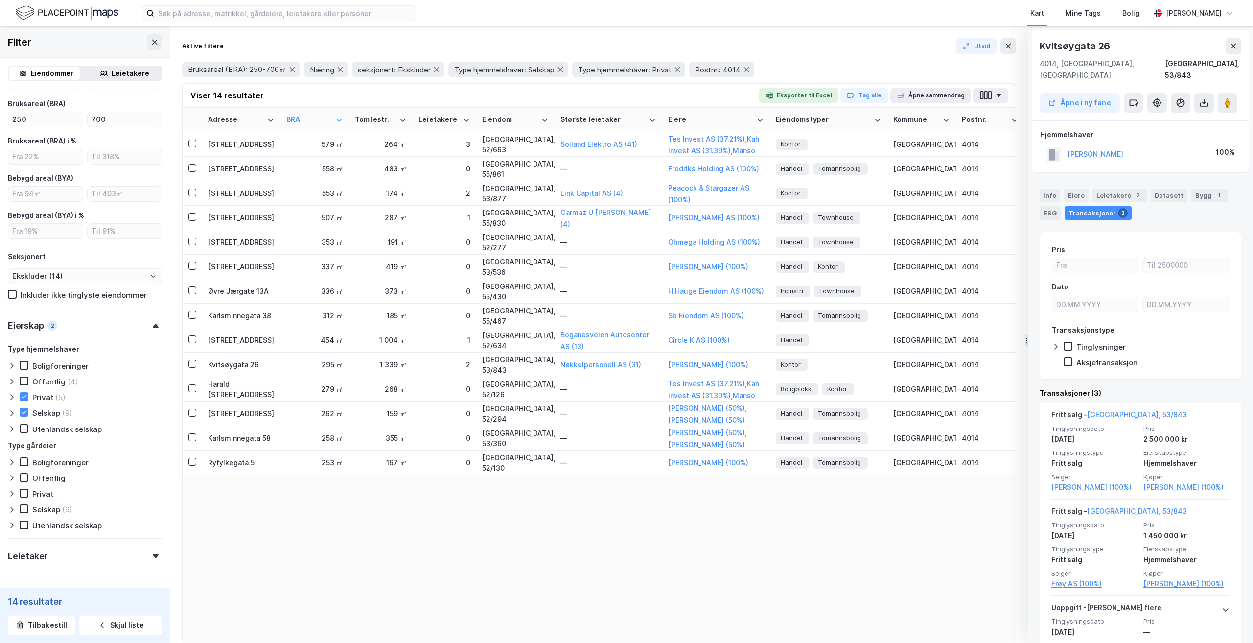
click at [102, 76] on icon at bounding box center [104, 74] width 8 height 8
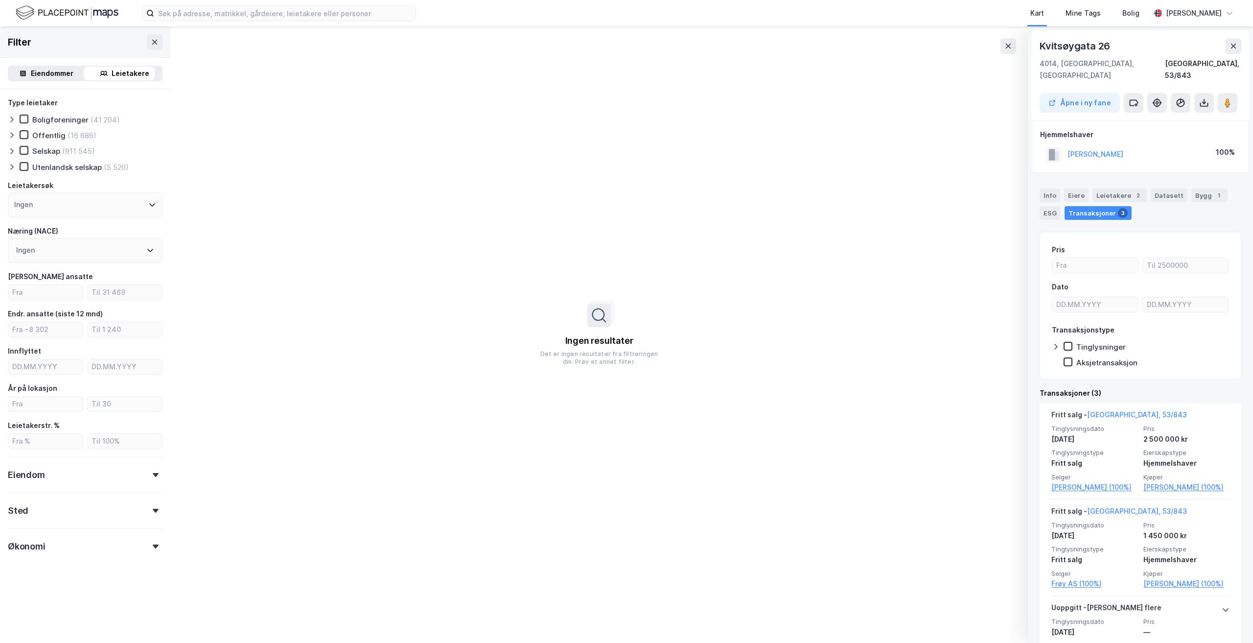
click at [153, 544] on icon at bounding box center [156, 546] width 6 height 4
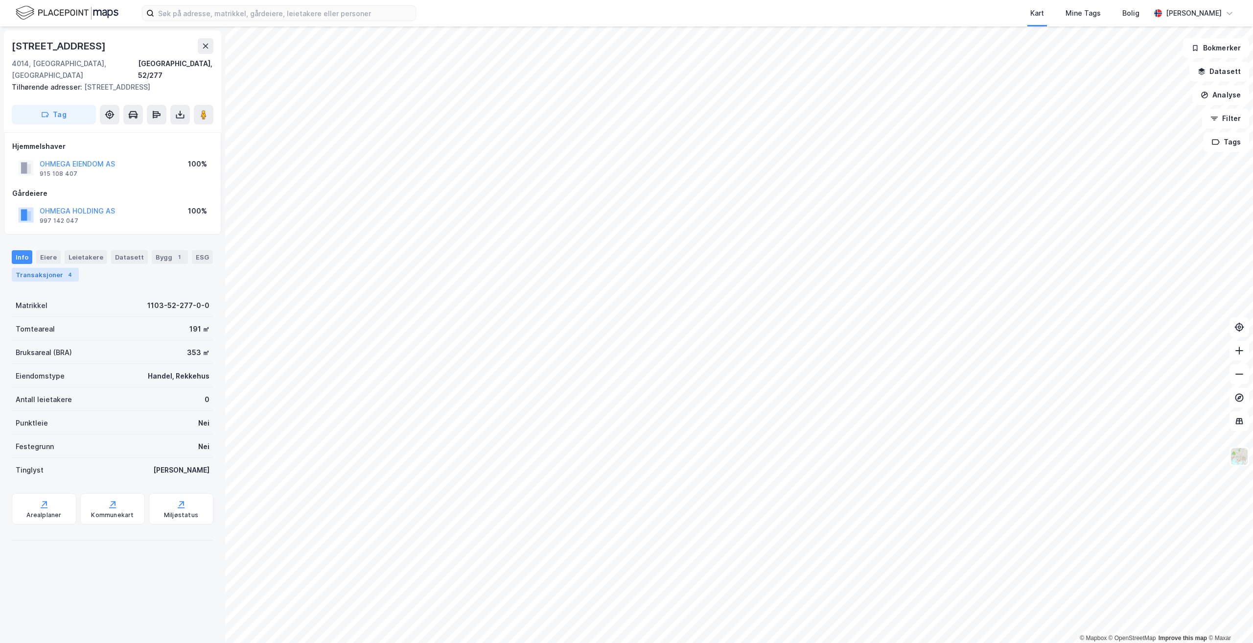
click at [32, 268] on div "Transaksjoner 4" at bounding box center [45, 275] width 67 height 14
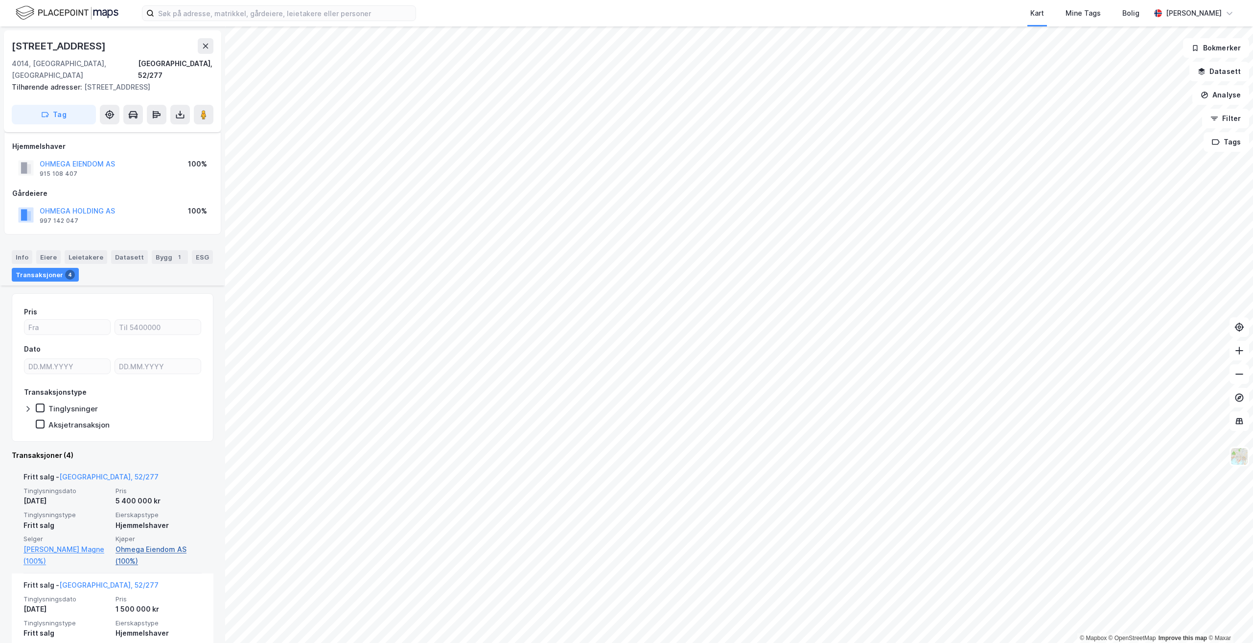
scroll to position [119, 0]
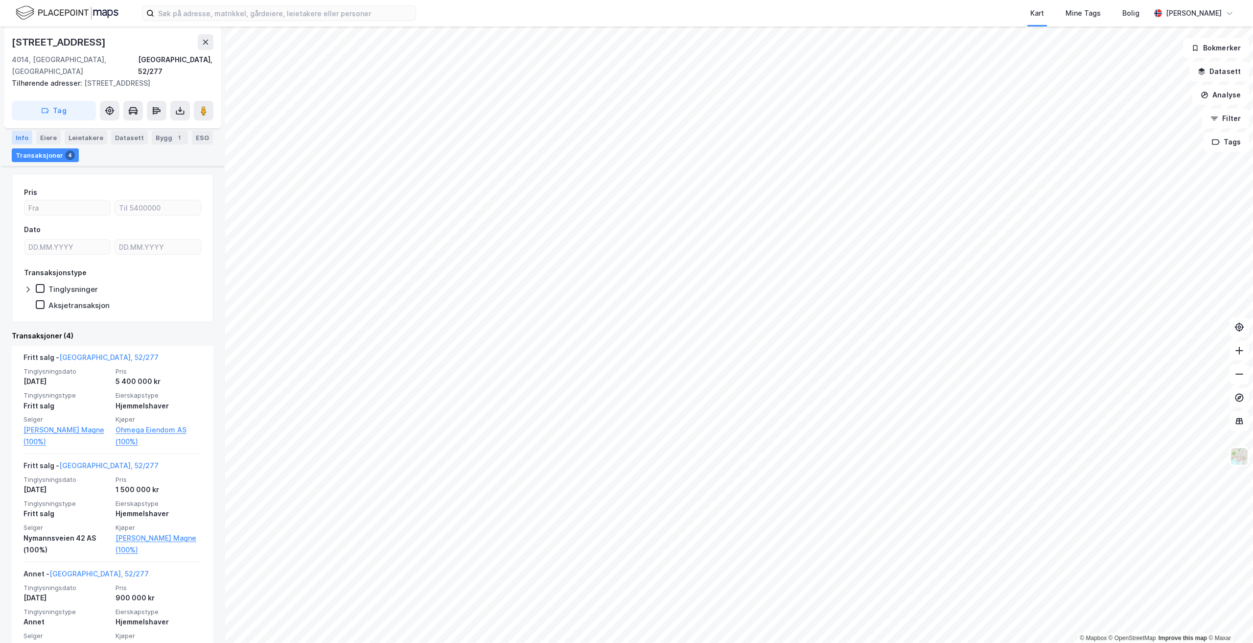
click at [21, 137] on div "Info" at bounding box center [22, 138] width 21 height 14
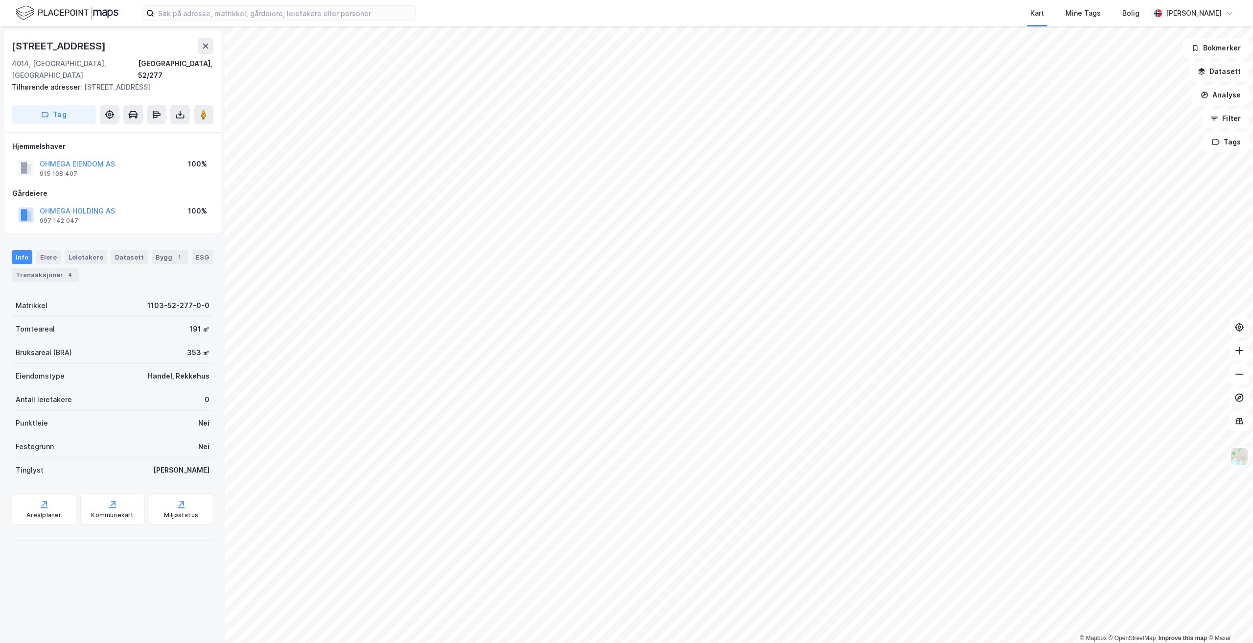
click at [54, 593] on div "[STREET_ADDRESS], 52/277 Tilhørende adresser: [STREET_ADDRESS] Tag Hjemmelshave…" at bounding box center [112, 334] width 225 height 616
click at [52, 44] on div "[STREET_ADDRESS]" at bounding box center [60, 46] width 96 height 16
click at [254, 13] on input at bounding box center [284, 13] width 261 height 15
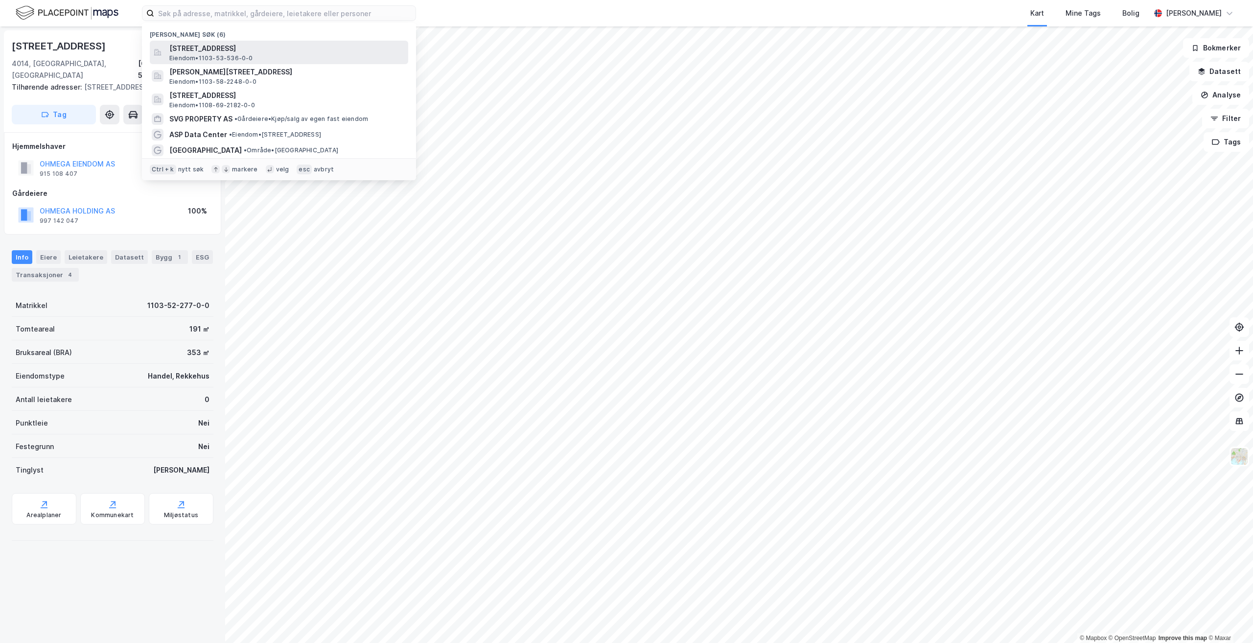
click at [237, 51] on span "[STREET_ADDRESS]" at bounding box center [286, 49] width 235 height 12
